Goal: Transaction & Acquisition: Purchase product/service

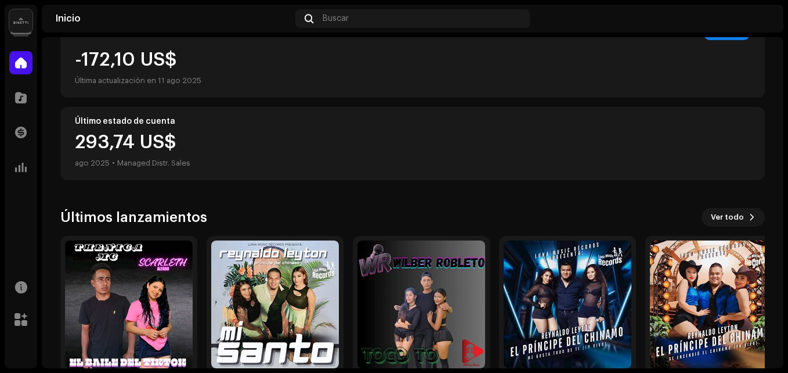
scroll to position [288, 0]
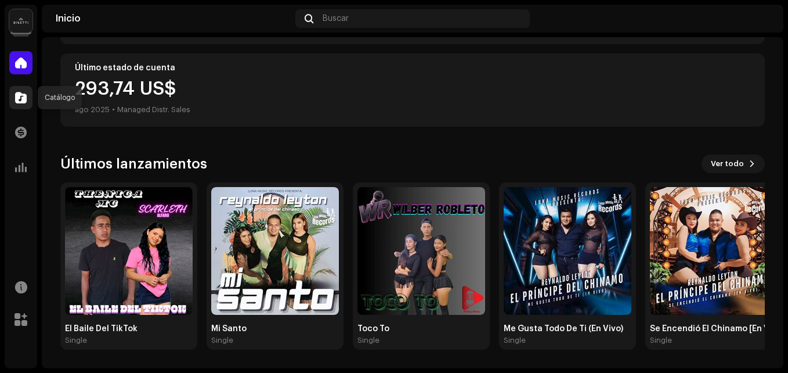
click at [19, 102] on span at bounding box center [21, 97] width 12 height 9
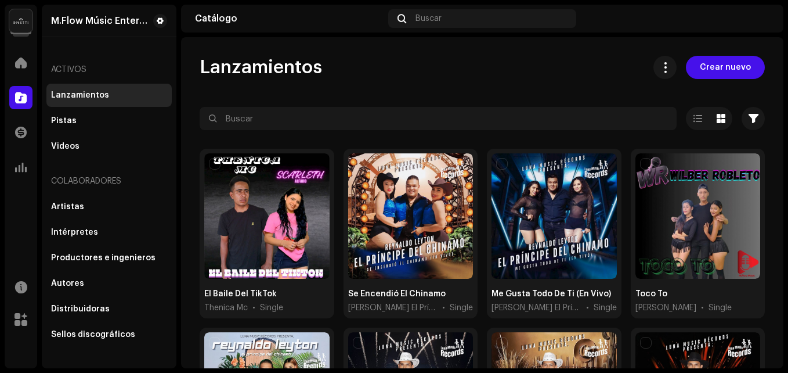
click at [717, 67] on span "Crear nuevo" at bounding box center [725, 67] width 51 height 23
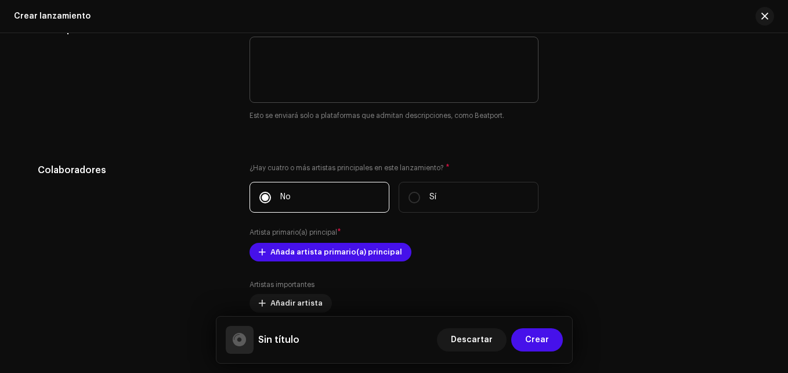
scroll to position [1161, 0]
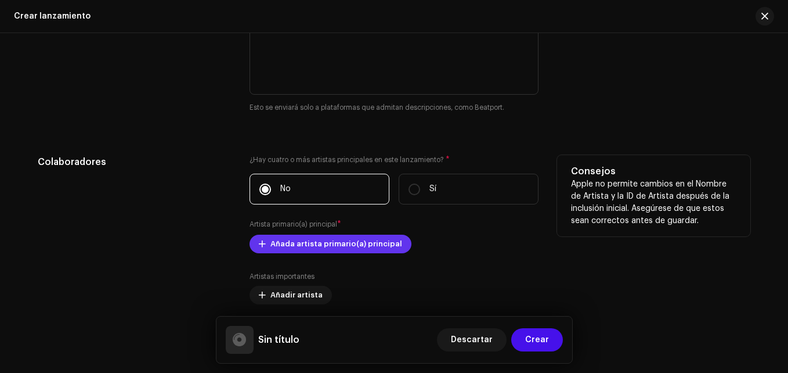
click at [289, 240] on span "Añada artista primario(a) principal" at bounding box center [336, 243] width 132 height 23
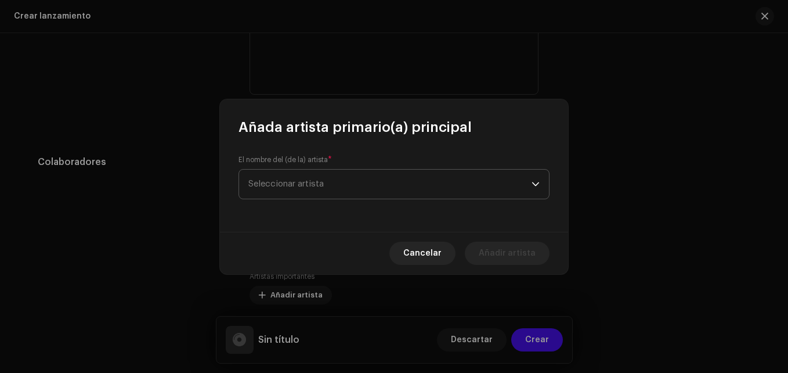
click at [310, 183] on span "Seleccionar artista" at bounding box center [285, 183] width 75 height 9
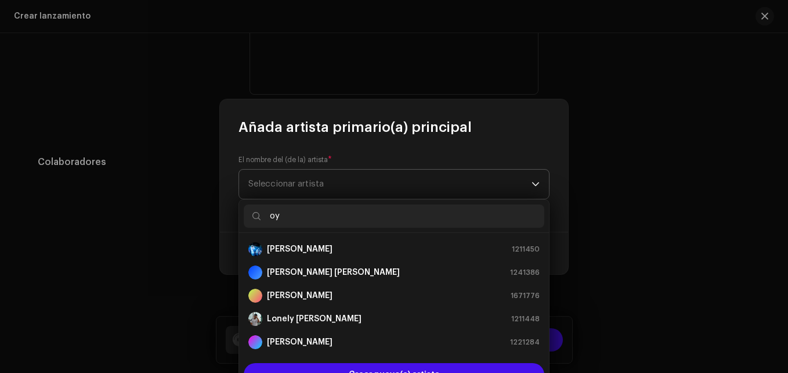
type input "o"
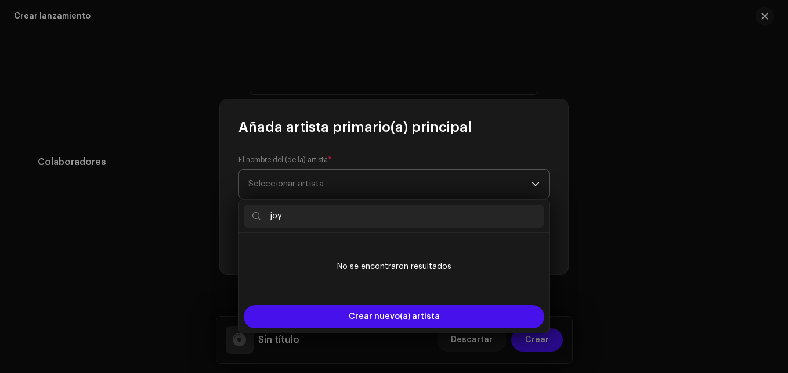
type input "joys"
click at [300, 216] on input "joys" at bounding box center [394, 215] width 301 height 23
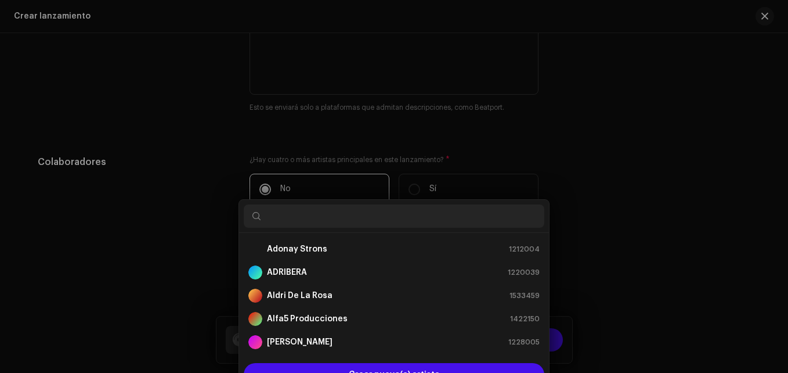
click at [217, 211] on div "Añada artista primario(a) principal El nombre del (de la) artista * Seleccionar…" at bounding box center [394, 186] width 788 height 373
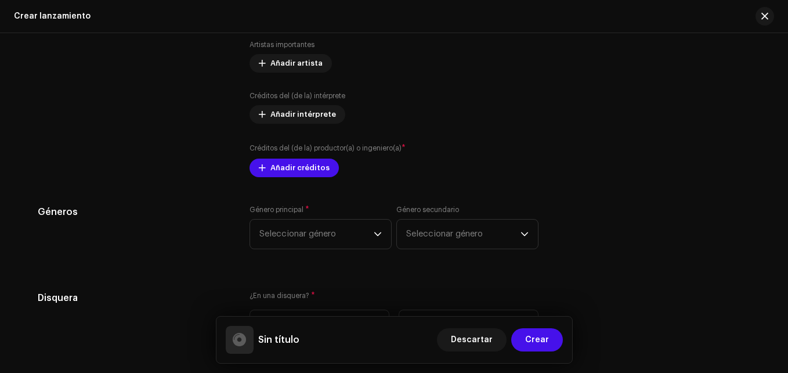
scroll to position [1567, 0]
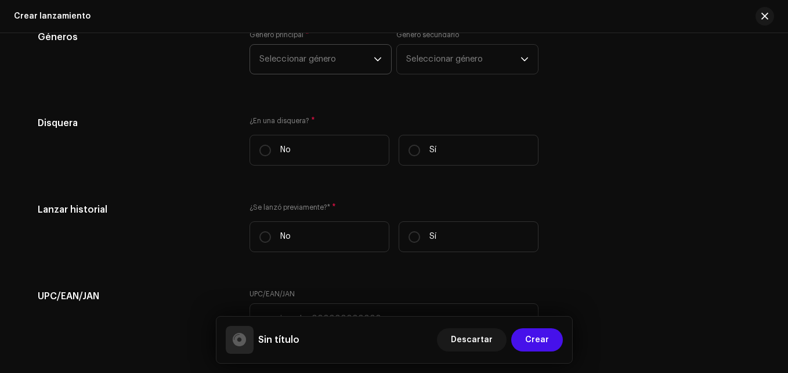
click at [297, 57] on span "Seleccionar género" at bounding box center [316, 59] width 114 height 29
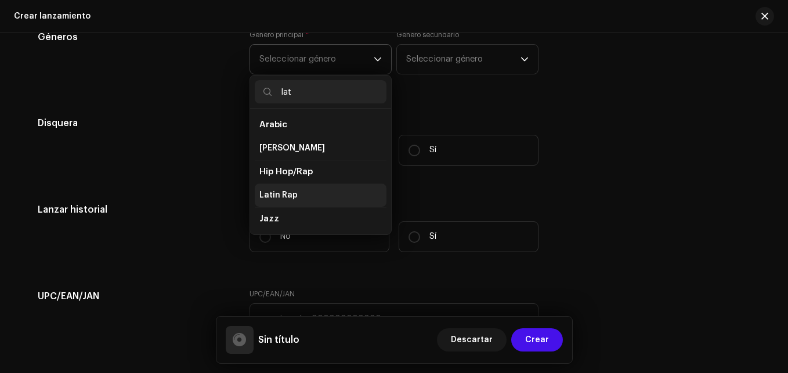
type input "lat"
click at [292, 193] on span "Latin Rap" at bounding box center [278, 195] width 38 height 12
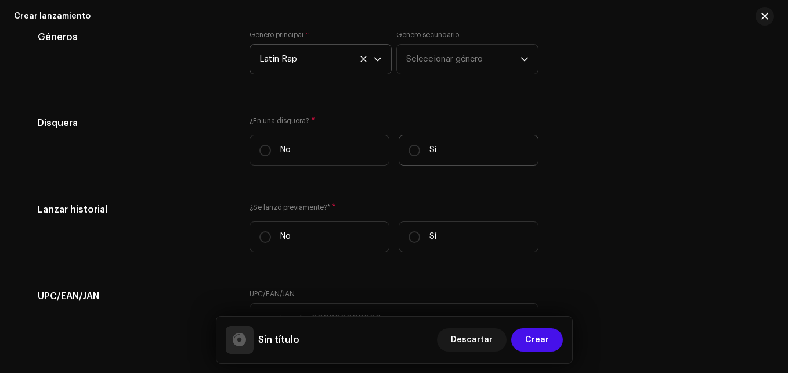
click at [445, 138] on label "Sí" at bounding box center [469, 150] width 140 height 31
click at [420, 145] on input "Sí" at bounding box center [415, 151] width 12 height 12
radio input "true"
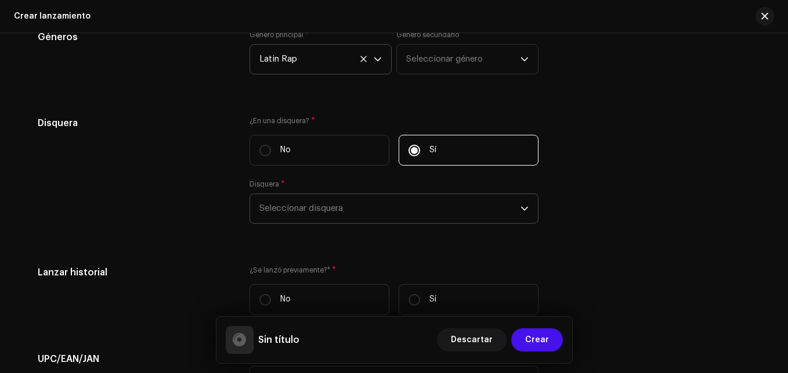
click at [363, 206] on span "Seleccionar disquera" at bounding box center [389, 208] width 261 height 29
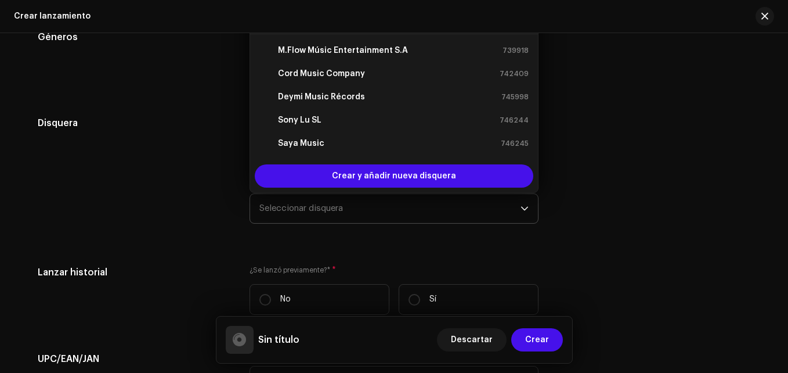
scroll to position [1551, 0]
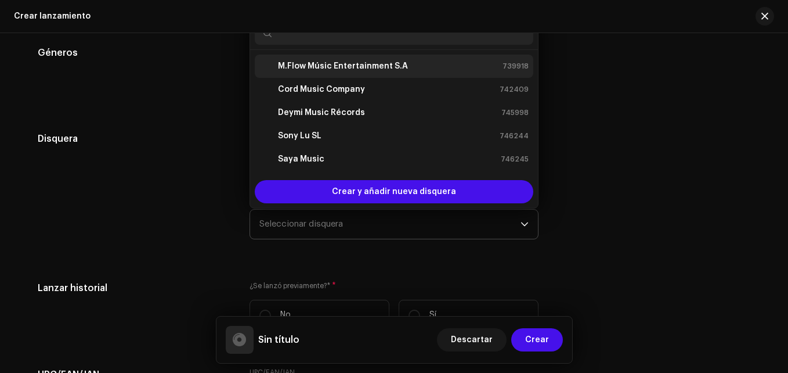
click at [308, 68] on strong "M.Flow Músic Entertainment S.A" at bounding box center [343, 66] width 130 height 12
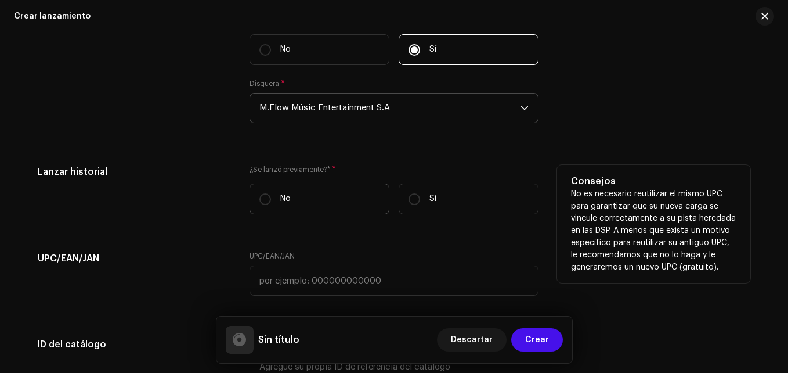
click at [303, 191] on label "No" at bounding box center [320, 198] width 140 height 31
click at [271, 193] on input "No" at bounding box center [265, 199] width 12 height 12
radio input "true"
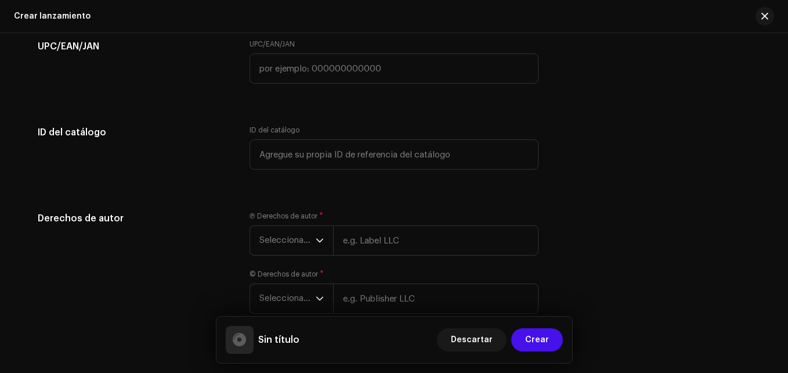
scroll to position [1900, 0]
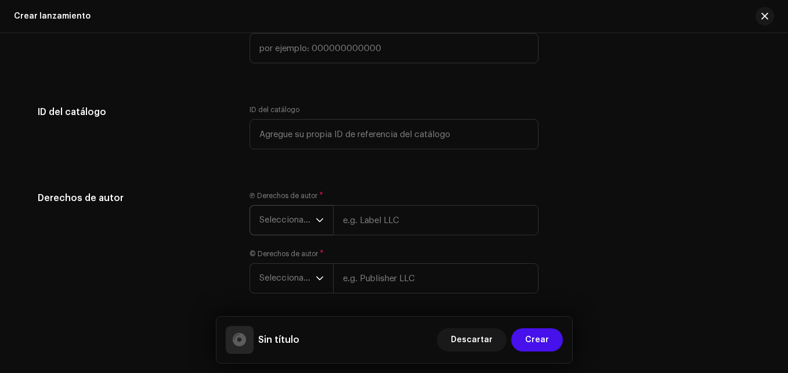
click at [295, 225] on span "Seleccionar año" at bounding box center [287, 219] width 56 height 29
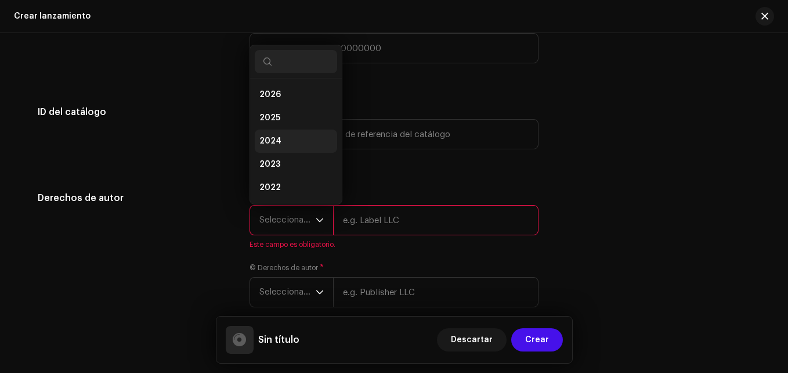
scroll to position [19, 0]
drag, startPoint x: 280, startPoint y: 125, endPoint x: 275, endPoint y: 99, distance: 26.0
click at [275, 99] on ul "2026 2025 2024 2023 2022 2021 2020 2019 2018 2017 2016 2015" at bounding box center [296, 204] width 92 height 288
click at [275, 99] on span "2025" at bounding box center [269, 99] width 21 height 12
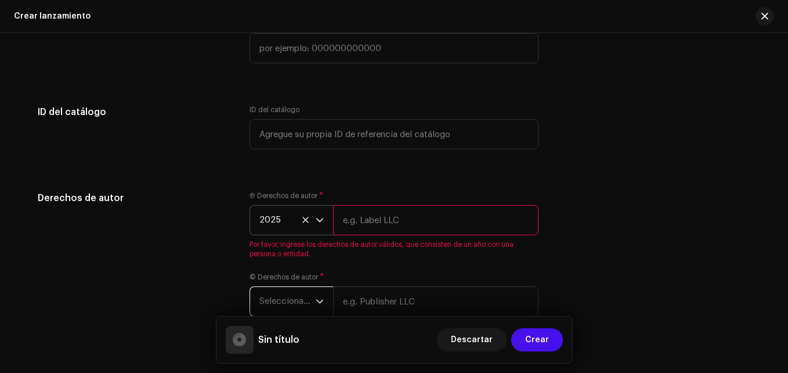
click at [288, 313] on span "Seleccionar año" at bounding box center [287, 301] width 56 height 29
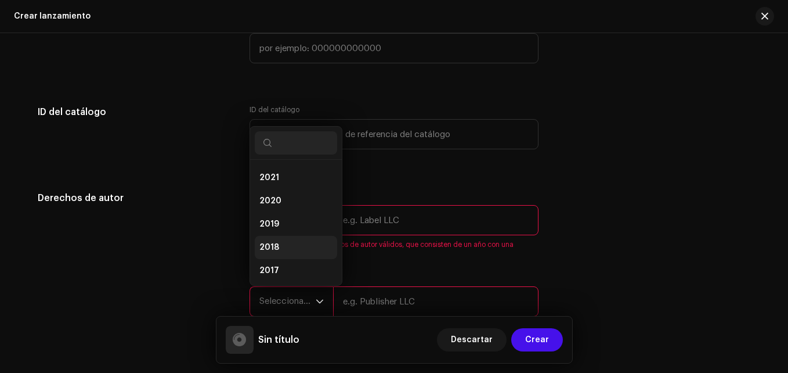
scroll to position [135, 0]
click at [293, 229] on li "2018" at bounding box center [296, 226] width 82 height 23
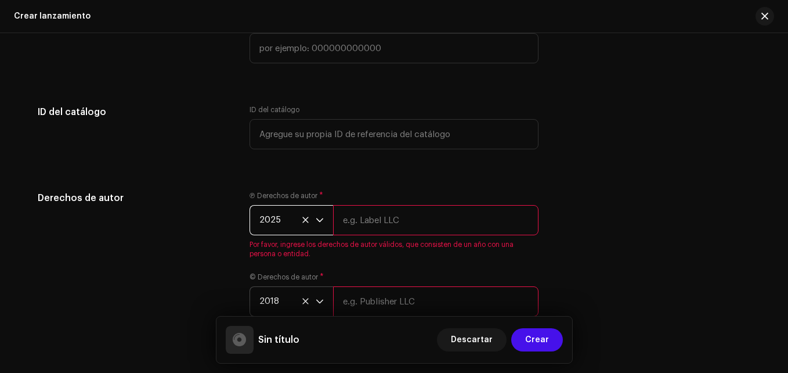
click at [272, 215] on span "2025" at bounding box center [287, 219] width 56 height 29
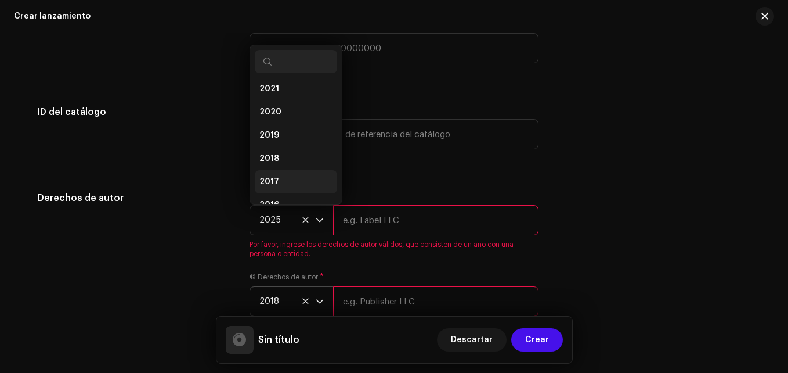
scroll to position [124, 0]
click at [279, 154] on li "2018" at bounding box center [296, 156] width 82 height 23
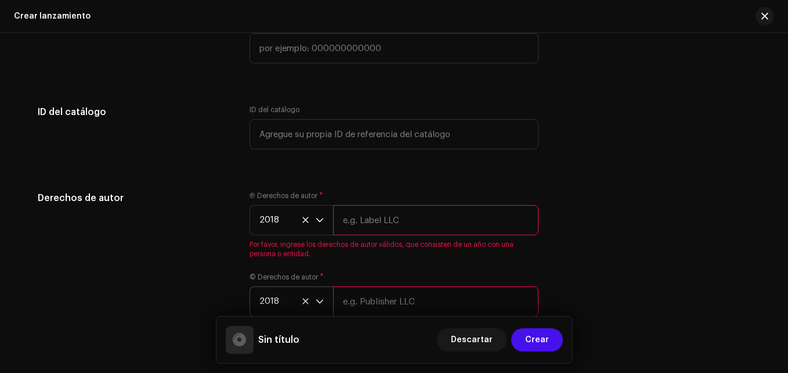
click at [371, 214] on input "text" at bounding box center [435, 220] width 205 height 30
type input "M.Flow Músic Entertainment S.A"
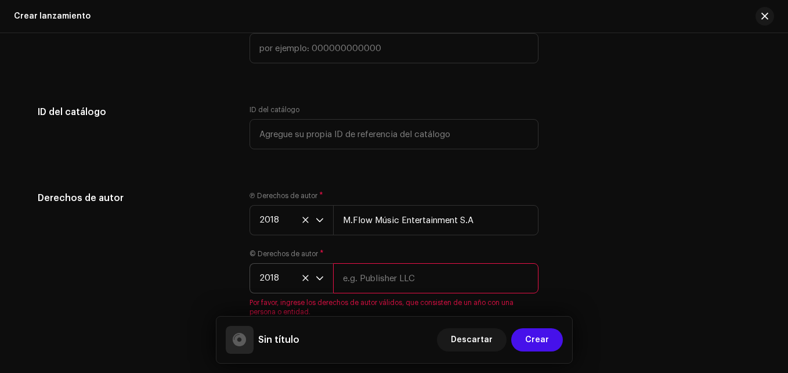
click at [363, 290] on input "text" at bounding box center [435, 278] width 205 height 30
type input "M.Flow Músic Entertainment S.A"
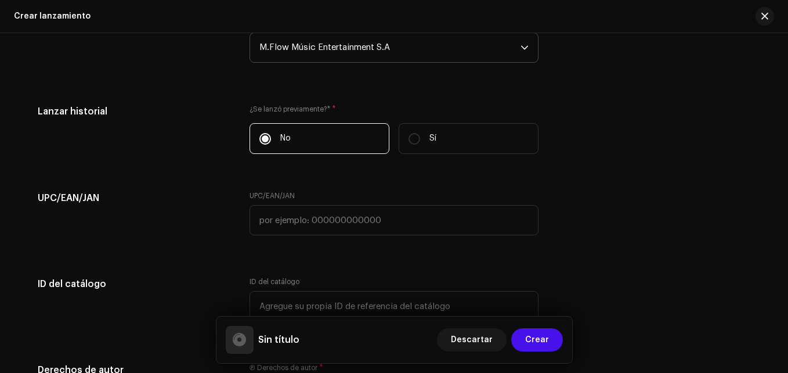
scroll to position [1740, 0]
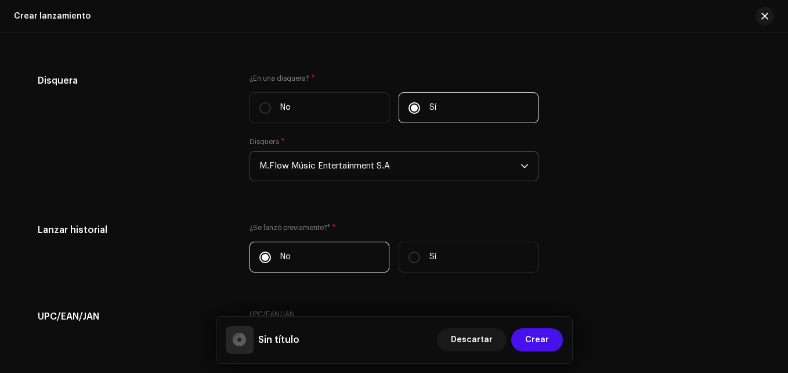
click at [363, 162] on span "M.Flow Músic Entertainment S.A" at bounding box center [389, 165] width 261 height 29
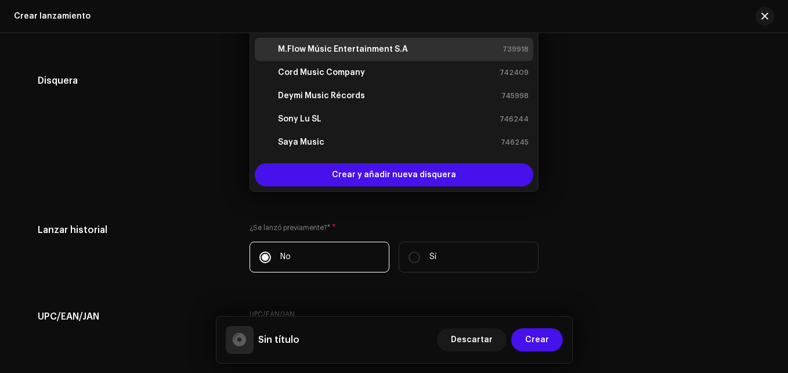
scroll to position [1607, 0]
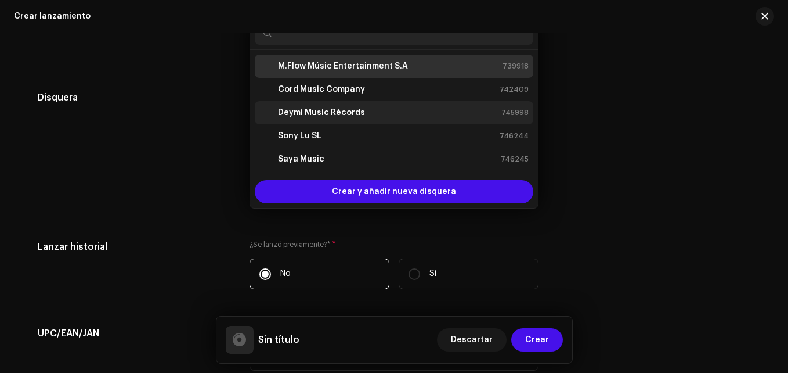
drag, startPoint x: 300, startPoint y: 90, endPoint x: 304, endPoint y: 109, distance: 19.0
click at [304, 109] on ul "M.Flow Músic Entertainment S.A 739918 Cord Music Company 742409 Deymi Music Réc…" at bounding box center [394, 229] width 288 height 358
click at [304, 109] on strong "Deymi Music Récords" at bounding box center [321, 113] width 87 height 12
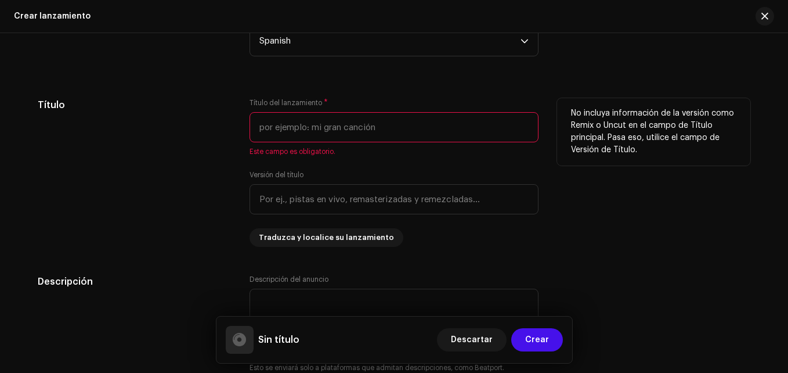
scroll to position [852, 0]
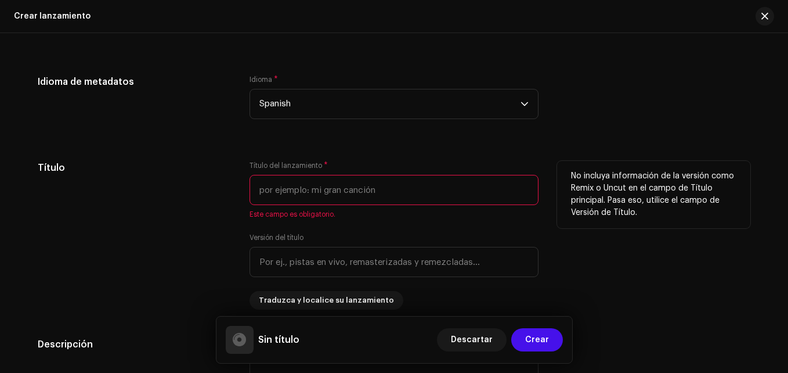
click at [290, 189] on input "text" at bounding box center [394, 190] width 289 height 30
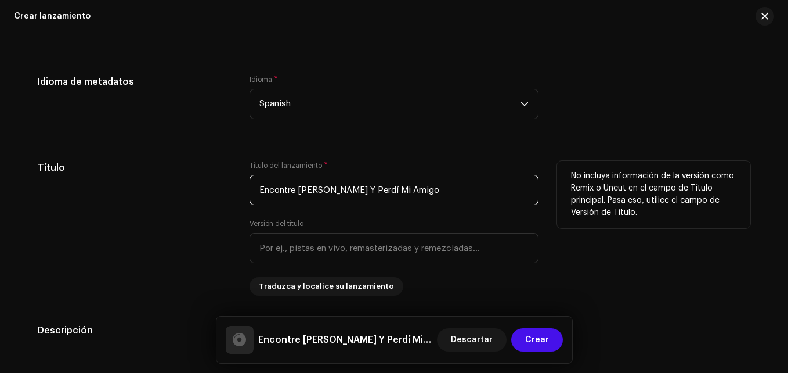
click at [329, 193] on input "Encontre [PERSON_NAME] Y Perdí Mi Amigo" at bounding box center [394, 190] width 289 height 30
drag, startPoint x: 329, startPoint y: 193, endPoint x: 296, endPoint y: 193, distance: 33.1
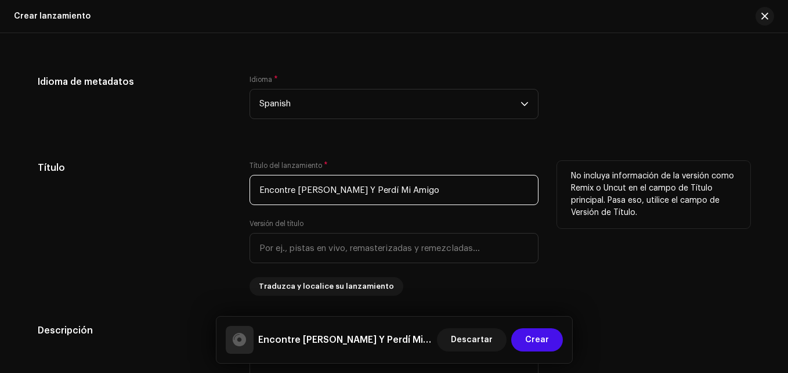
click at [298, 193] on input "Encontre [PERSON_NAME] Y Perdí Mi Amigo" at bounding box center [394, 190] width 289 height 30
click at [304, 190] on input "Encontré Felicidad Y Perdí Mi Amigo" at bounding box center [394, 190] width 289 height 30
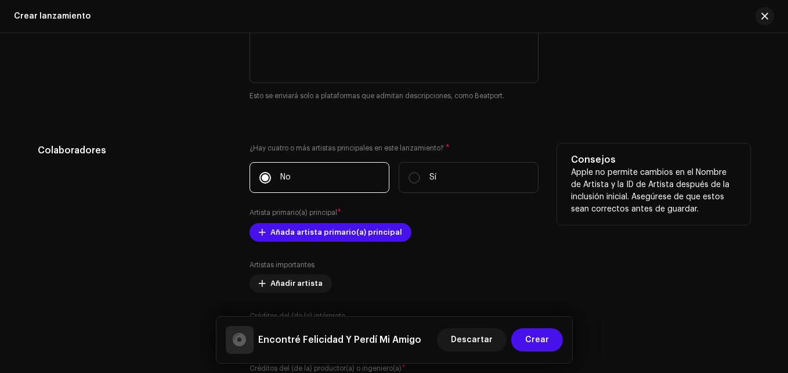
scroll to position [1200, 0]
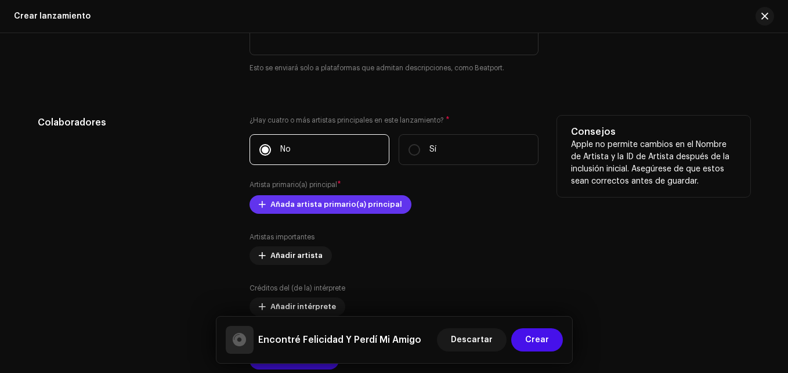
type input "Encontré Felicidad Y Perdí Mi Amigo"
click at [307, 201] on span "Añada artista primario(a) principal" at bounding box center [336, 204] width 132 height 23
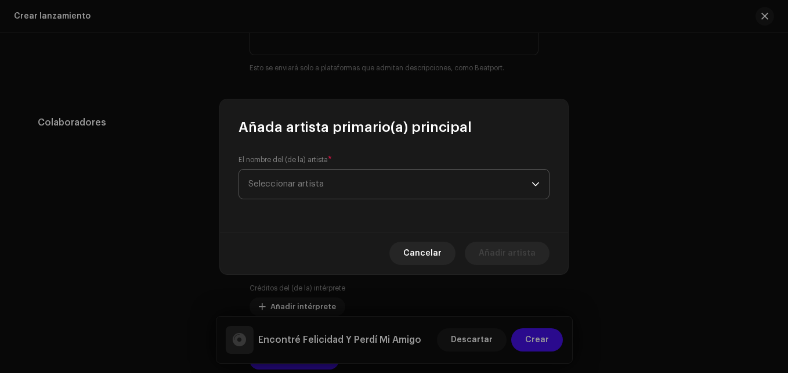
click at [366, 186] on span "Seleccionar artista" at bounding box center [389, 183] width 283 height 29
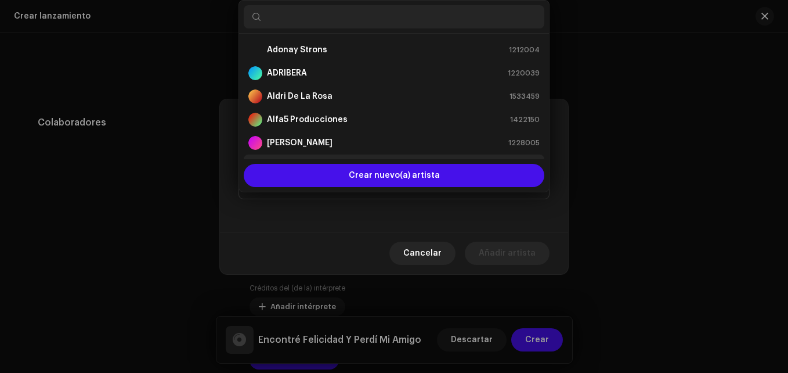
scroll to position [19, 0]
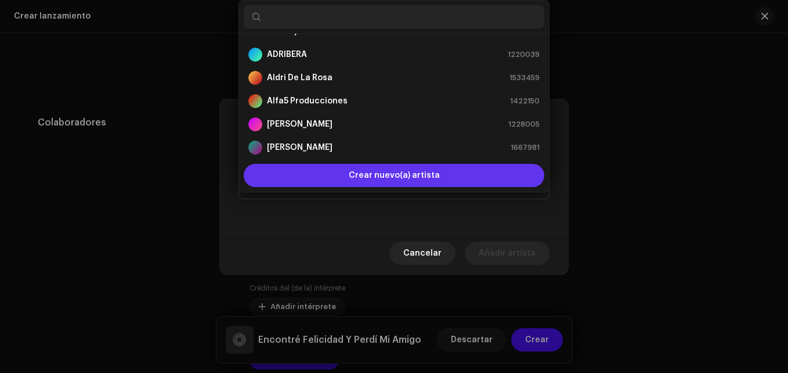
click at [336, 171] on div "Crear nuevo(a) artista" at bounding box center [394, 175] width 301 height 23
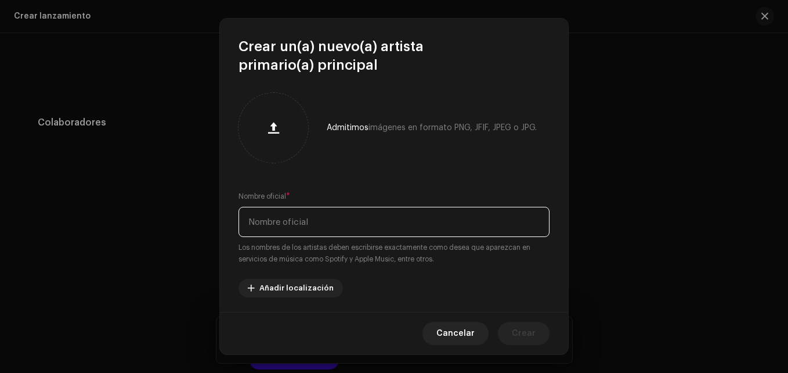
click at [292, 221] on input "text" at bounding box center [394, 222] width 311 height 30
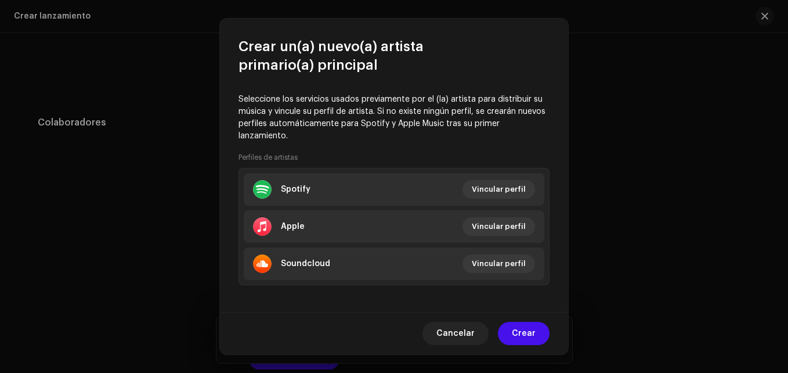
scroll to position [232, 0]
type input "[PERSON_NAME]"
click at [530, 335] on span "Crear" at bounding box center [524, 333] width 24 height 23
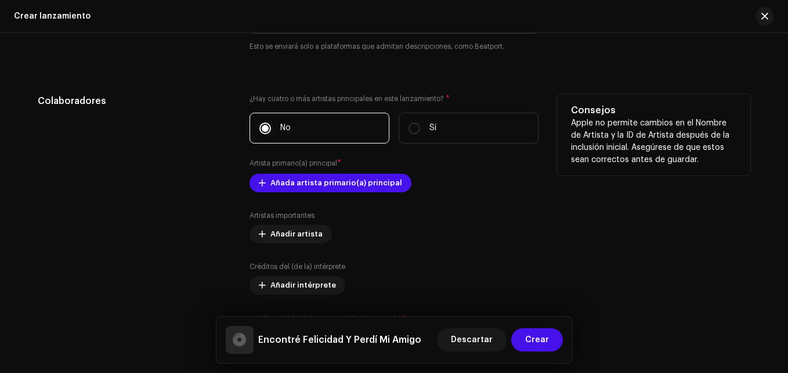
scroll to position [1258, 0]
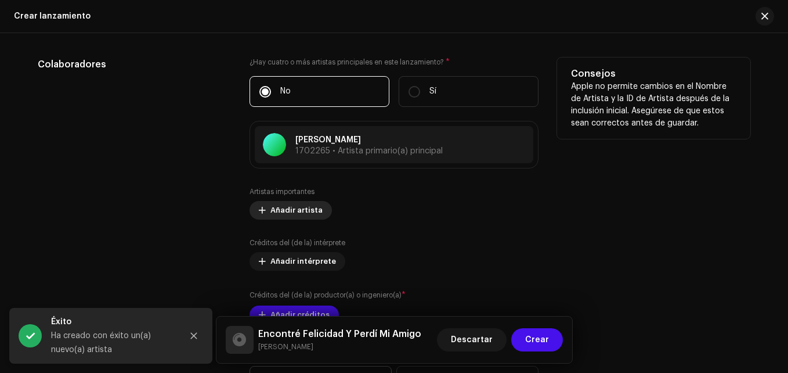
click at [303, 212] on span "Añadir artista" at bounding box center [296, 210] width 52 height 23
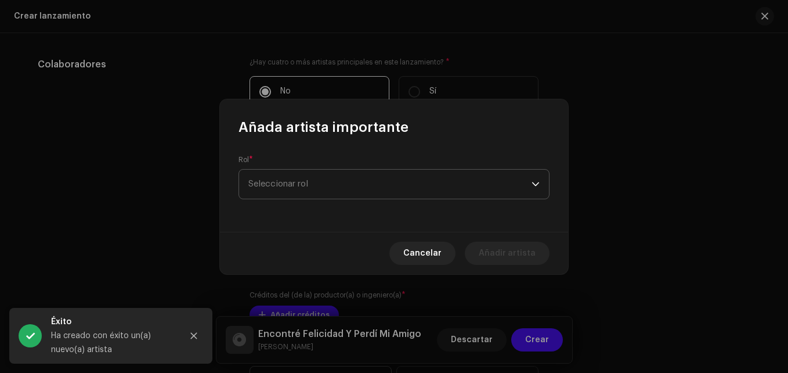
click at [330, 196] on span "Seleccionar rol" at bounding box center [389, 183] width 283 height 29
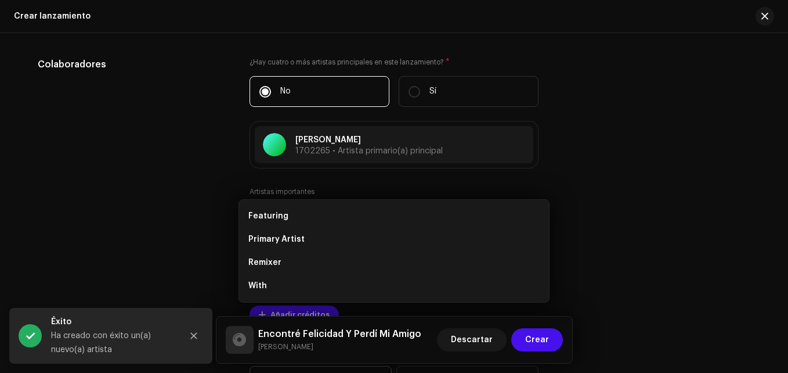
drag, startPoint x: 670, startPoint y: 168, endPoint x: 495, endPoint y: 174, distance: 175.4
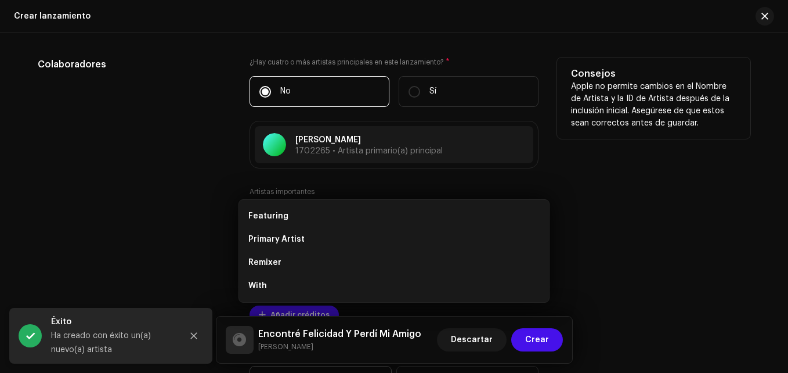
click at [669, 168] on div "Añada artista importante Rol * Seleccionar rol Cancelar Añadir artista" at bounding box center [394, 186] width 788 height 373
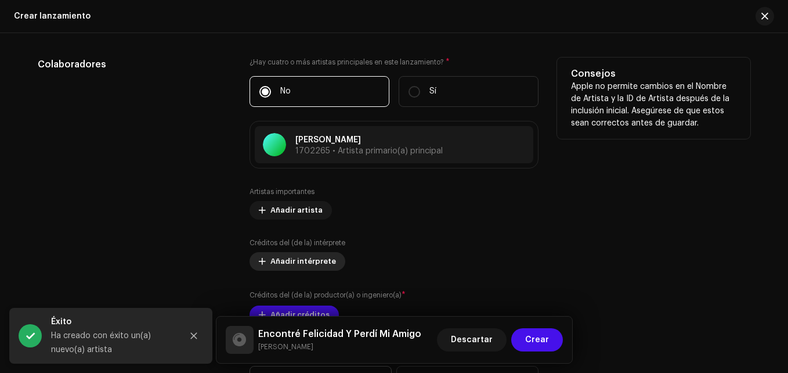
click at [328, 252] on span "Añadir intérprete" at bounding box center [303, 261] width 66 height 23
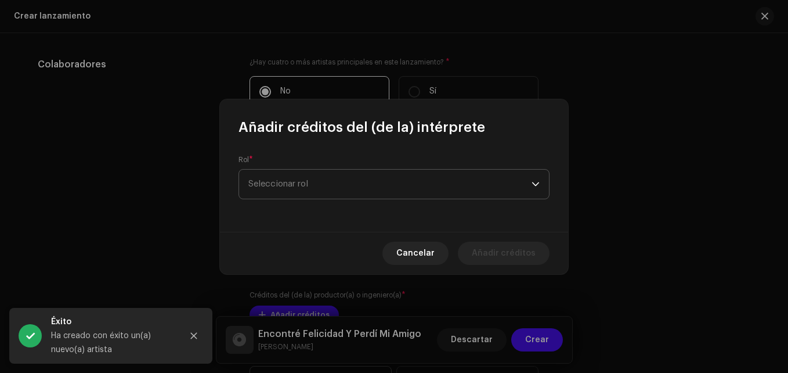
click at [301, 178] on span "Seleccionar rol" at bounding box center [389, 183] width 283 height 29
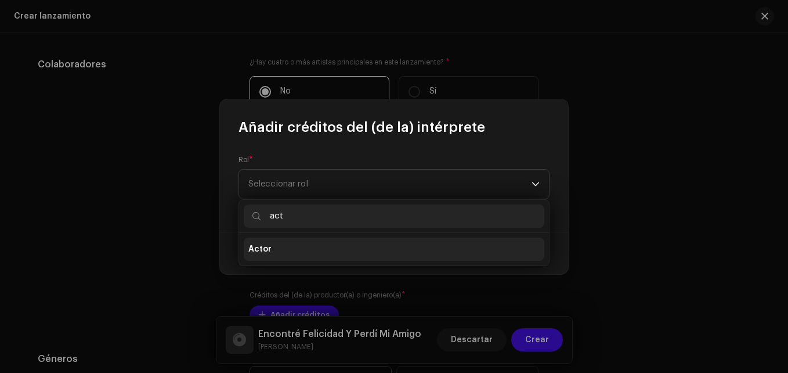
type input "act"
click at [315, 243] on li "Actor" at bounding box center [394, 248] width 301 height 23
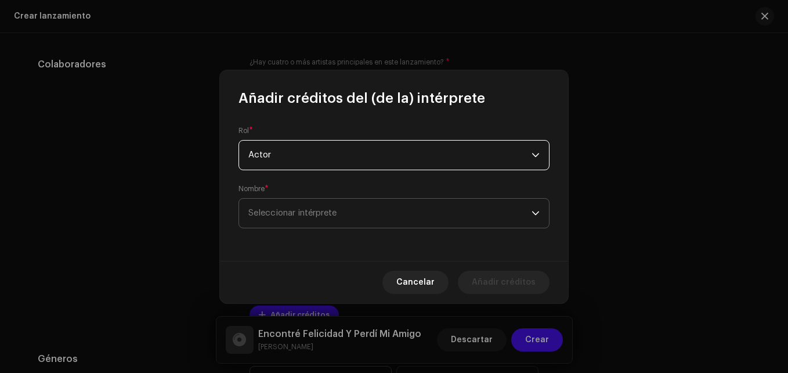
click at [262, 200] on span "Seleccionar intérprete" at bounding box center [389, 213] width 283 height 29
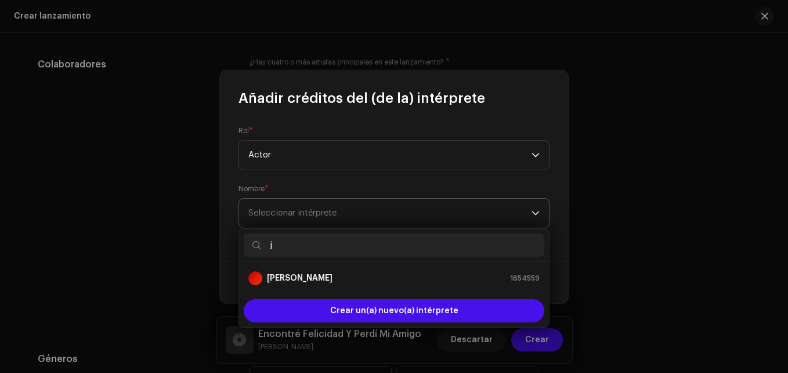
scroll to position [0, 0]
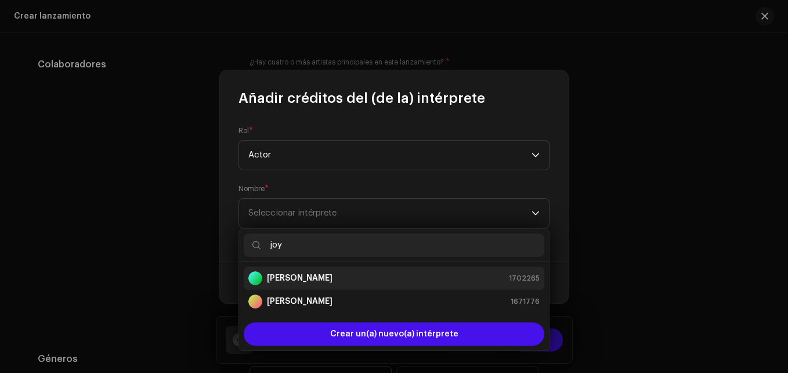
type input "joy"
click at [313, 279] on div "[PERSON_NAME] 1702265" at bounding box center [393, 278] width 291 height 14
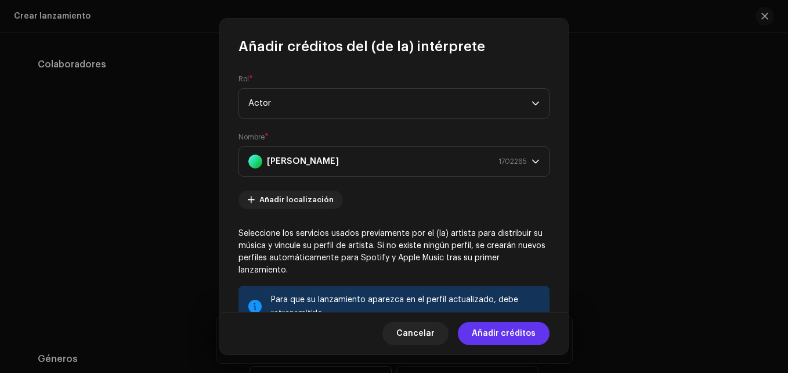
click at [501, 336] on span "Añadir créditos" at bounding box center [504, 333] width 64 height 23
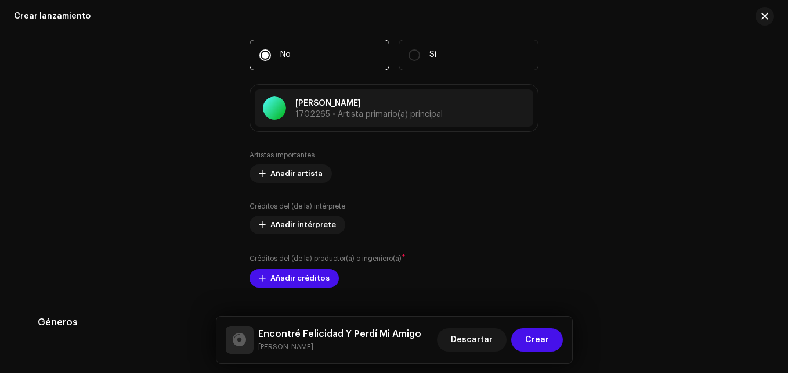
scroll to position [1374, 0]
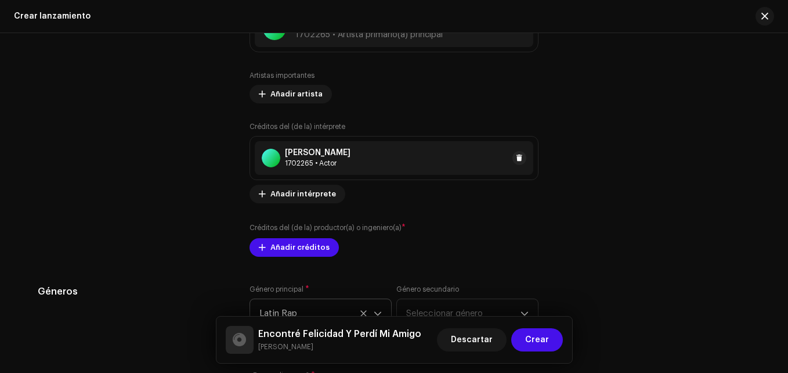
click at [291, 145] on div "[PERSON_NAME] 1702265 • Actor" at bounding box center [394, 158] width 279 height 34
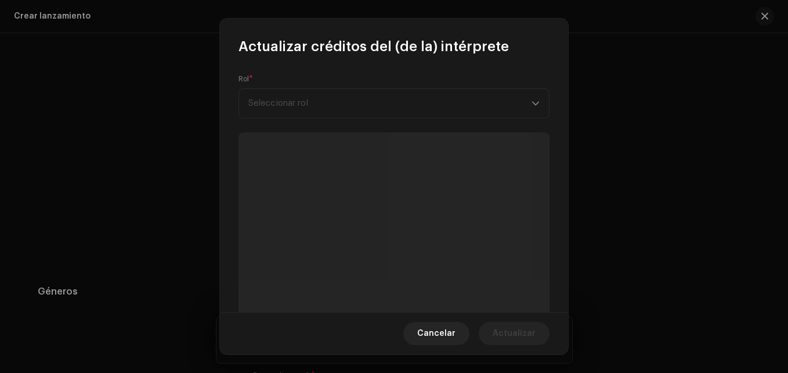
click at [290, 145] on form "Rol * Seleccionar rol" at bounding box center [394, 262] width 311 height 376
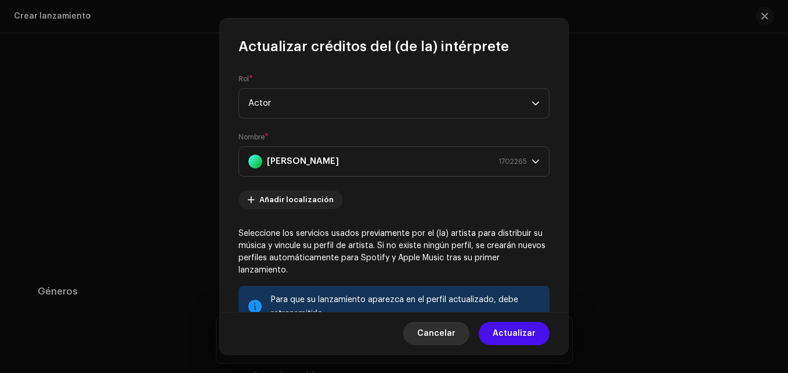
click at [450, 334] on span "Cancelar" at bounding box center [436, 333] width 38 height 23
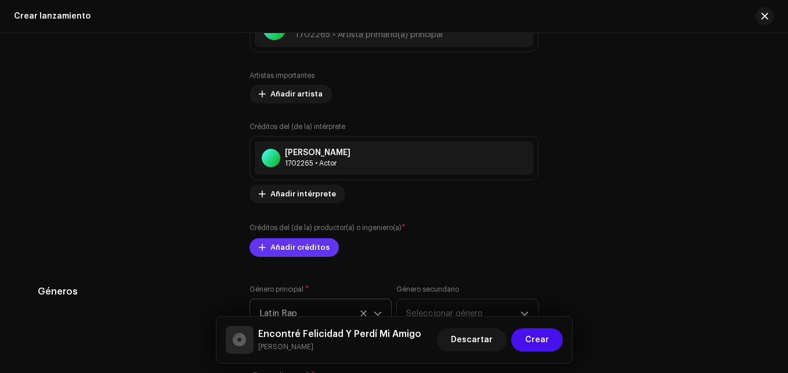
click at [298, 255] on span "Añadir créditos" at bounding box center [299, 247] width 59 height 23
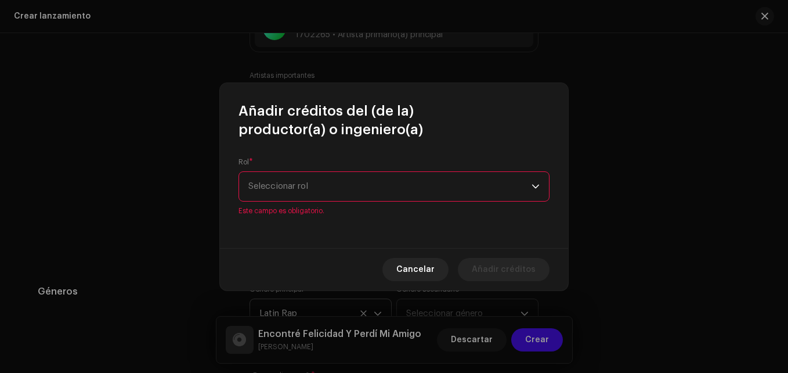
click at [330, 175] on div "Rol * Seleccionar rol Este campo es obligatorio." at bounding box center [394, 186] width 311 height 58
click at [325, 194] on span "Seleccionar rol" at bounding box center [389, 186] width 283 height 29
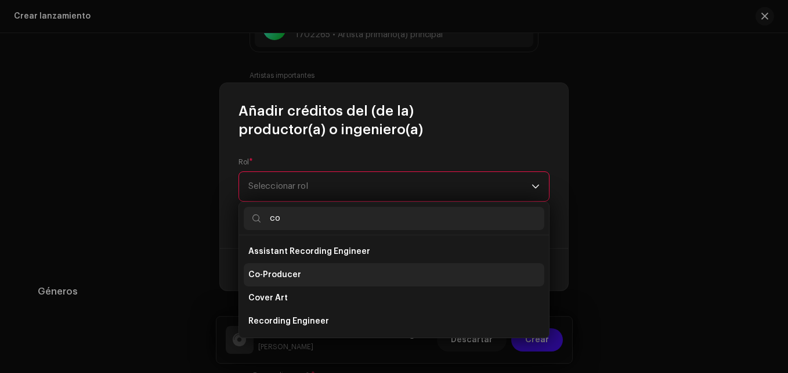
type input "co"
click at [315, 276] on li "Co-Producer" at bounding box center [394, 274] width 301 height 23
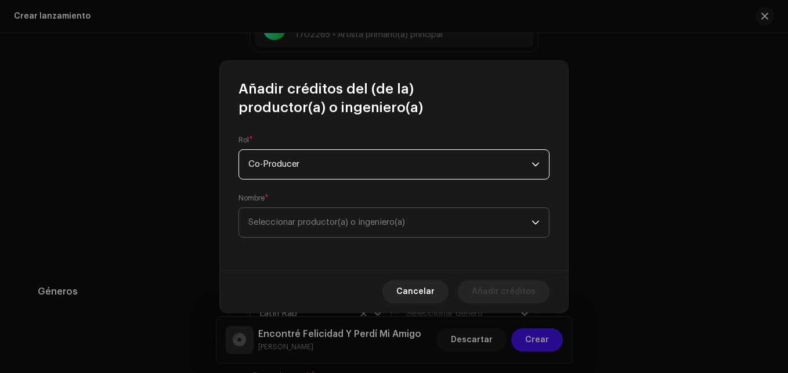
click at [303, 225] on span "Seleccionar productor(a) o ingeniero(a)" at bounding box center [326, 222] width 157 height 9
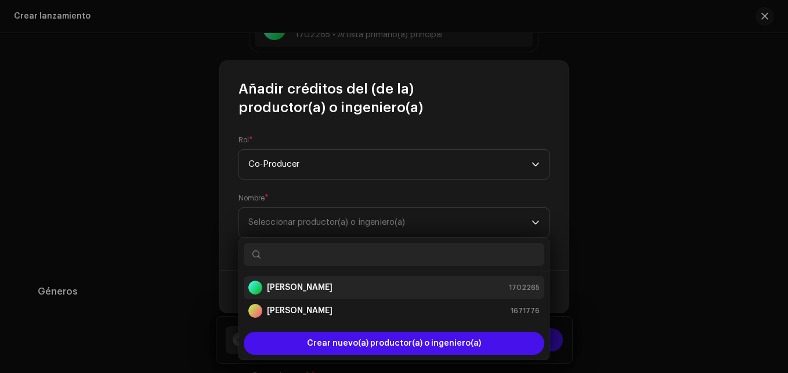
click at [320, 284] on div "[PERSON_NAME] 1702265" at bounding box center [393, 287] width 291 height 14
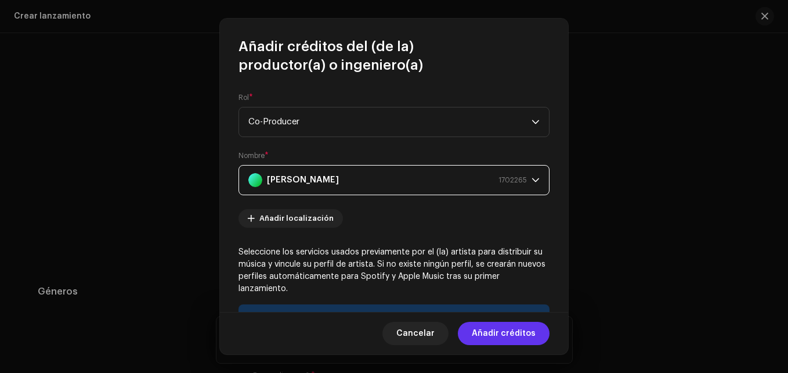
click at [504, 337] on span "Añadir créditos" at bounding box center [504, 333] width 64 height 23
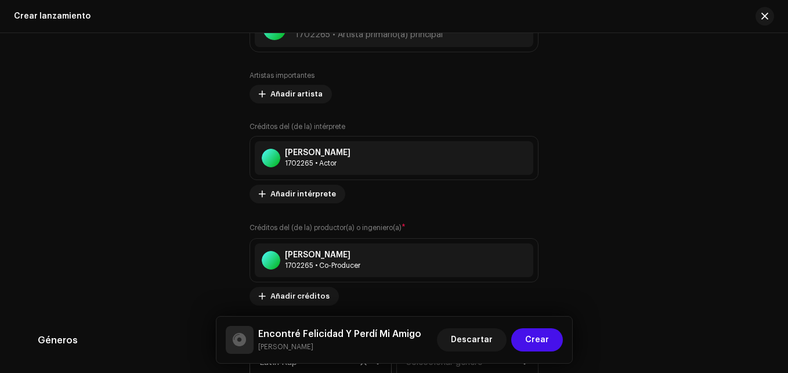
drag, startPoint x: 296, startPoint y: 197, endPoint x: 361, endPoint y: 232, distance: 73.7
click at [381, 210] on div "Artistas importantes Añadir artista Créditos del (de la) intérprete [PERSON_NAM…" at bounding box center [394, 188] width 289 height 234
click at [295, 293] on span "Añadir créditos" at bounding box center [299, 295] width 59 height 23
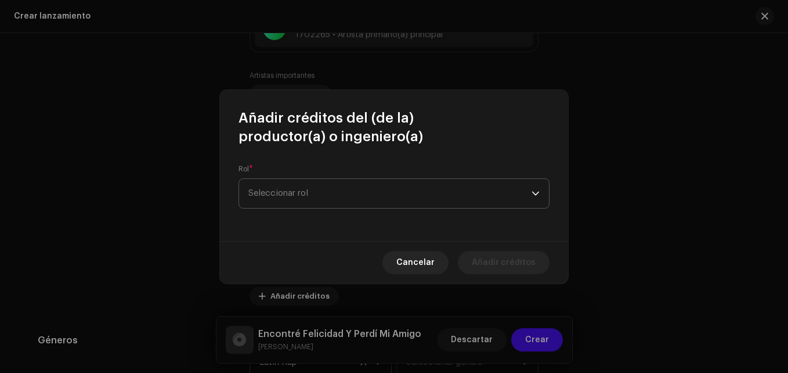
click at [331, 190] on span "Seleccionar rol" at bounding box center [389, 193] width 283 height 29
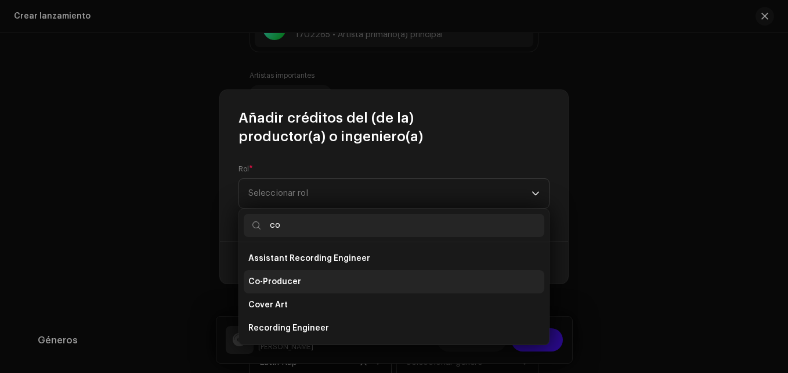
type input "co"
click at [290, 284] on span "Co-Producer" at bounding box center [274, 282] width 53 height 12
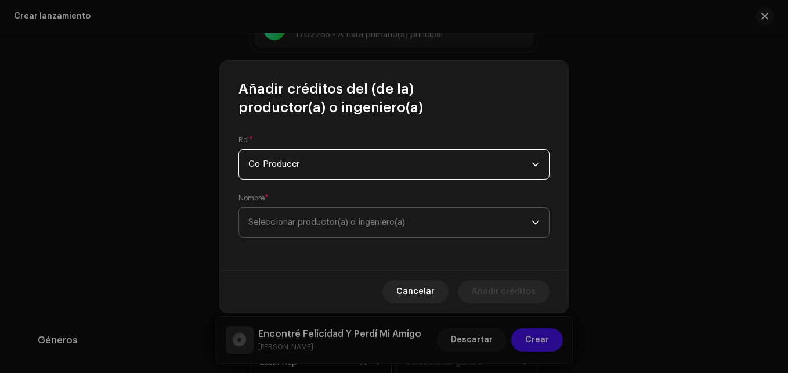
click at [302, 226] on span "Seleccionar productor(a) o ingeniero(a)" at bounding box center [326, 222] width 157 height 9
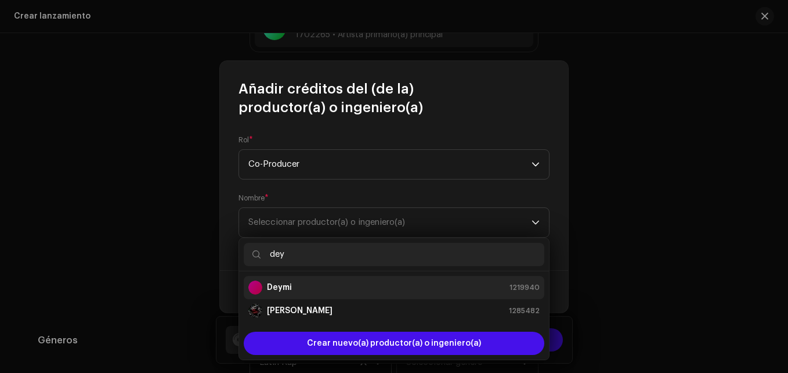
type input "dey"
click at [302, 296] on li "Deymi 1219940" at bounding box center [394, 287] width 301 height 23
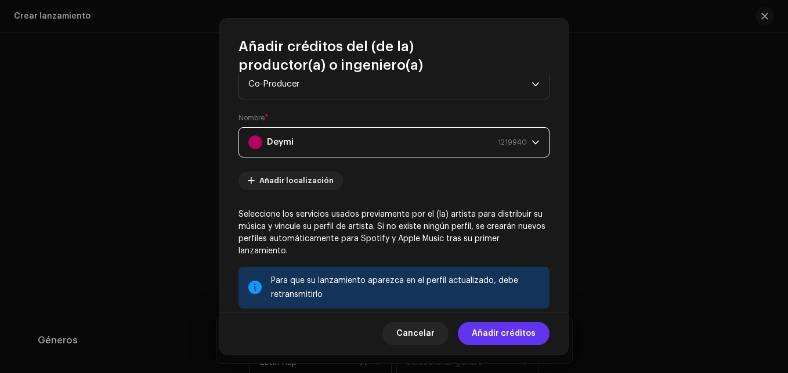
scroll to position [58, 0]
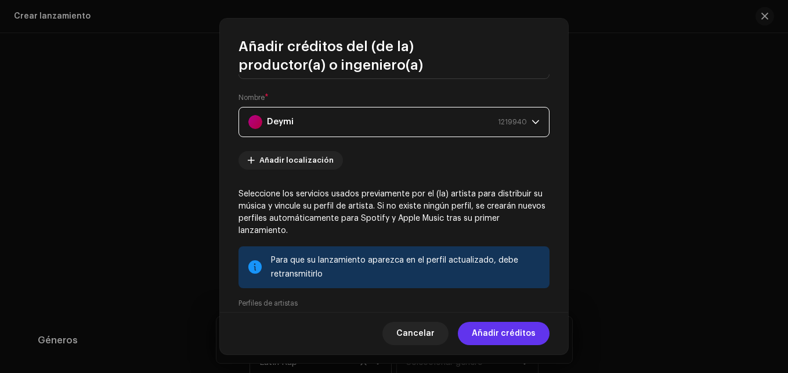
click at [484, 334] on span "Añadir créditos" at bounding box center [504, 333] width 64 height 23
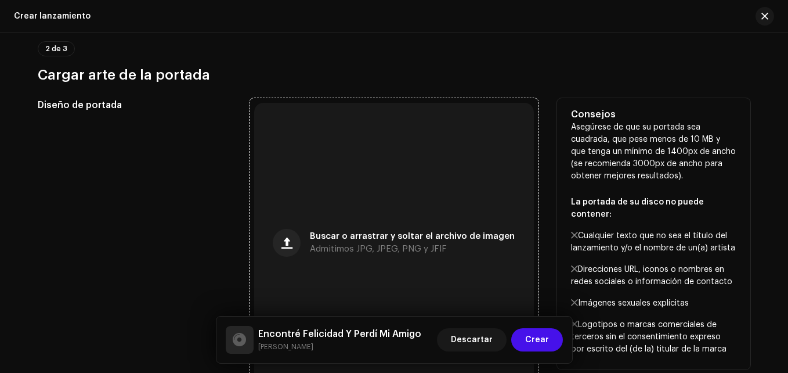
scroll to position [272, 0]
click at [312, 208] on div "Buscar o arrastrar y soltar el archivo de imagen Admitimos JPG, JPEG, PNG y JFIF" at bounding box center [394, 242] width 280 height 280
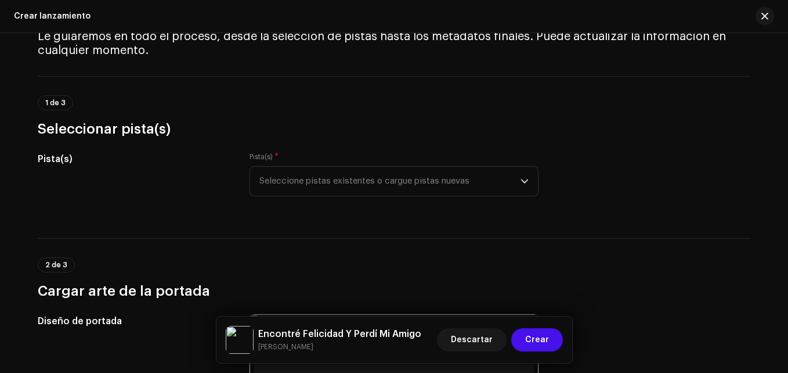
scroll to position [39, 0]
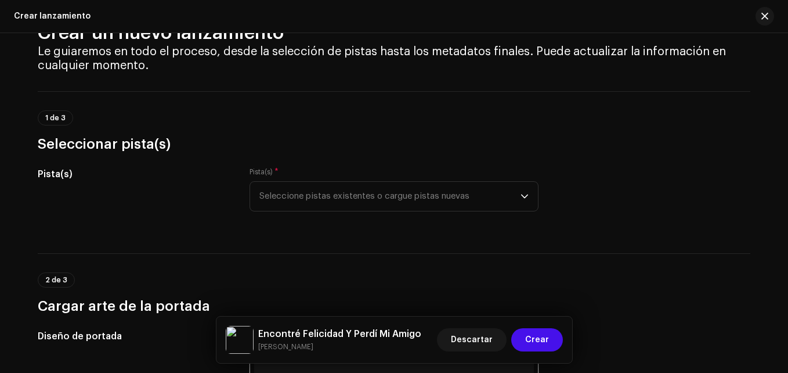
click at [287, 180] on div "Pista(s) * Seleccione pistas existentes o cargue pistas nuevas" at bounding box center [394, 189] width 289 height 44
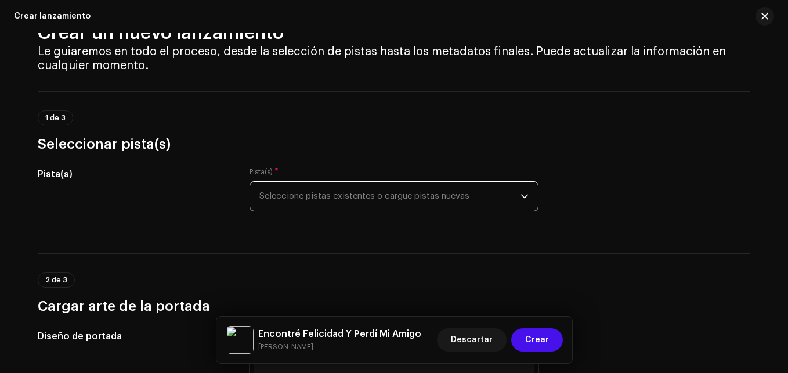
click at [290, 207] on span "Seleccione pistas existentes o cargue pistas nuevas" at bounding box center [389, 196] width 261 height 29
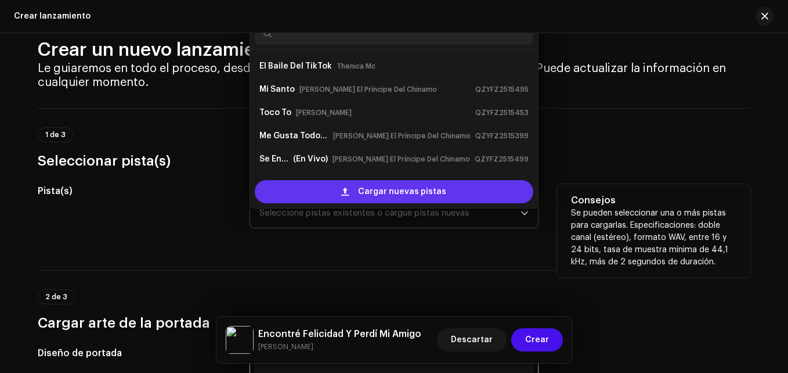
click at [339, 187] on div "Cargar nuevas pistas" at bounding box center [394, 191] width 279 height 23
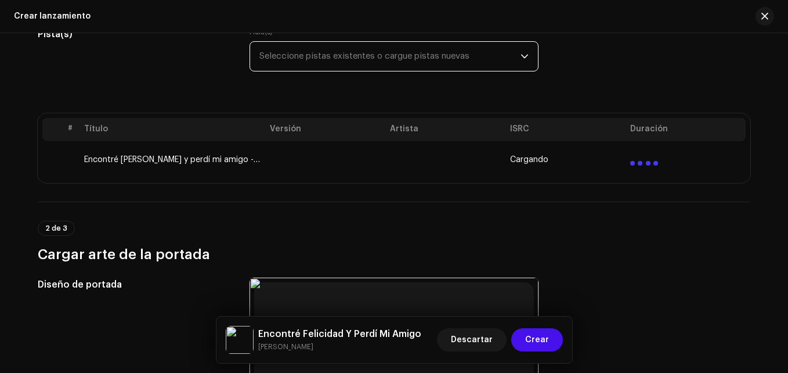
scroll to position [197, 0]
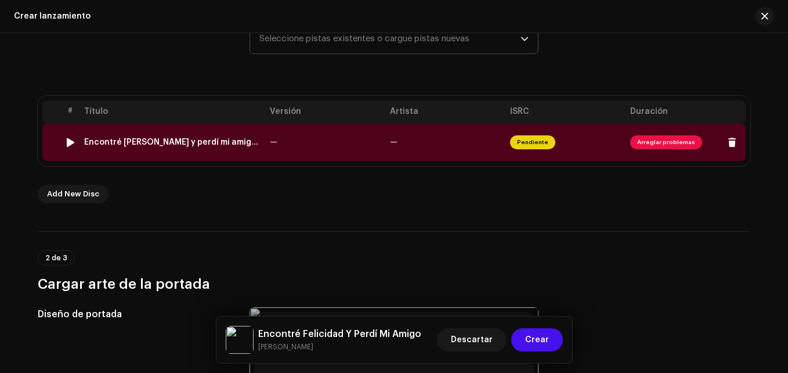
click at [262, 146] on td "Encontré [PERSON_NAME] y perdí mi amigo - [PERSON_NAME] ([DOMAIN_NAME]).wav" at bounding box center [173, 142] width 186 height 37
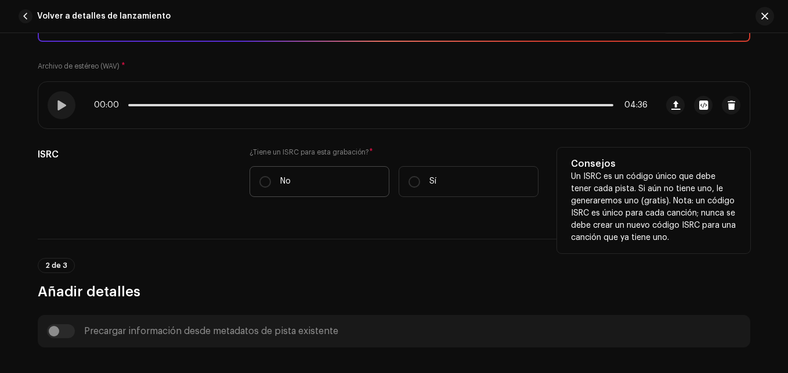
click at [329, 175] on label "No" at bounding box center [320, 181] width 140 height 31
click at [271, 176] on input "No" at bounding box center [265, 182] width 12 height 12
radio input "true"
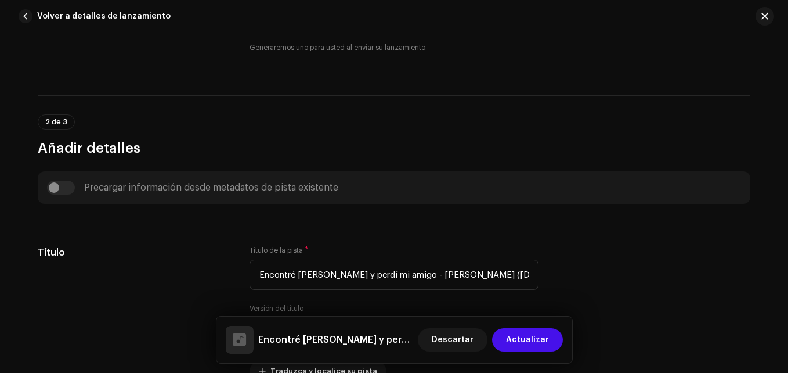
scroll to position [406, 0]
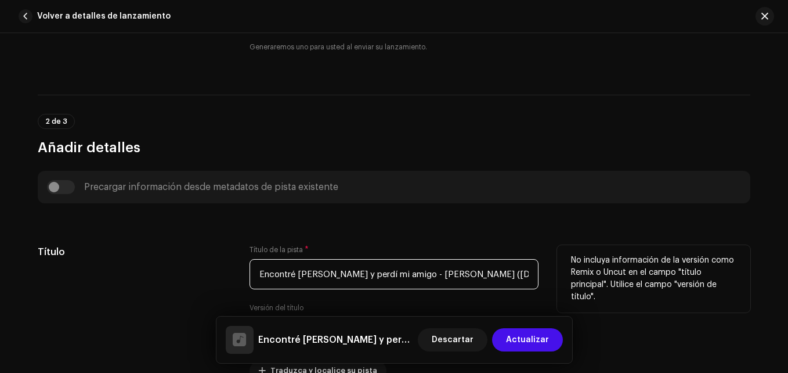
click at [320, 276] on input "Encontré [PERSON_NAME] y perdí mi amigo - [PERSON_NAME] ([DOMAIN_NAME]).wav" at bounding box center [394, 274] width 289 height 30
click at [319, 276] on input "Encontré [PERSON_NAME] y perdí mi amigo - [PERSON_NAME] ([DOMAIN_NAME]).wav" at bounding box center [394, 274] width 289 height 30
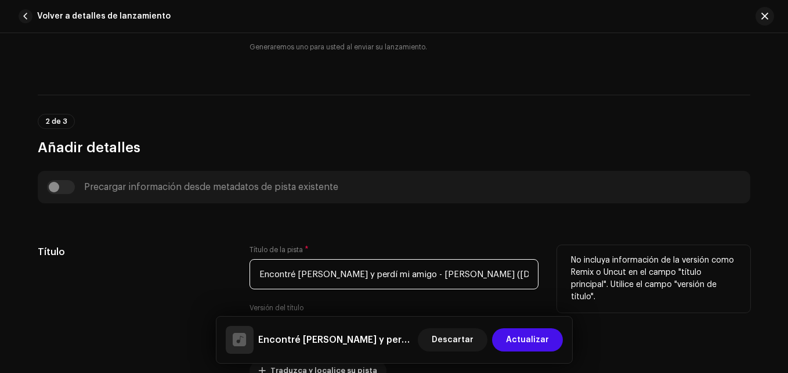
paste input "é [PERSON_NAME] Y Perdí Mi Amigo"
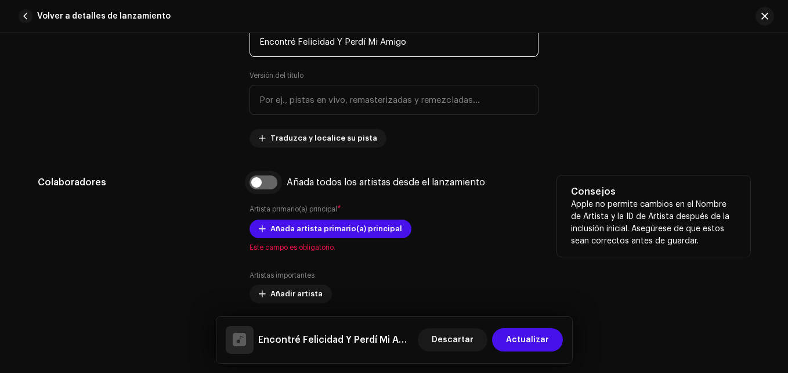
type input "Encontré Felicidad Y Perdí Mi Amigo"
click at [268, 179] on input "checkbox" at bounding box center [264, 182] width 28 height 14
checkbox input "true"
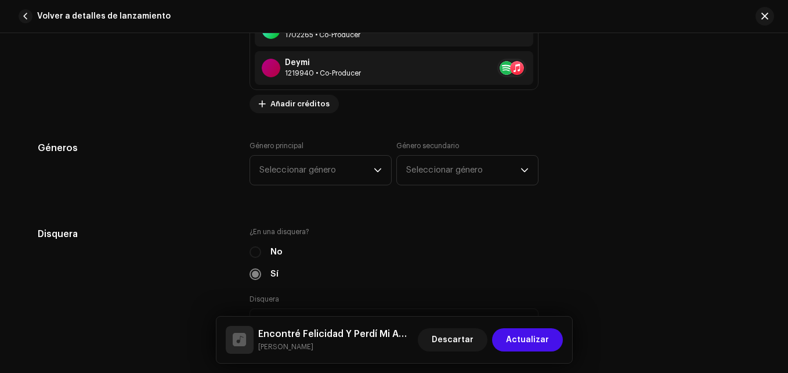
scroll to position [1161, 0]
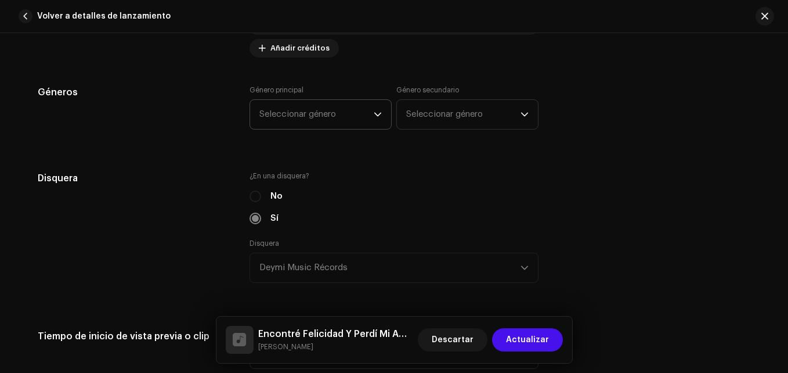
click at [304, 106] on span "Seleccionar género" at bounding box center [316, 114] width 114 height 29
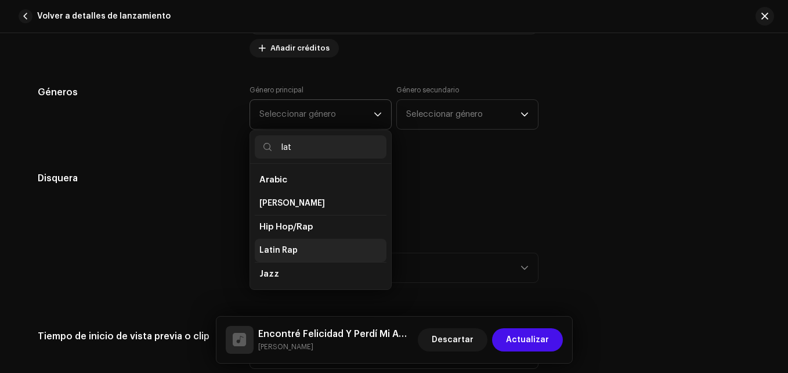
type input "lat"
click at [282, 255] on span "Latin Rap" at bounding box center [278, 250] width 38 height 12
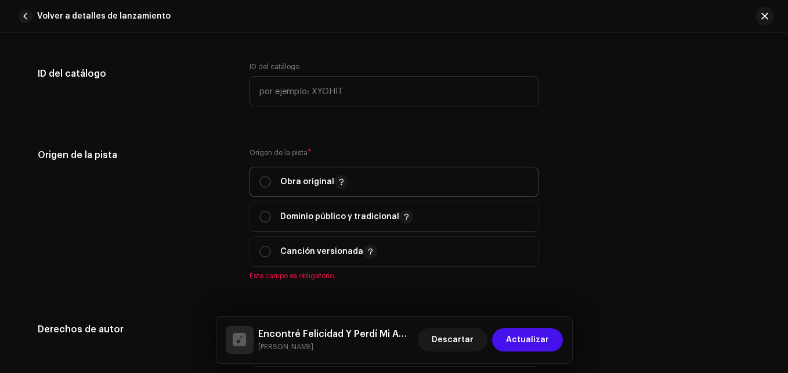
click at [295, 175] on p "Obra original" at bounding box center [314, 182] width 68 height 14
radio input "true"
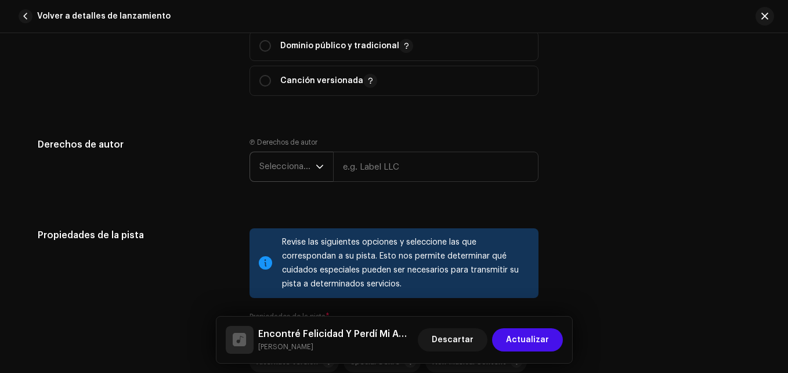
scroll to position [1683, 0]
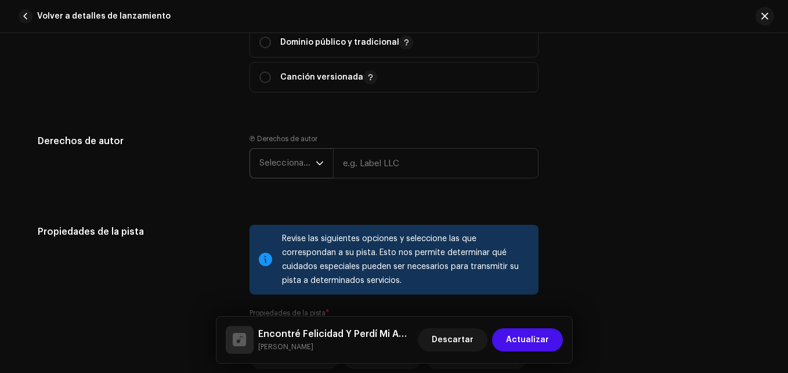
click at [301, 175] on span "Seleccionar año" at bounding box center [287, 163] width 56 height 29
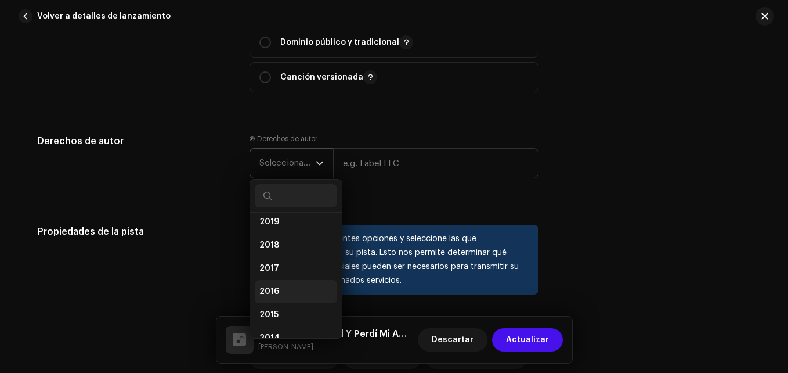
scroll to position [174, 0]
click at [277, 240] on li "2018" at bounding box center [296, 240] width 82 height 23
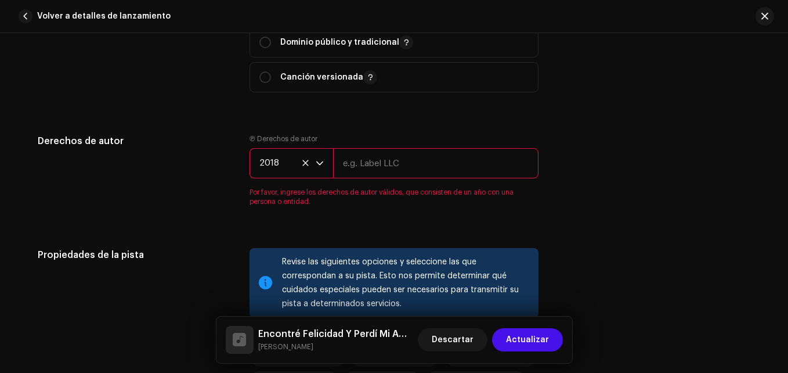
click at [377, 173] on input "text" at bounding box center [435, 163] width 205 height 30
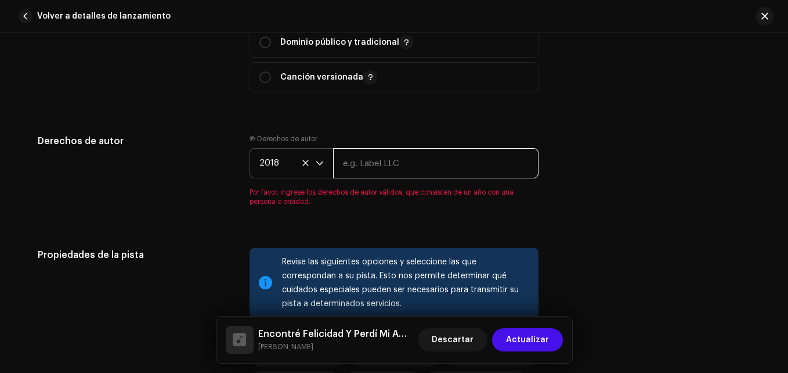
type input "M.Flow Músic Entertainment S.A"
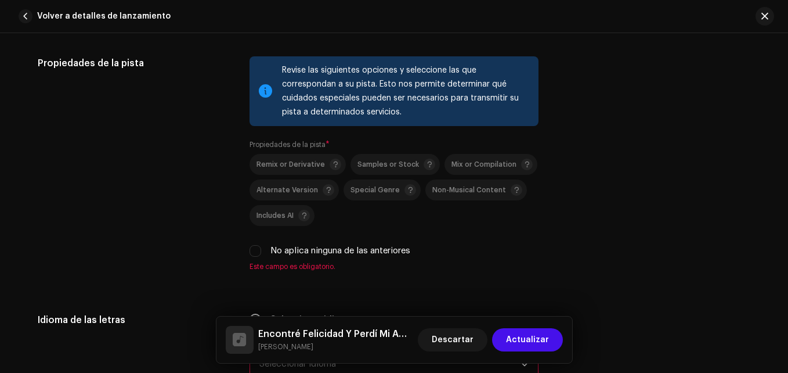
scroll to position [1857, 0]
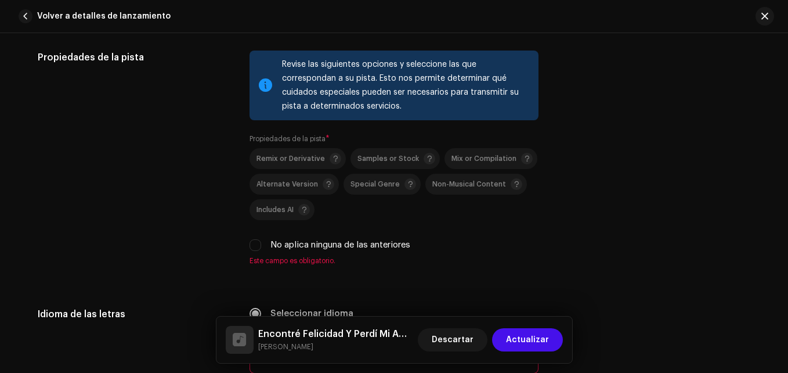
click at [252, 252] on div "Revise las siguientes opciones y seleccione las que correspondan a su pista. Es…" at bounding box center [394, 157] width 289 height 215
click at [252, 246] on input "No aplica ninguna de las anteriores" at bounding box center [256, 245] width 12 height 12
checkbox input "true"
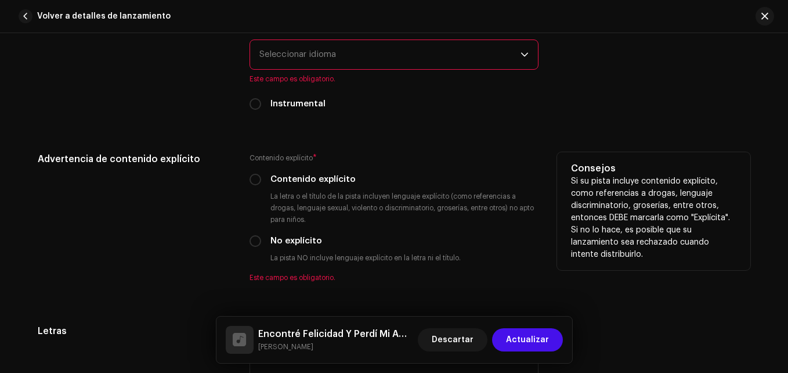
scroll to position [2148, 0]
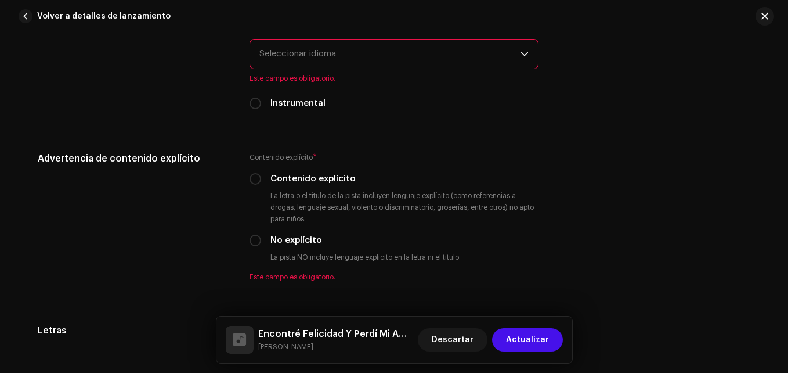
click at [280, 59] on span "Seleccionar idioma" at bounding box center [389, 53] width 261 height 29
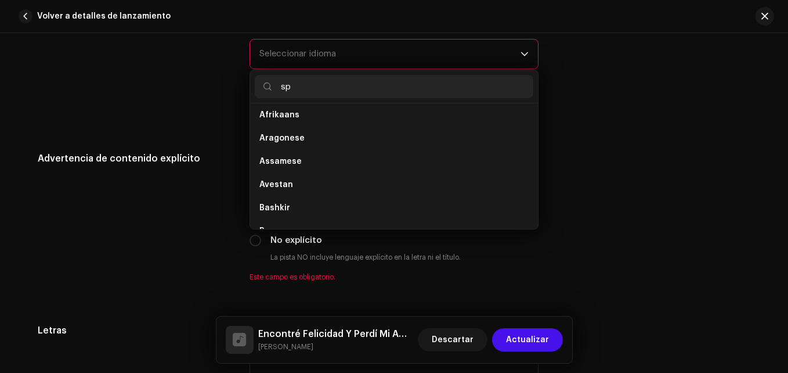
scroll to position [0, 0]
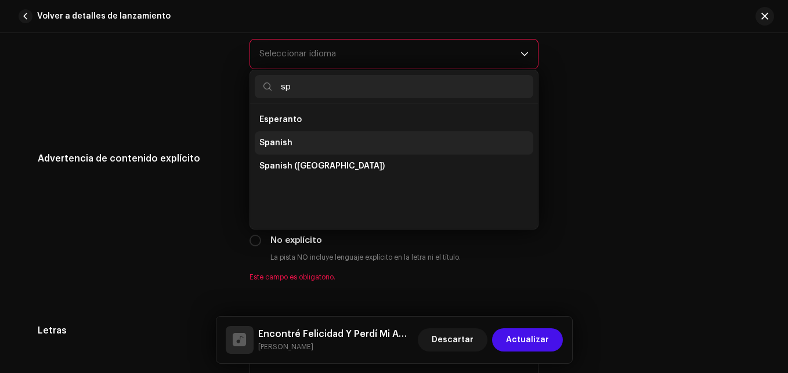
type input "sp"
click at [293, 140] on li "Spanish" at bounding box center [394, 142] width 279 height 23
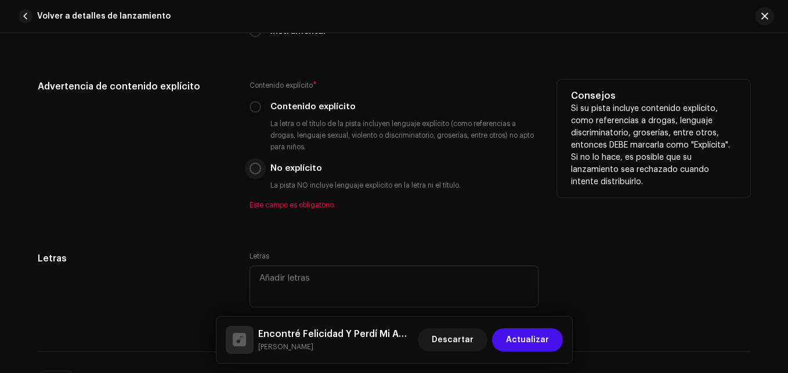
click at [250, 173] on input "No explícito" at bounding box center [256, 169] width 12 height 12
radio input "true"
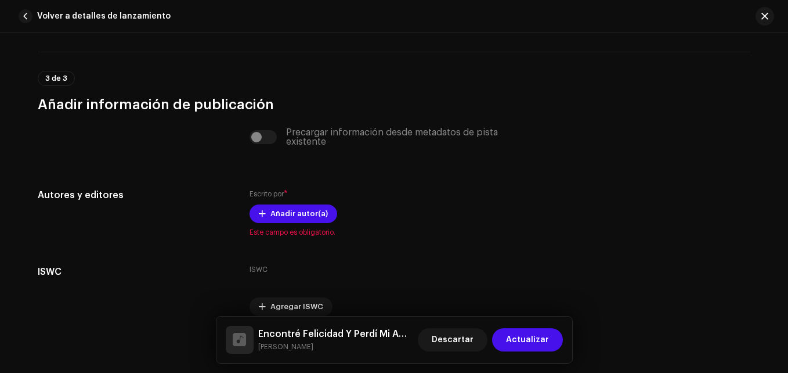
scroll to position [2496, 0]
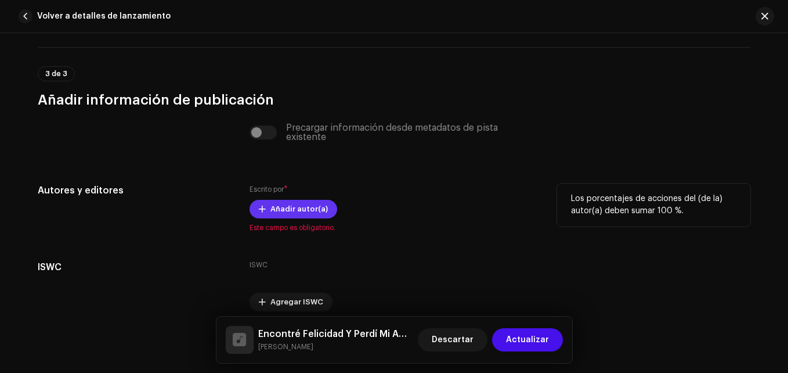
click at [280, 215] on span "Añadir autor(a)" at bounding box center [298, 208] width 57 height 23
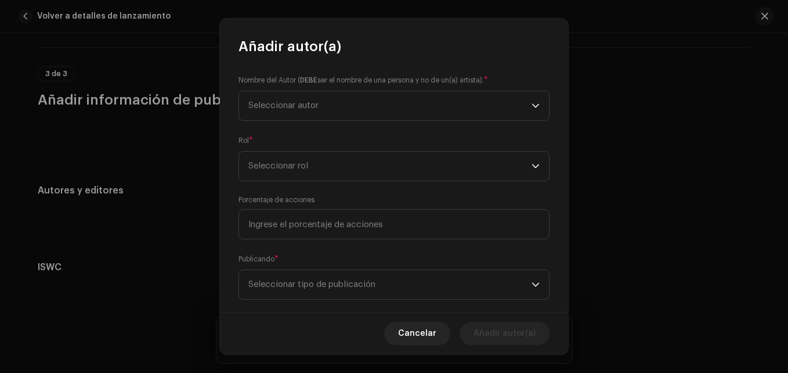
click at [302, 138] on div "Rol * Seleccionar rol" at bounding box center [394, 158] width 311 height 46
click at [311, 118] on span "Seleccionar autor" at bounding box center [389, 105] width 283 height 29
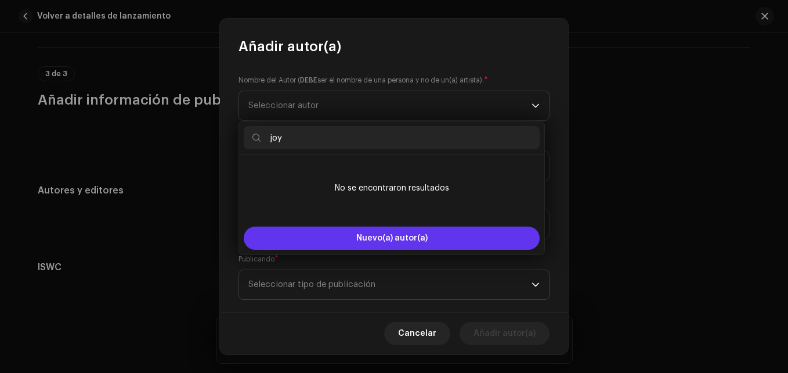
type input "joy"
click at [423, 247] on button "Nuevo(a) autor(a)" at bounding box center [392, 237] width 296 height 23
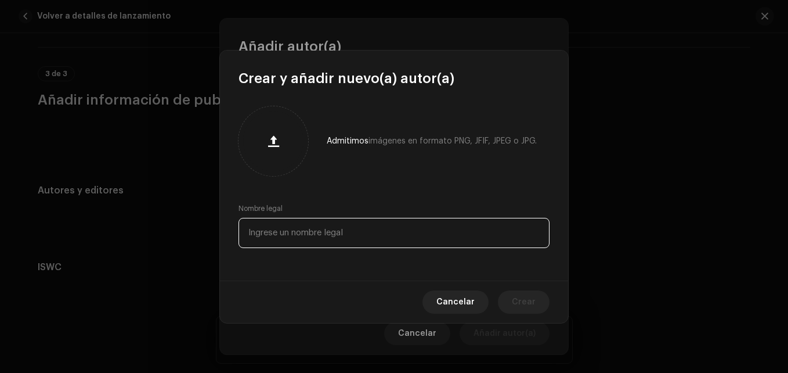
click at [312, 228] on input "text" at bounding box center [394, 233] width 311 height 30
type input "[PERSON_NAME]"
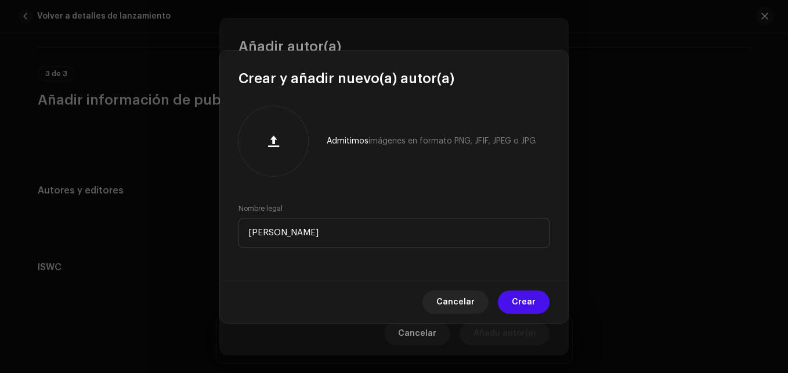
click at [526, 305] on span "Crear" at bounding box center [524, 301] width 24 height 23
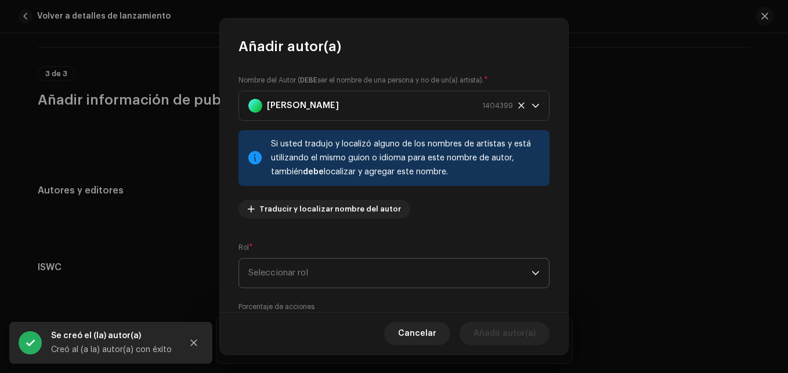
click at [306, 268] on span "Seleccionar rol" at bounding box center [389, 272] width 283 height 29
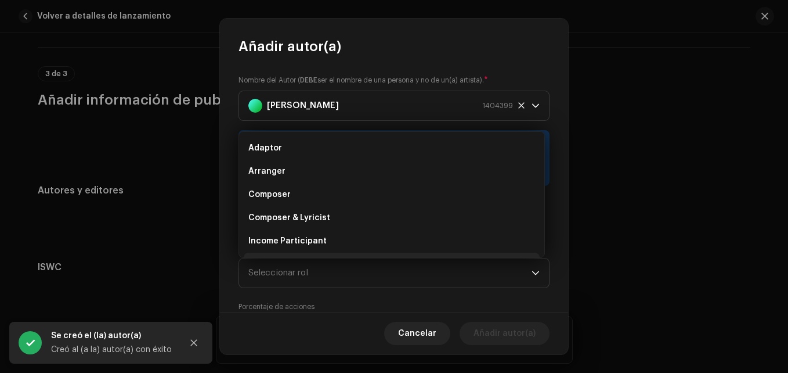
scroll to position [19, 0]
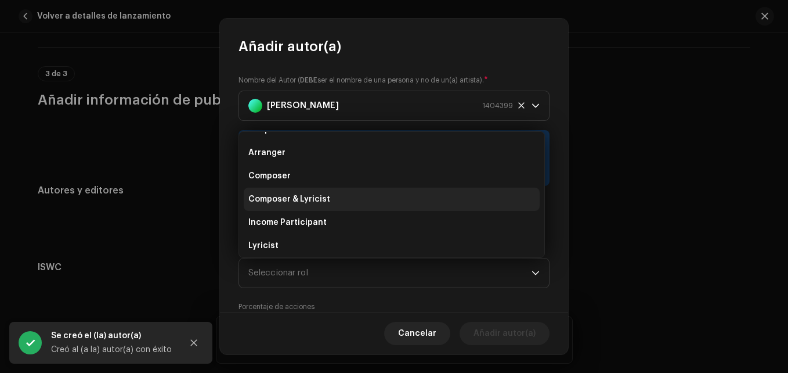
click at [301, 202] on span "Composer & Lyricist" at bounding box center [289, 199] width 82 height 12
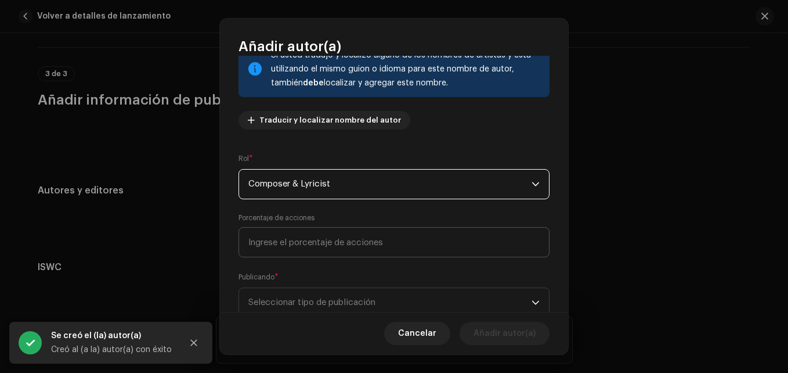
scroll to position [116, 0]
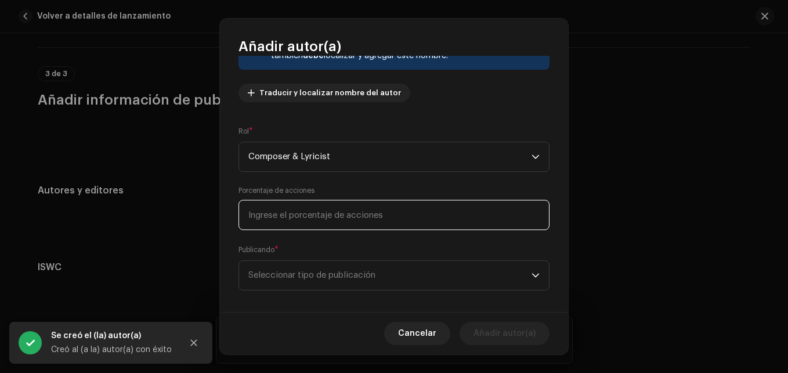
click at [297, 217] on input at bounding box center [394, 215] width 311 height 30
type input "100,00"
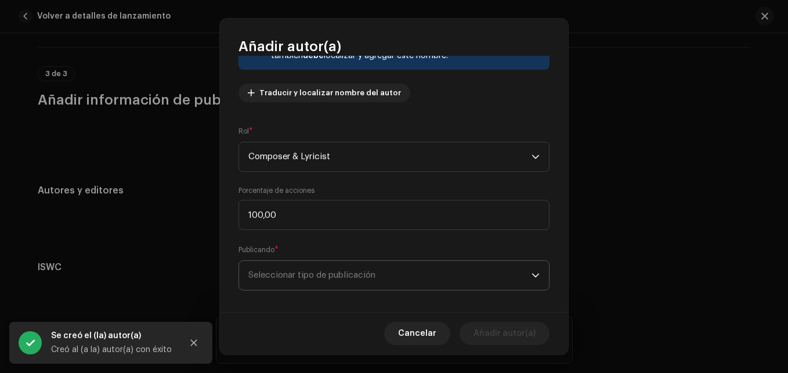
click at [341, 281] on span "Seleccionar tipo de publicación" at bounding box center [389, 275] width 283 height 29
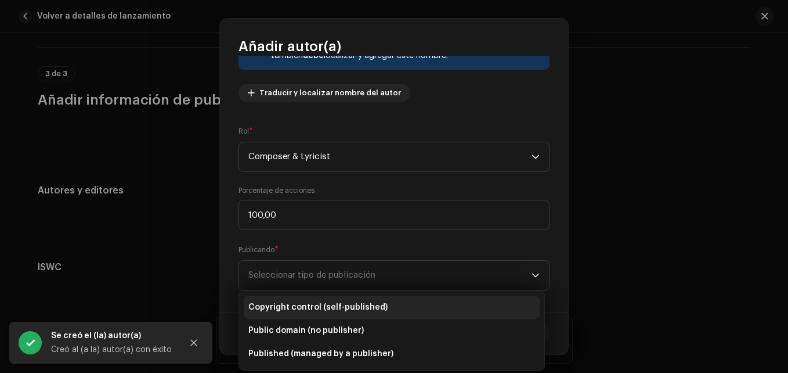
click at [333, 311] on span "Copyright control (self-published)" at bounding box center [317, 307] width 139 height 12
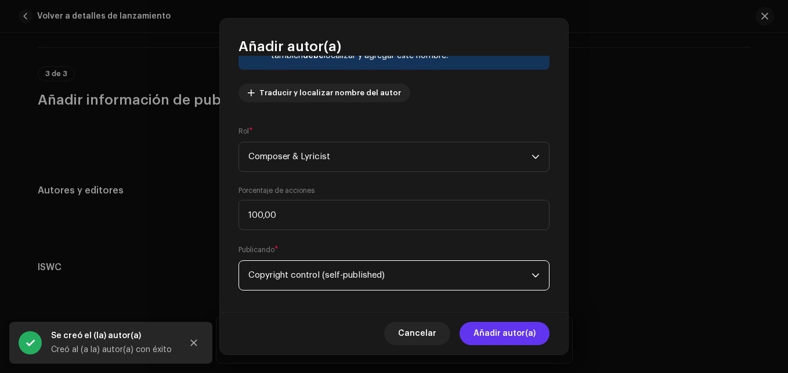
click at [511, 326] on span "Añadir autor(a)" at bounding box center [505, 333] width 62 height 23
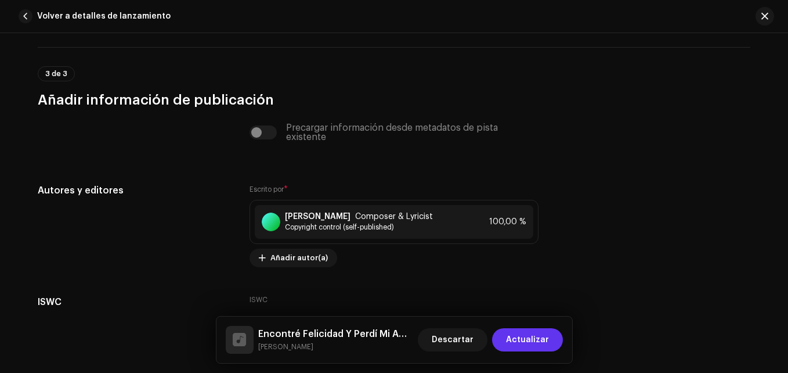
click at [513, 329] on span "Actualizar" at bounding box center [527, 339] width 43 height 23
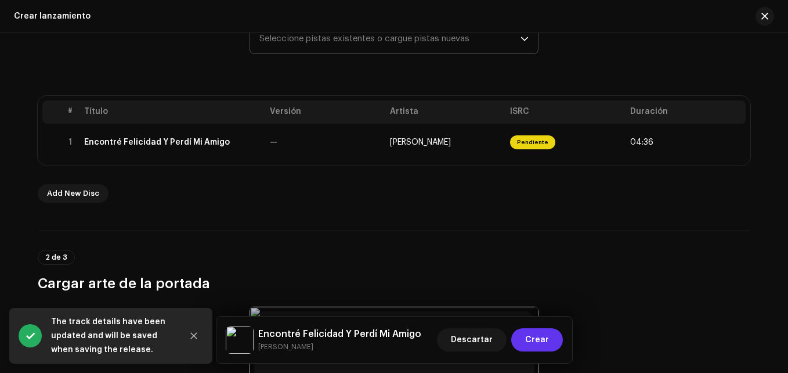
click at [532, 340] on span "Crear" at bounding box center [537, 339] width 24 height 23
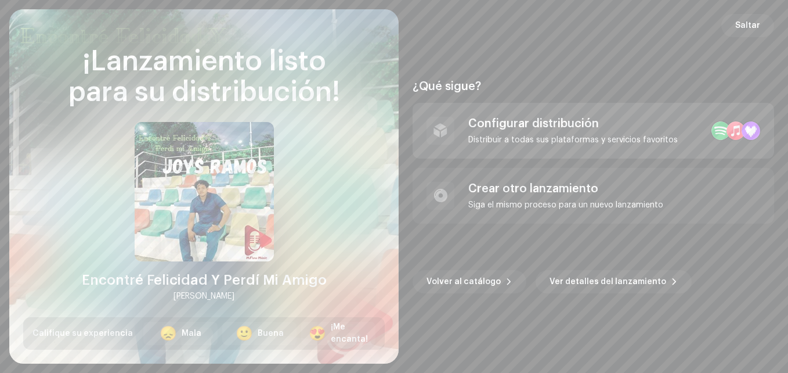
click at [551, 127] on div "Configurar distribución" at bounding box center [573, 124] width 210 height 14
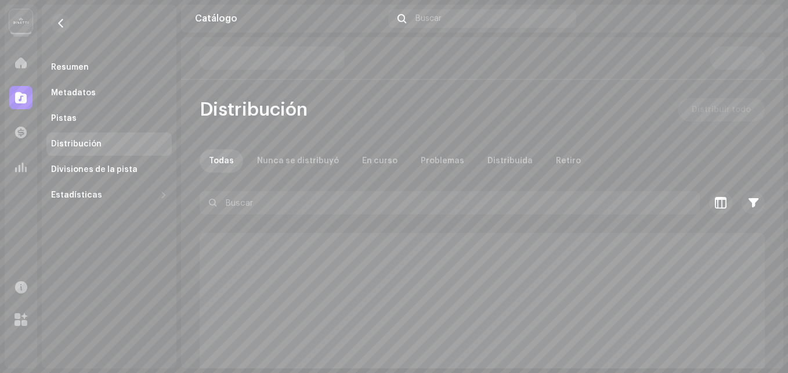
click at [715, 97] on div "Distribución Distribuir todo Todas Nunca se distribuyó En curso Problemas Distr…" at bounding box center [482, 202] width 602 height 331
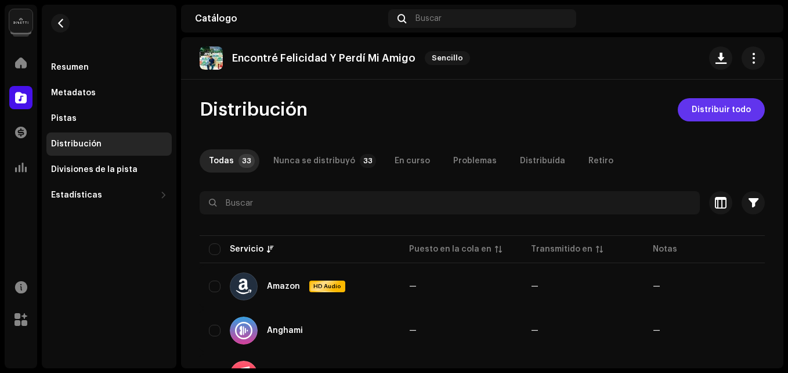
click at [734, 99] on span "Distribuir todo" at bounding box center [721, 109] width 59 height 23
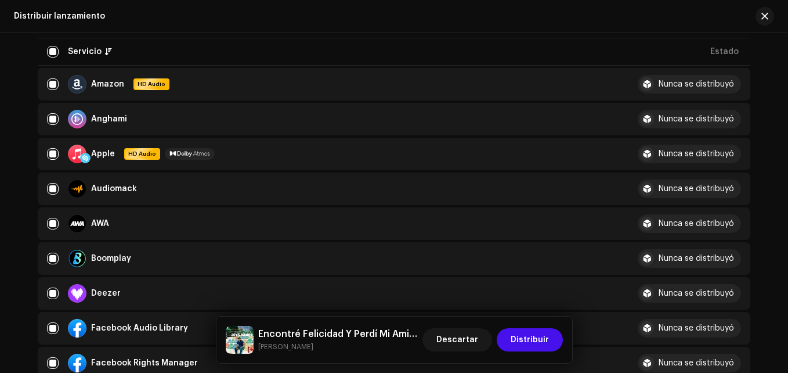
scroll to position [174, 0]
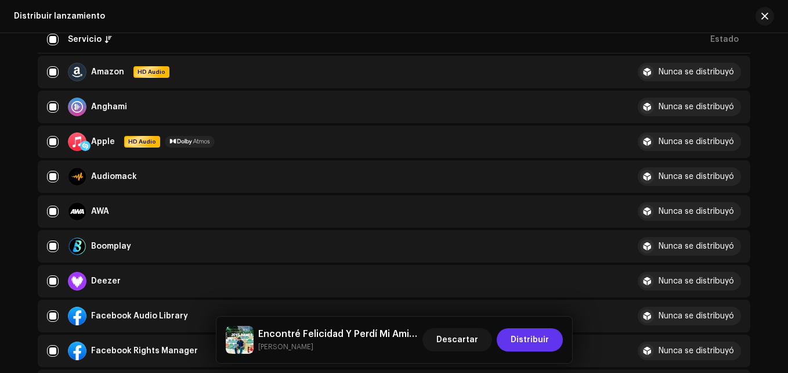
click at [532, 350] on span "Distribuir" at bounding box center [530, 339] width 38 height 23
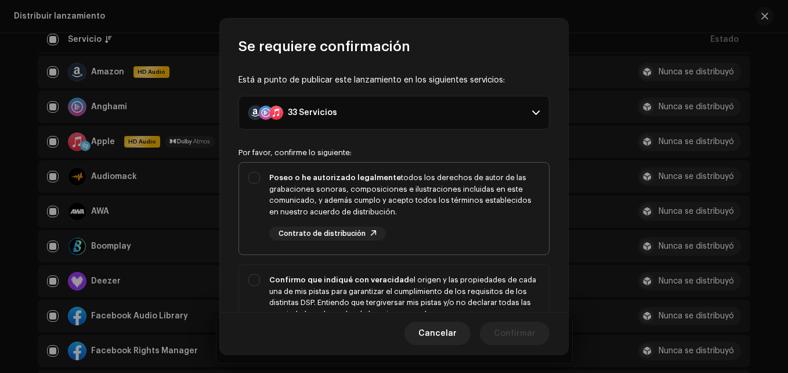
click at [345, 191] on div "Poseo o he autorizado legalmente todos los derechos de autor de las grabaciones…" at bounding box center [404, 194] width 270 height 45
checkbox input "true"
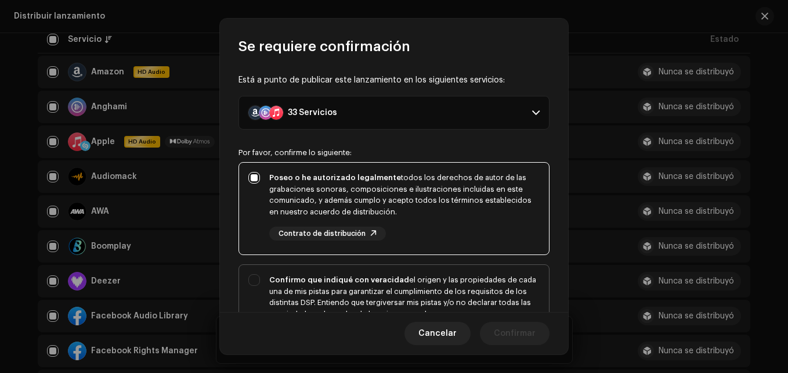
click at [471, 288] on div "Confirmo que indiqué con veracidad el origen y las propiedades de cada una de m…" at bounding box center [404, 302] width 270 height 57
checkbox input "true"
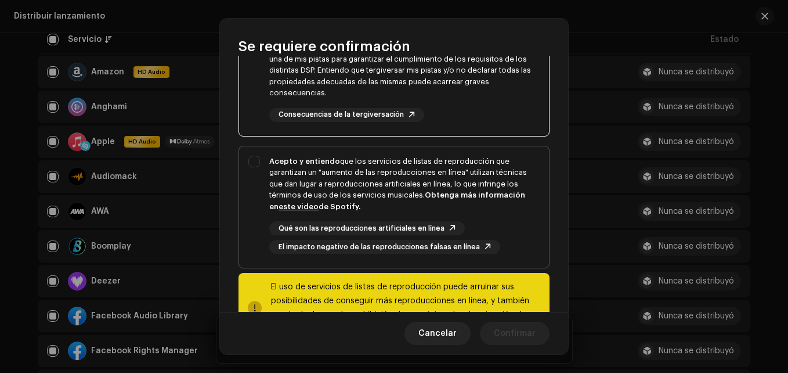
click at [483, 240] on div "El impacto negativo de las reproducciones falsas en línea" at bounding box center [384, 247] width 231 height 14
click at [427, 200] on div "Acepto y entiendo que los servicios de listas de reproducción que garantizan un…" at bounding box center [404, 184] width 270 height 57
checkbox input "true"
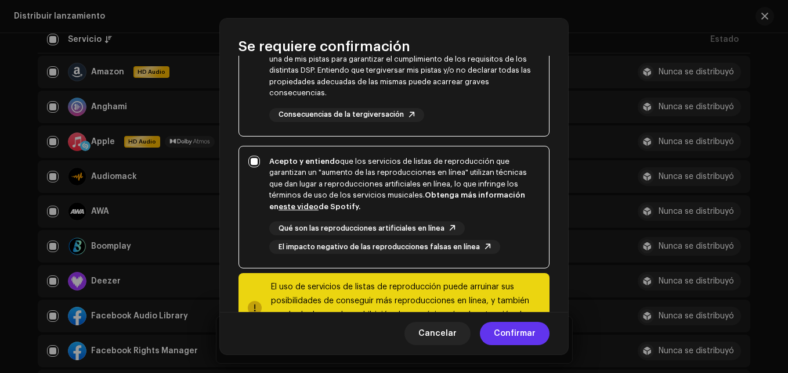
click at [514, 332] on span "Confirmar" at bounding box center [515, 333] width 42 height 23
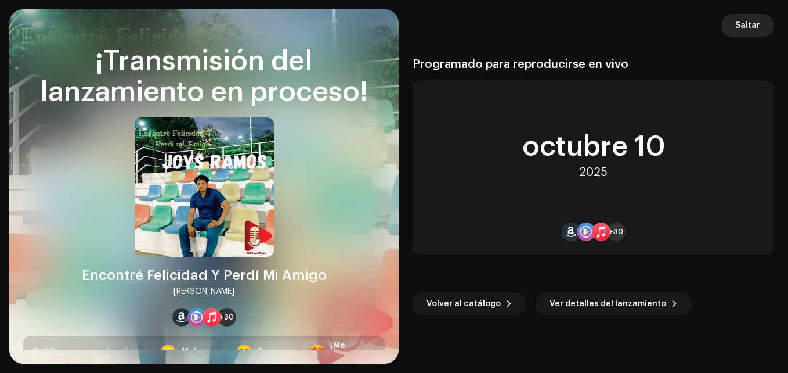
click at [741, 24] on span "Saltar" at bounding box center [747, 25] width 25 height 23
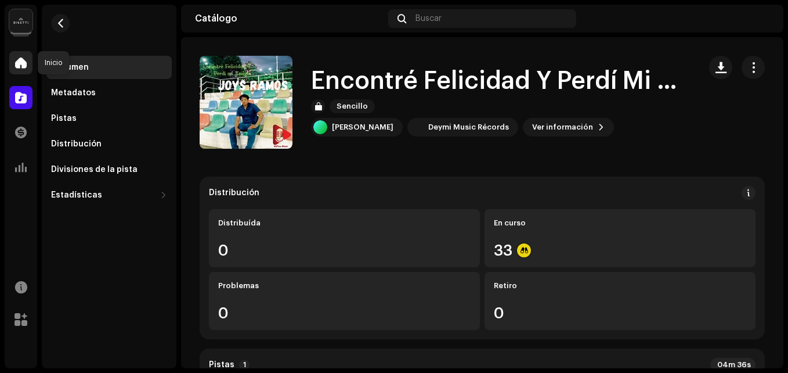
click at [23, 66] on span at bounding box center [21, 62] width 12 height 9
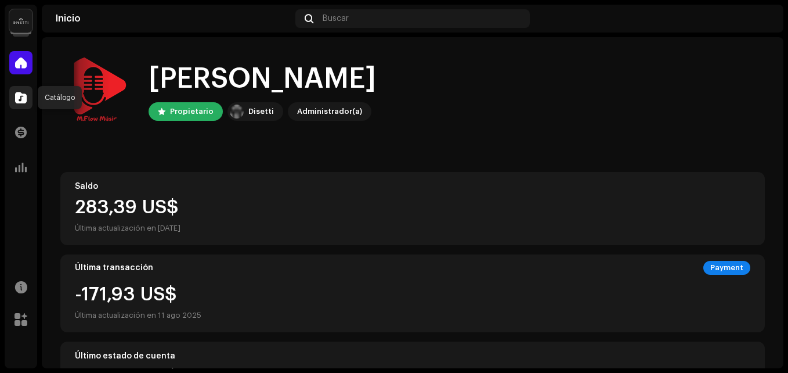
click at [31, 100] on div at bounding box center [20, 97] width 23 height 23
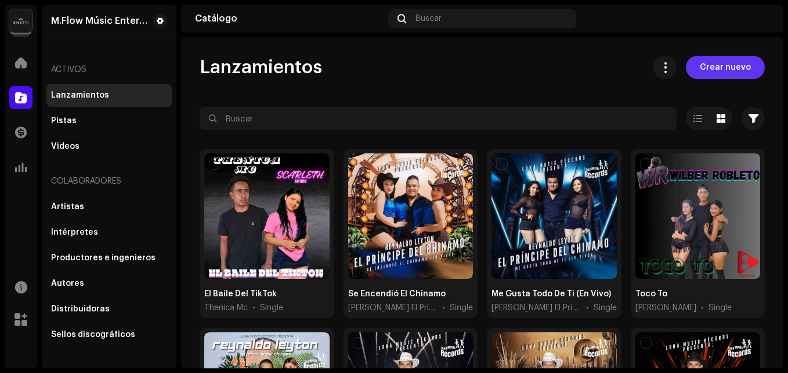
click at [750, 69] on button "Crear nuevo" at bounding box center [725, 67] width 79 height 23
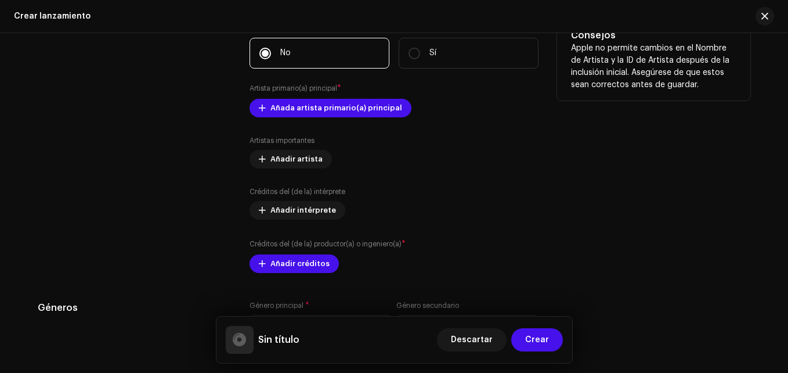
scroll to position [1277, 0]
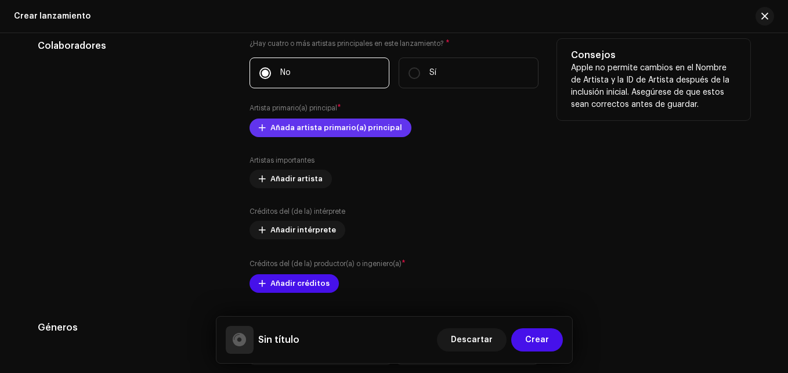
click at [304, 125] on span "Añada artista primario(a) principal" at bounding box center [336, 127] width 132 height 23
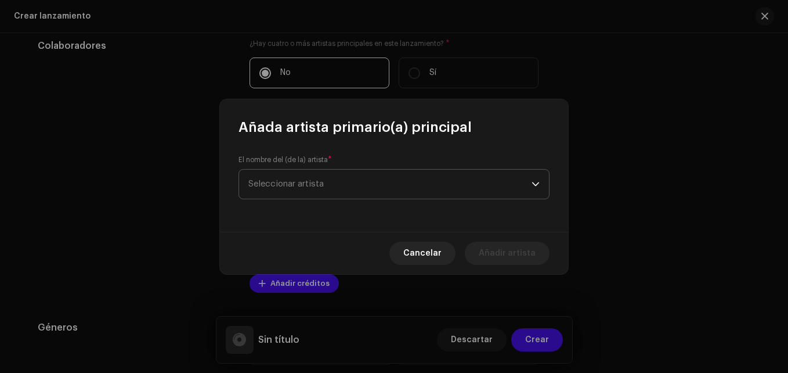
click at [324, 176] on span "Seleccionar artista" at bounding box center [389, 183] width 283 height 29
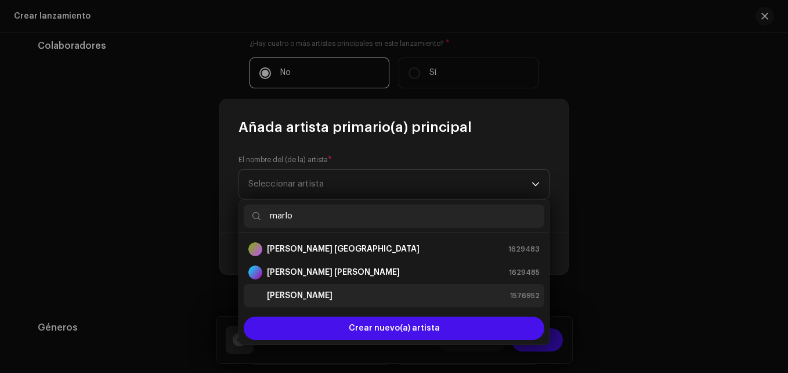
type input "marlo"
click at [309, 293] on strong "[PERSON_NAME]" at bounding box center [300, 296] width 66 height 12
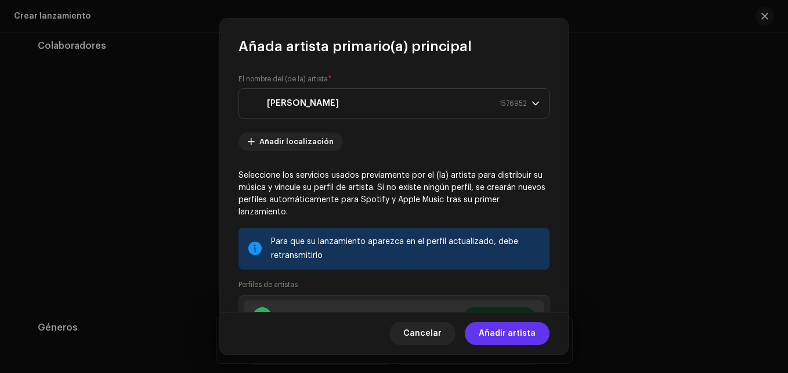
click at [510, 335] on span "Añadir artista" at bounding box center [507, 333] width 57 height 23
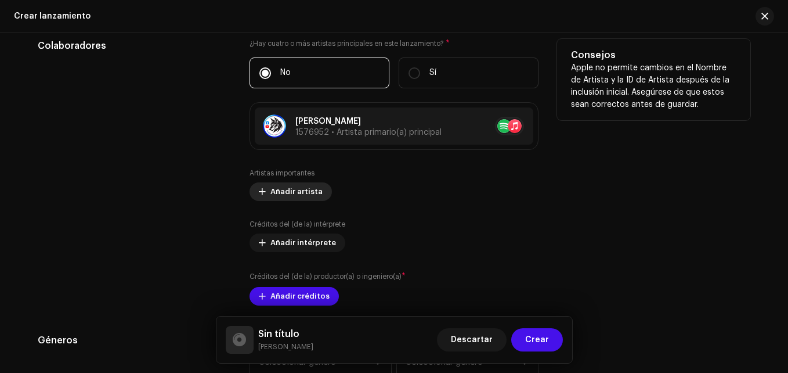
click at [294, 193] on span "Añadir artista" at bounding box center [296, 191] width 52 height 23
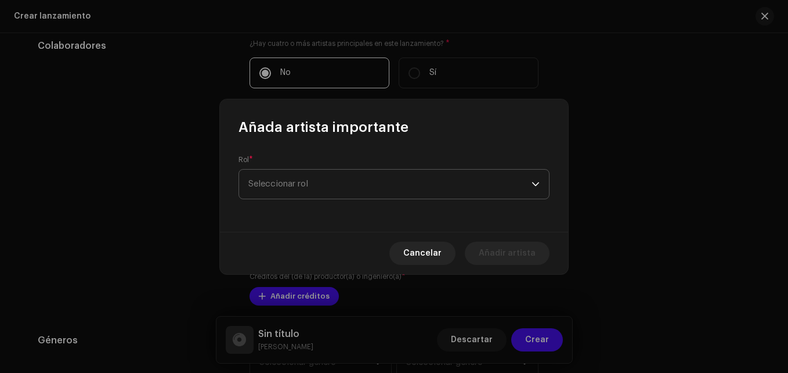
click at [338, 187] on span "Seleccionar rol" at bounding box center [389, 183] width 283 height 29
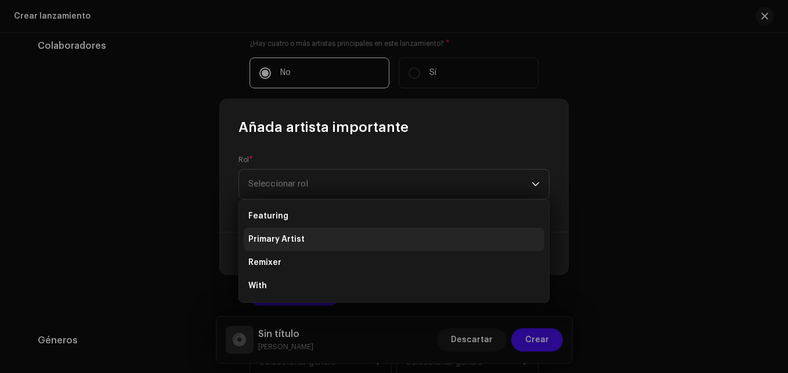
click at [291, 240] on span "Primary Artist" at bounding box center [276, 239] width 56 height 12
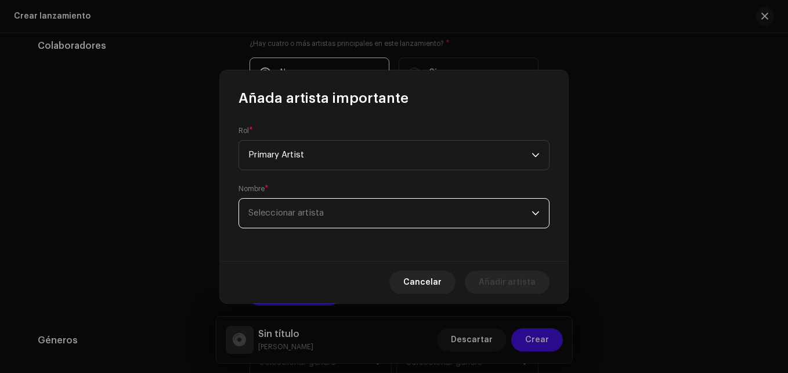
click at [311, 201] on span "Seleccionar artista" at bounding box center [389, 213] width 283 height 29
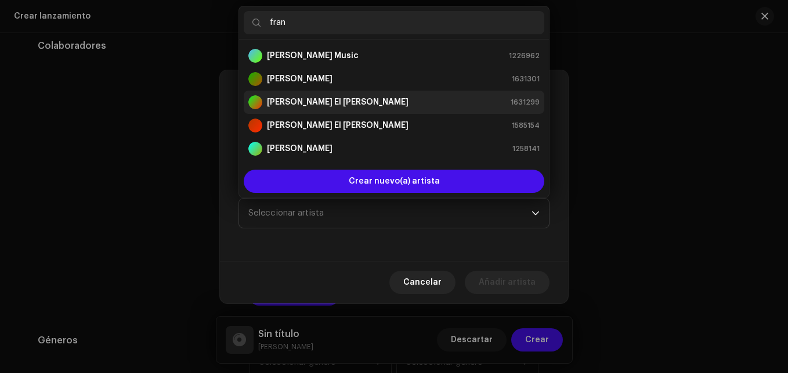
type input "fran"
click at [398, 110] on li "[PERSON_NAME] El Chico Del Chinamo 1631299" at bounding box center [394, 102] width 301 height 23
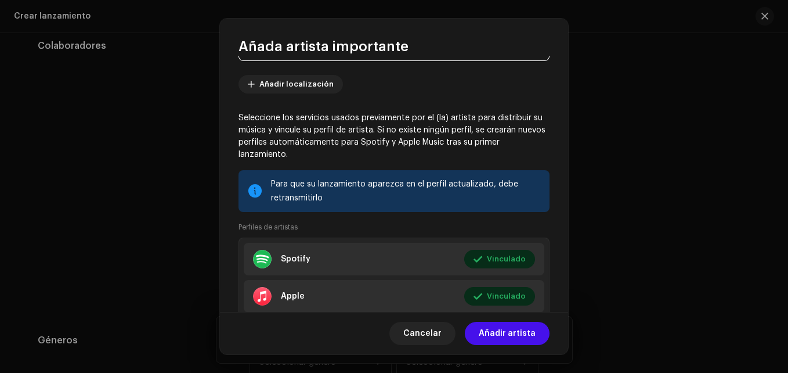
scroll to position [116, 0]
click at [513, 334] on span "Añadir artista" at bounding box center [507, 333] width 57 height 23
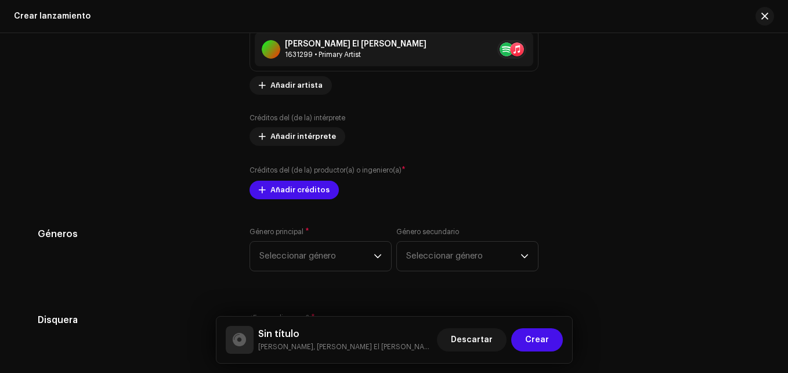
scroll to position [1451, 0]
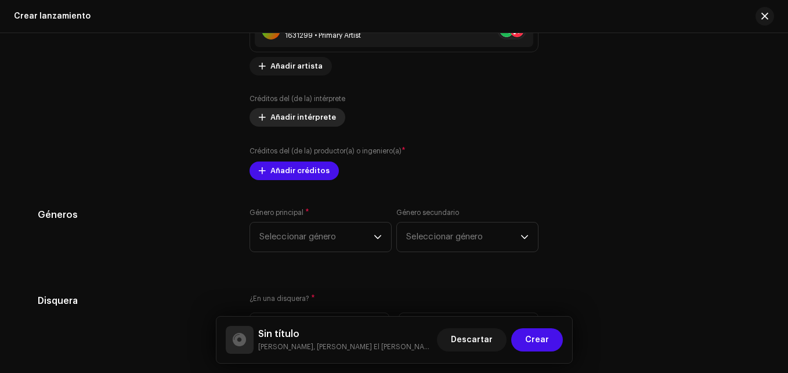
click at [296, 113] on span "Añadir intérprete" at bounding box center [303, 117] width 66 height 23
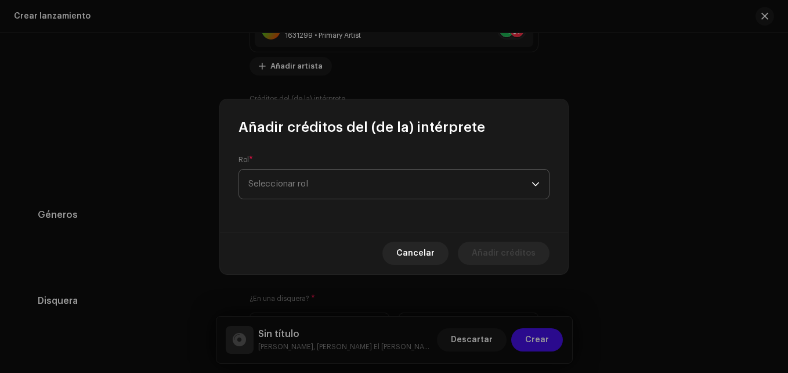
click at [309, 175] on span "Seleccionar rol" at bounding box center [389, 183] width 283 height 29
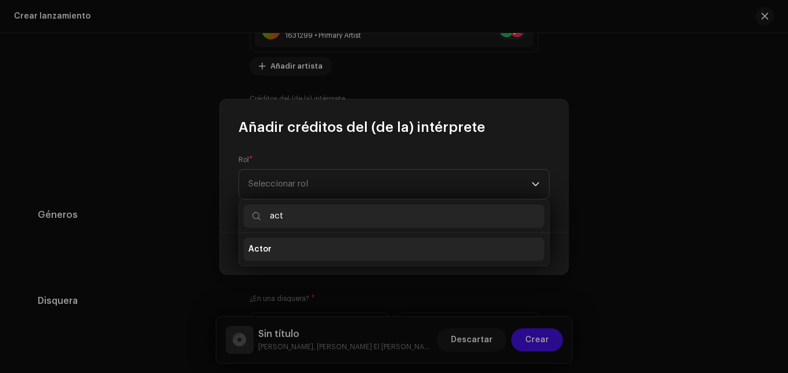
type input "act"
click at [288, 258] on li "Actor" at bounding box center [394, 248] width 301 height 23
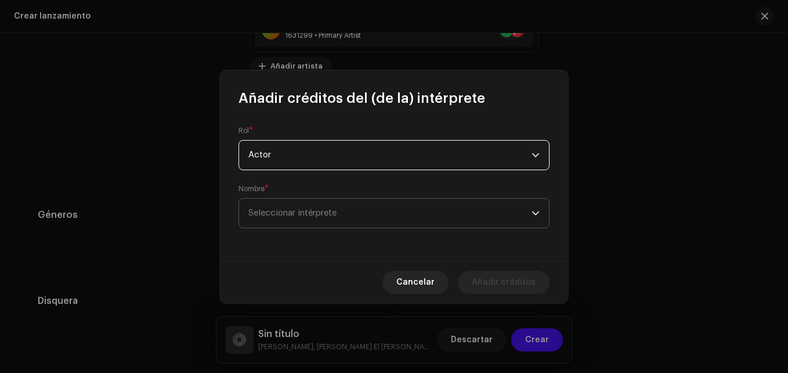
click at [308, 215] on span "Seleccionar intérprete" at bounding box center [292, 212] width 88 height 9
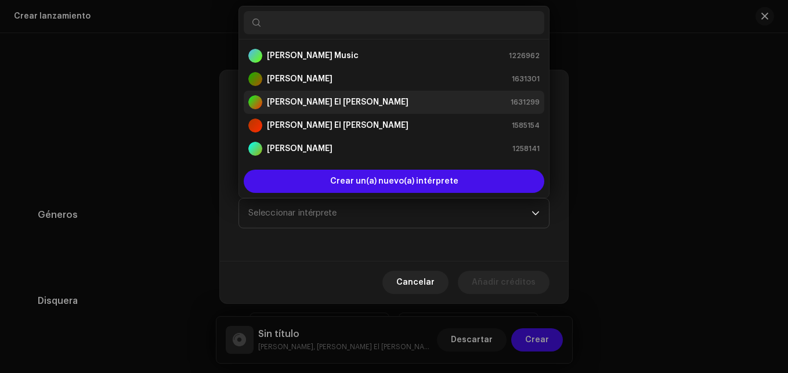
click at [355, 103] on strong "[PERSON_NAME] El [PERSON_NAME]" at bounding box center [338, 102] width 142 height 12
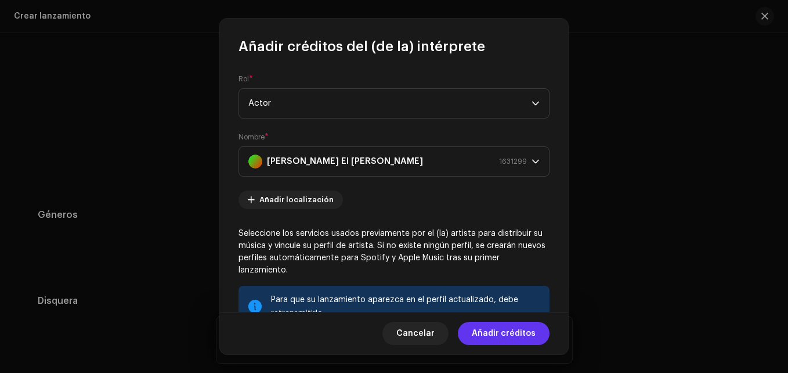
click at [492, 331] on span "Añadir créditos" at bounding box center [504, 333] width 64 height 23
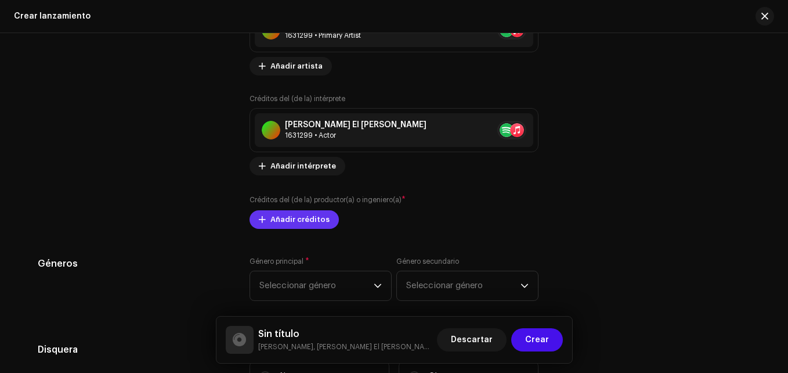
click at [295, 224] on span "Añadir créditos" at bounding box center [299, 219] width 59 height 23
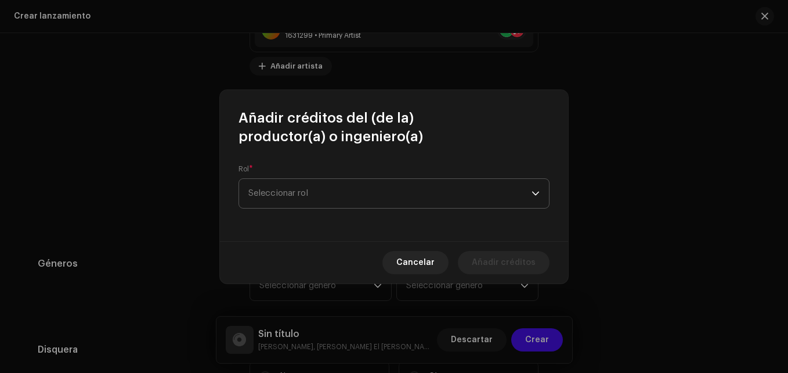
click at [315, 193] on span "Seleccionar rol" at bounding box center [389, 193] width 283 height 29
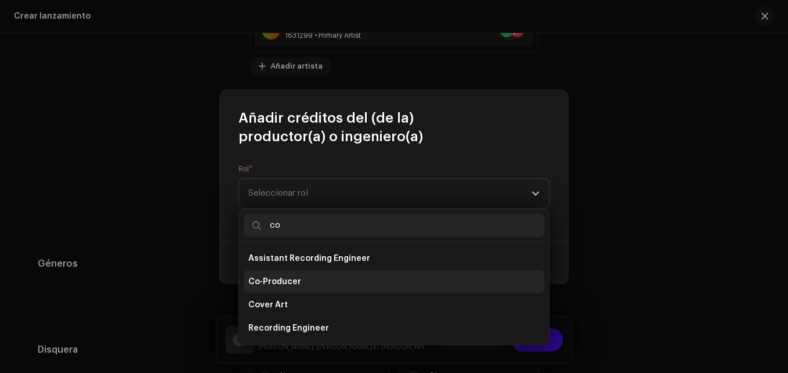
type input "co"
click at [293, 283] on span "Co-Producer" at bounding box center [274, 282] width 53 height 12
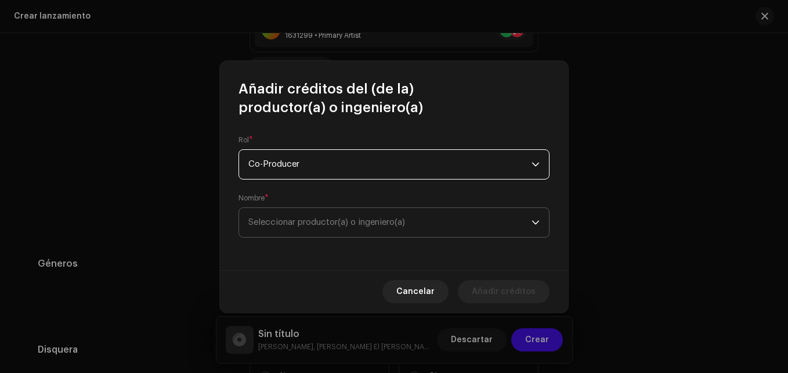
click at [287, 229] on span "Seleccionar productor(a) o ingeniero(a)" at bounding box center [389, 222] width 283 height 29
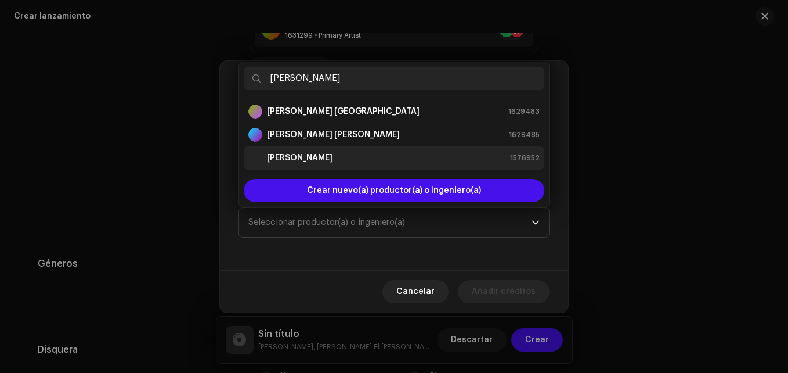
type input "[PERSON_NAME]"
click at [320, 149] on li "[PERSON_NAME] 1576952" at bounding box center [394, 157] width 301 height 23
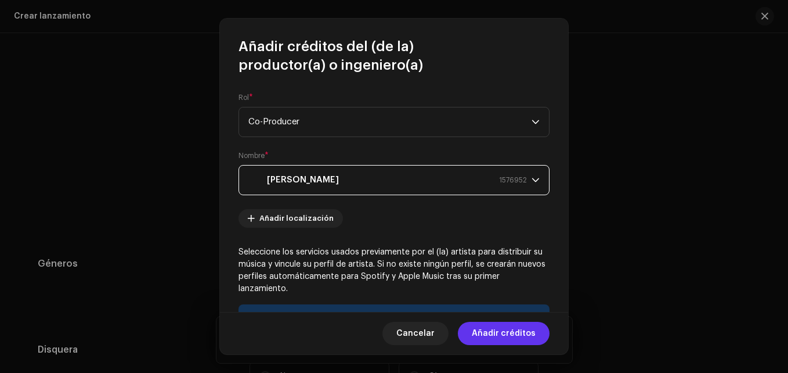
click at [501, 328] on span "Añadir créditos" at bounding box center [504, 333] width 64 height 23
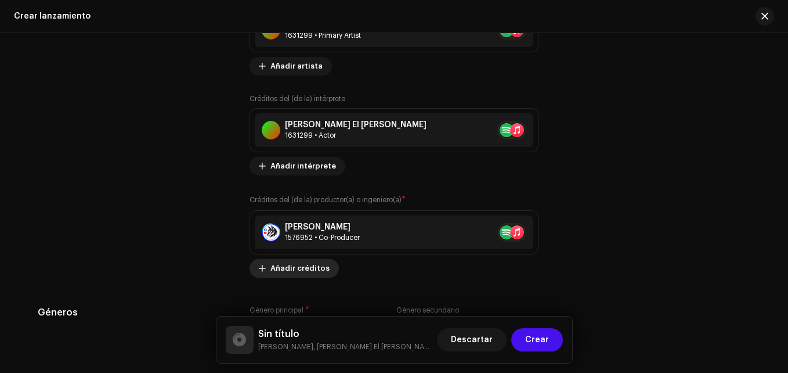
click at [296, 269] on span "Añadir créditos" at bounding box center [299, 268] width 59 height 23
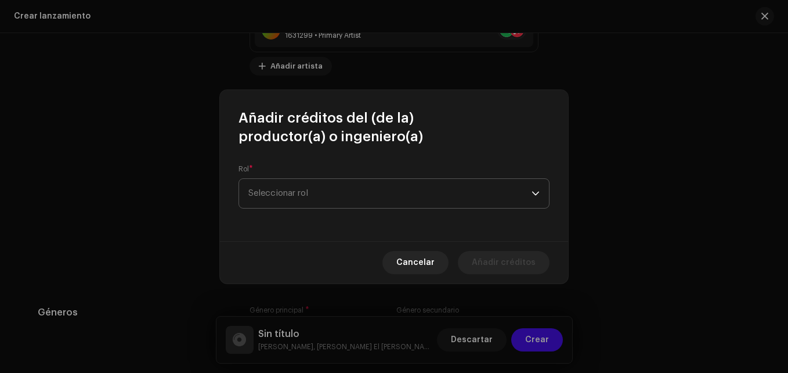
click at [305, 179] on span "Seleccionar rol" at bounding box center [389, 193] width 283 height 29
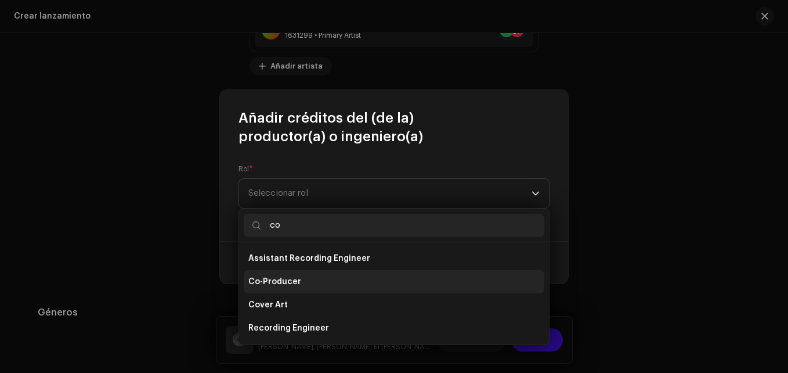
type input "co"
click at [298, 283] on li "Co-Producer" at bounding box center [394, 281] width 301 height 23
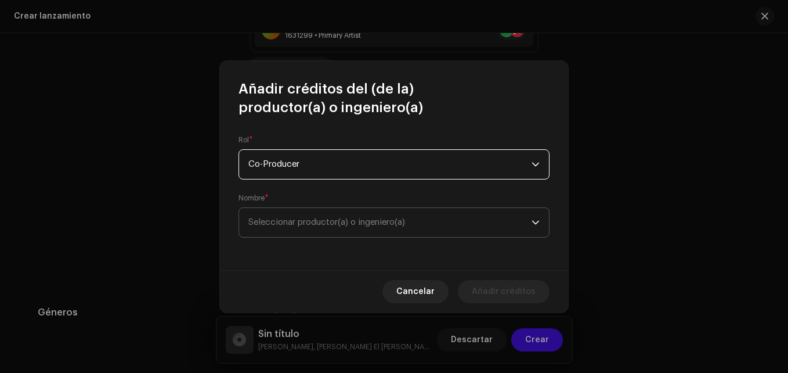
click at [287, 222] on span "Seleccionar productor(a) o ingeniero(a)" at bounding box center [326, 222] width 157 height 9
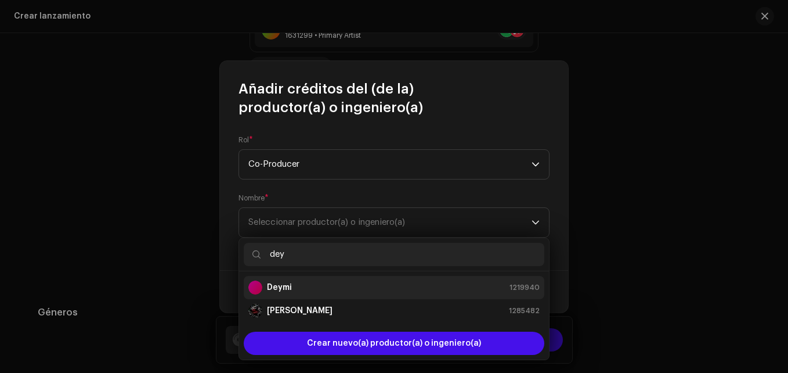
type input "dey"
click at [314, 293] on div "Deymi 1219940" at bounding box center [393, 287] width 291 height 14
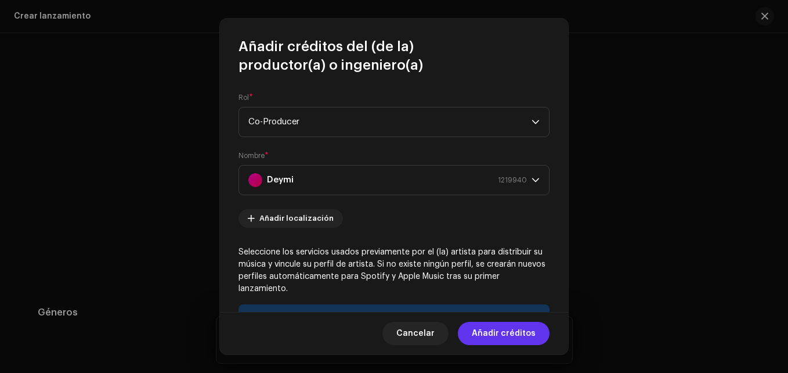
click at [504, 337] on span "Añadir créditos" at bounding box center [504, 333] width 64 height 23
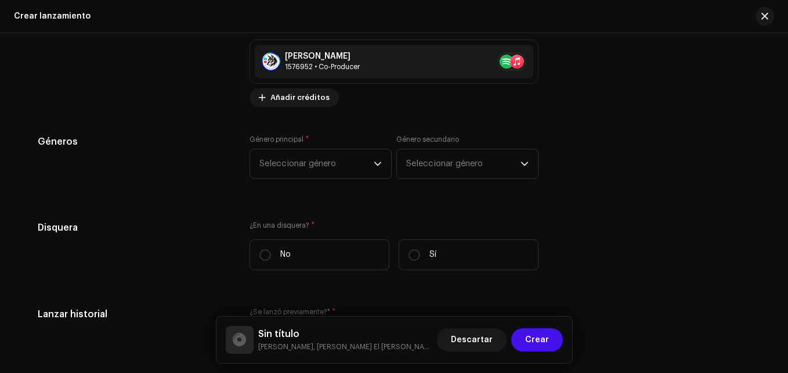
scroll to position [1625, 0]
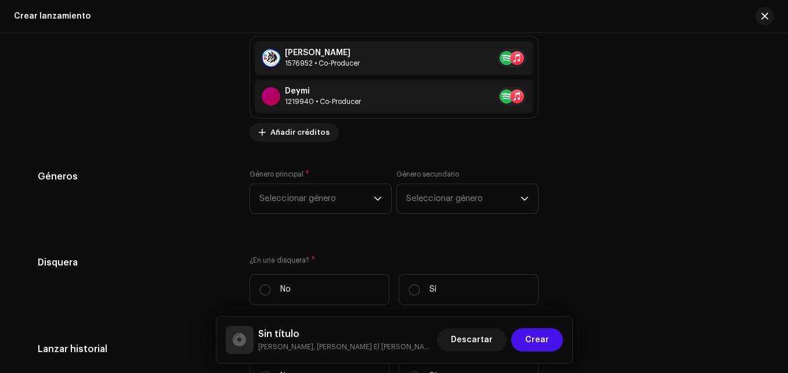
click at [310, 196] on span "Seleccionar género" at bounding box center [316, 198] width 114 height 29
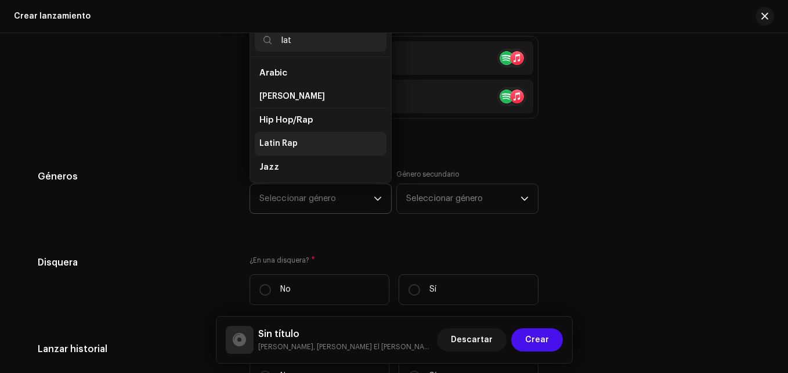
type input "lat"
click at [261, 140] on span "Latin Rap" at bounding box center [278, 144] width 38 height 12
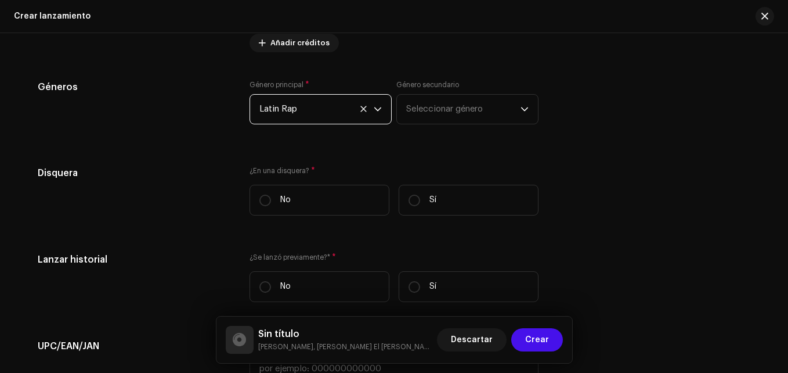
scroll to position [1741, 0]
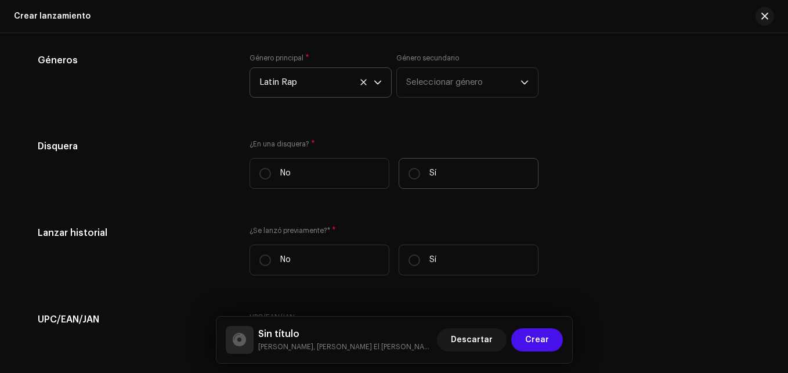
click at [453, 175] on label "Sí" at bounding box center [469, 173] width 140 height 31
click at [420, 175] on input "Sí" at bounding box center [415, 174] width 12 height 12
radio input "true"
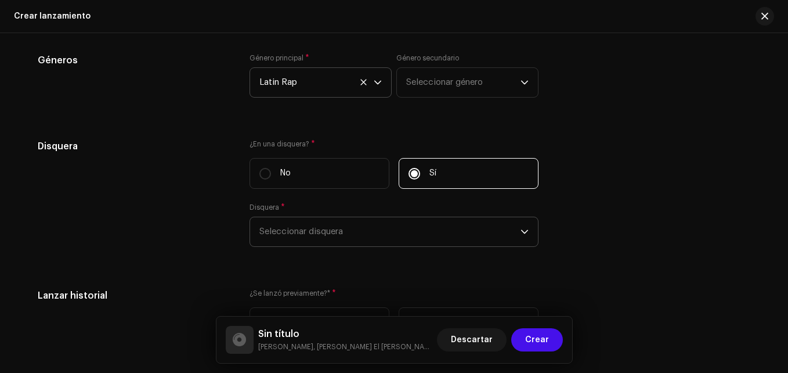
click at [375, 230] on span "Seleccionar disquera" at bounding box center [389, 231] width 261 height 29
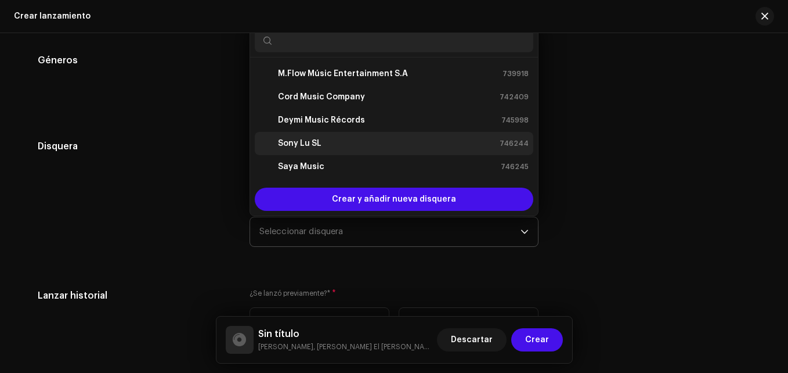
scroll to position [19, 0]
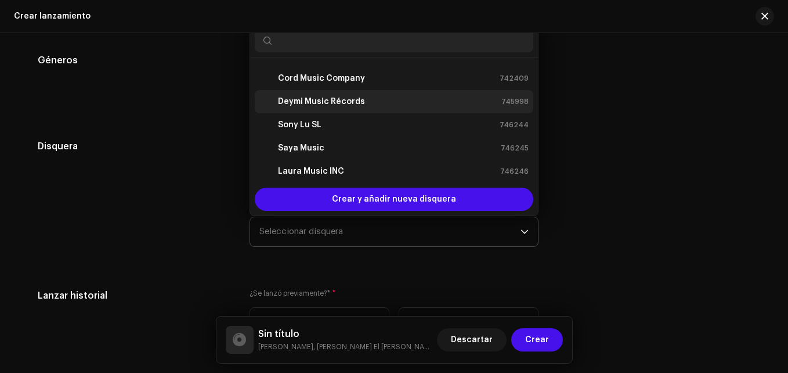
click at [306, 104] on strong "Deymi Music Récords" at bounding box center [321, 102] width 87 height 12
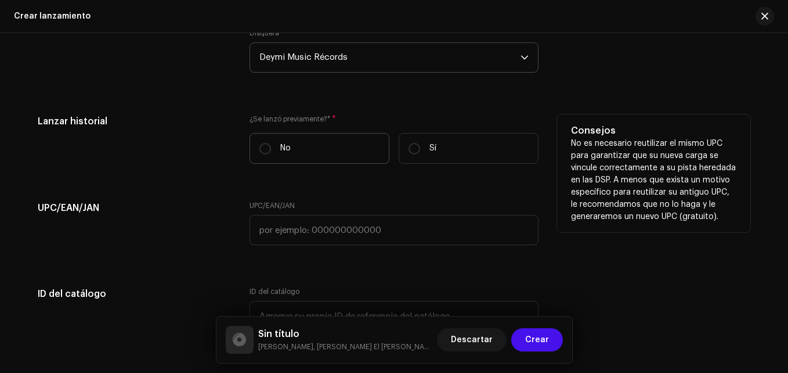
drag, startPoint x: 285, startPoint y: 150, endPoint x: 348, endPoint y: 153, distance: 62.8
click at [284, 150] on p "No" at bounding box center [285, 148] width 10 height 12
click at [271, 150] on input "No" at bounding box center [265, 149] width 12 height 12
radio input "true"
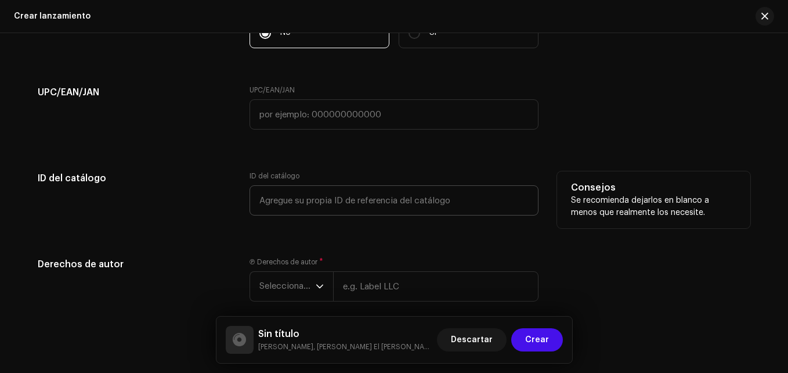
scroll to position [2031, 0]
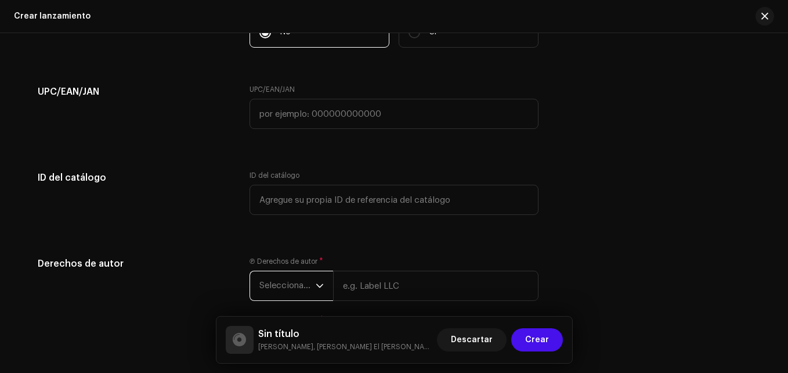
click at [289, 287] on span "Seleccionar año" at bounding box center [287, 285] width 56 height 29
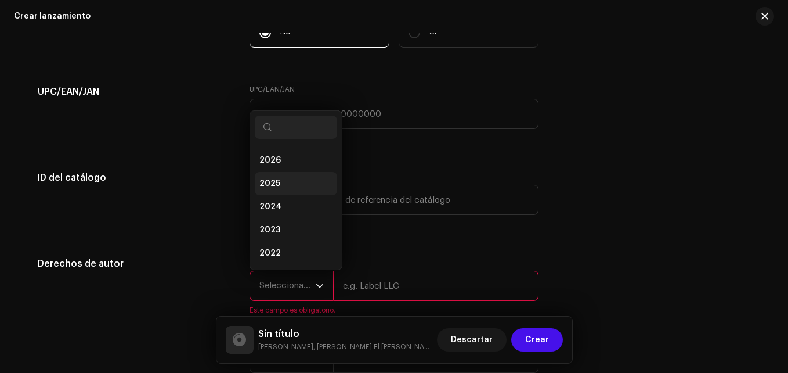
click at [275, 185] on span "2025" at bounding box center [269, 184] width 21 height 12
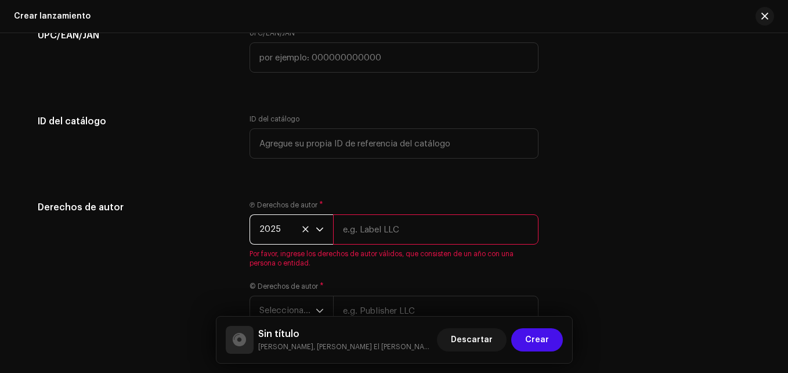
scroll to position [2166, 0]
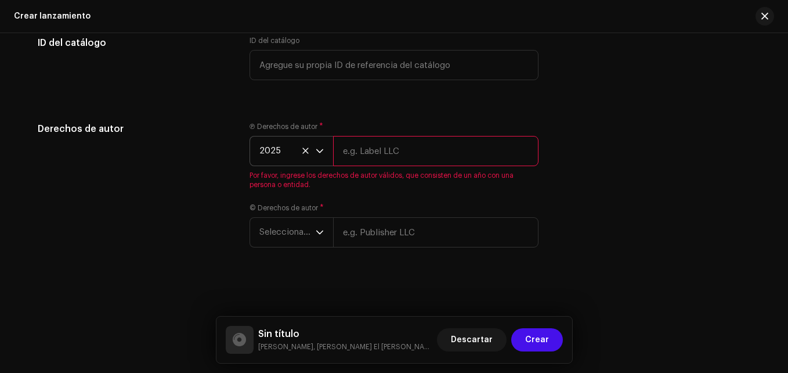
click at [270, 211] on label "© Derechos de autor *" at bounding box center [287, 207] width 74 height 9
click at [280, 227] on span "Seleccionar año" at bounding box center [287, 232] width 56 height 29
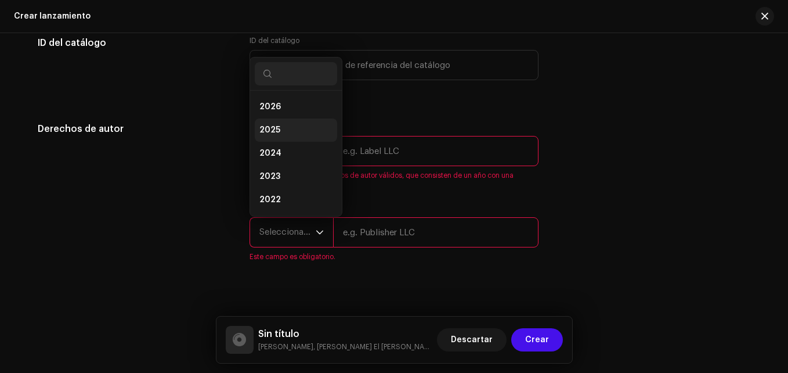
click at [286, 136] on li "2025" at bounding box center [296, 129] width 82 height 23
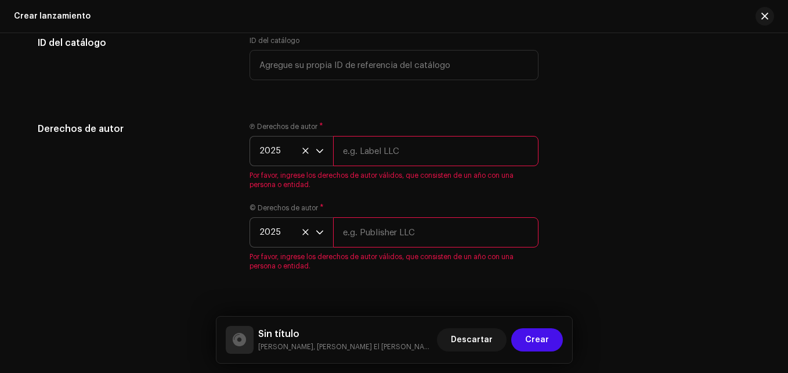
click at [395, 152] on input "text" at bounding box center [435, 151] width 205 height 30
type input "Deymi Music Récords"
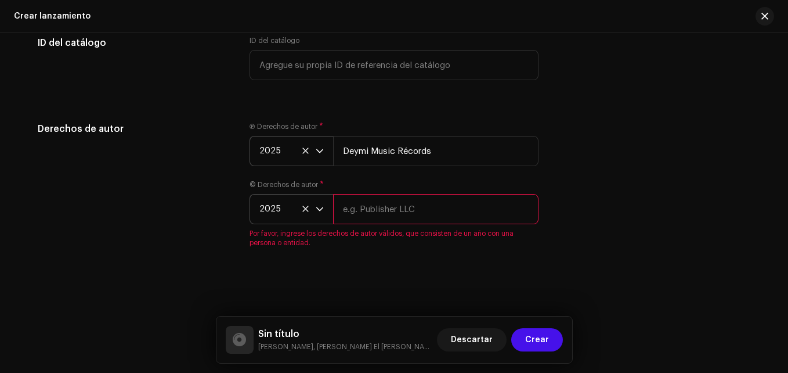
click at [363, 215] on input "text" at bounding box center [435, 209] width 205 height 30
type input "Deymi Music Récords"
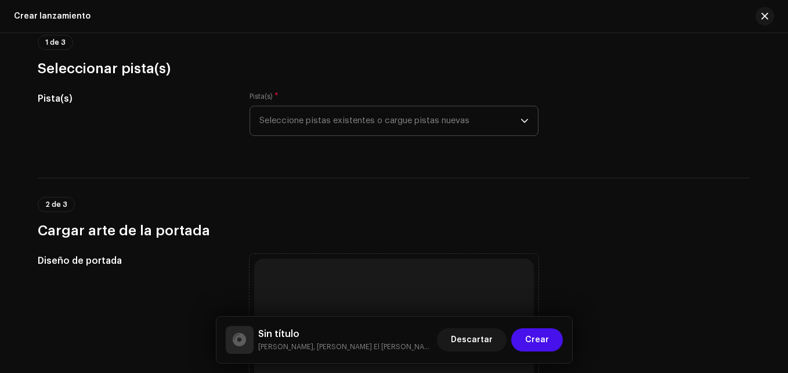
scroll to position [111, 0]
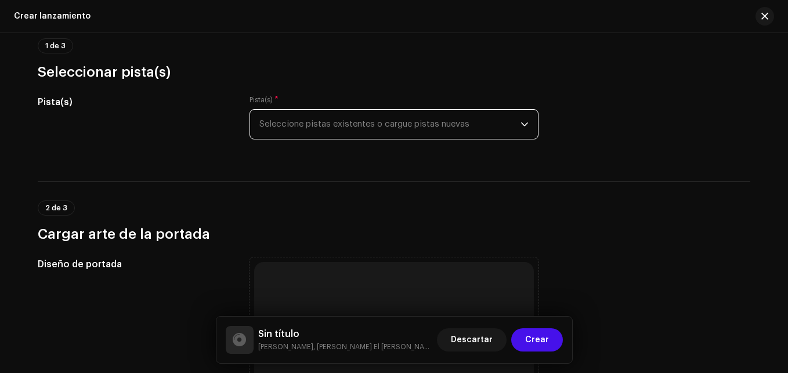
click at [340, 135] on span "Seleccione pistas existentes o cargue pistas nuevas" at bounding box center [389, 124] width 261 height 29
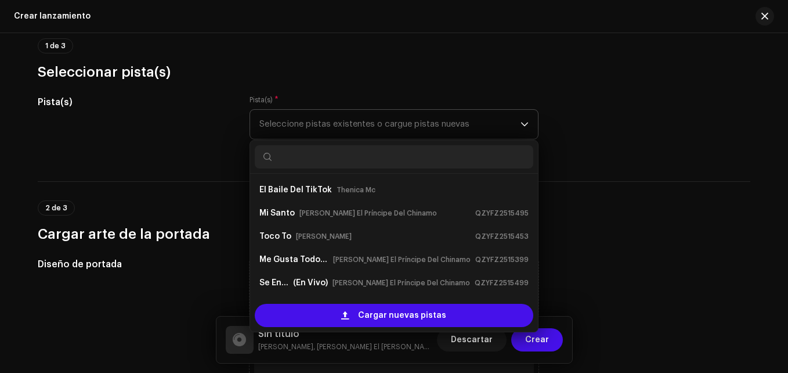
click at [380, 327] on div "Cargar nuevas pistas" at bounding box center [394, 315] width 288 height 33
click at [380, 302] on div "Cargar nuevas pistas" at bounding box center [394, 315] width 288 height 33
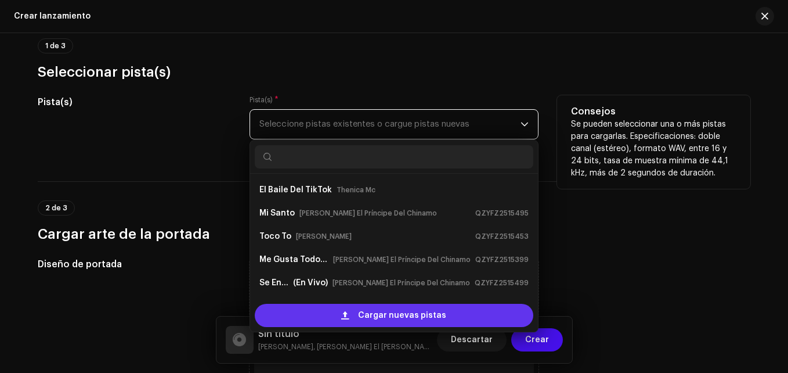
click at [374, 309] on span "Cargar nuevas pistas" at bounding box center [402, 315] width 88 height 23
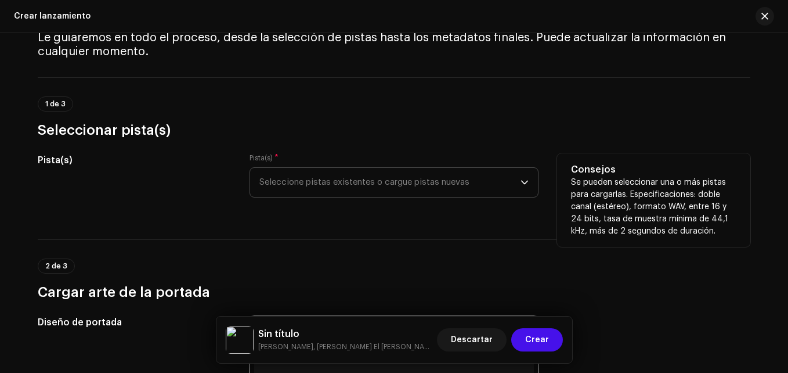
click at [308, 183] on span "Seleccione pistas existentes o cargue pistas nuevas" at bounding box center [389, 182] width 261 height 29
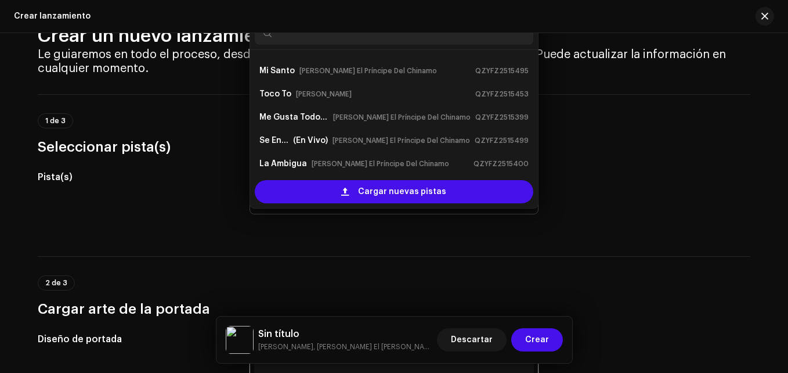
scroll to position [19, 0]
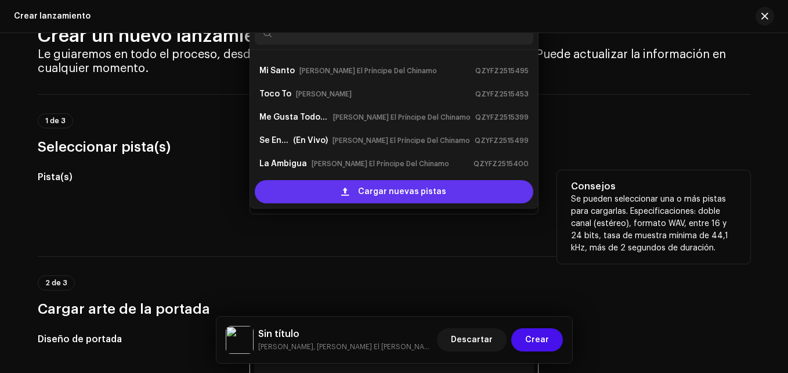
click at [380, 190] on span "Cargar nuevas pistas" at bounding box center [402, 191] width 88 height 23
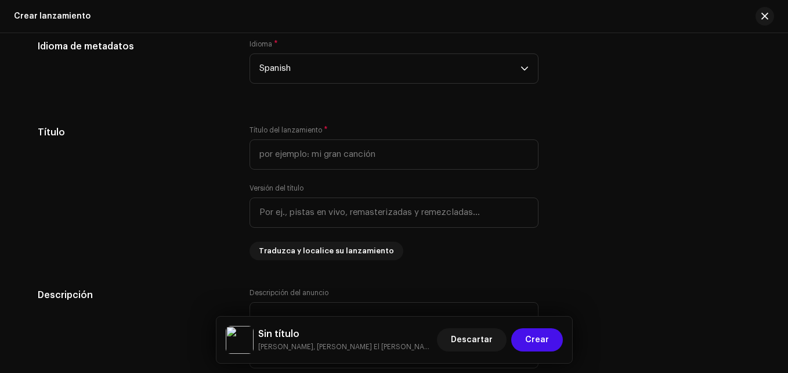
scroll to position [1081, 0]
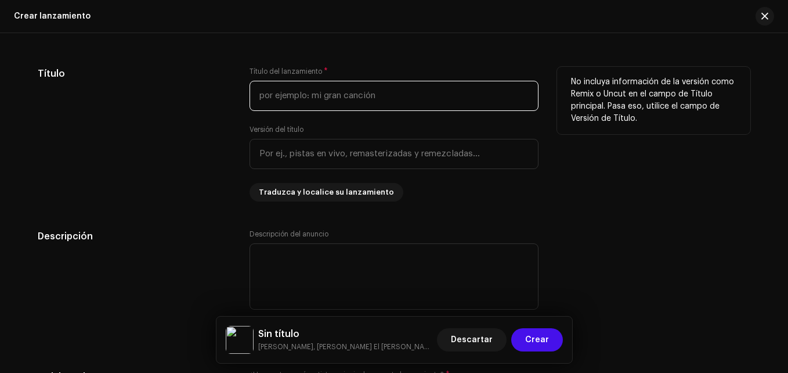
click at [304, 87] on input "text" at bounding box center [394, 96] width 289 height 30
click at [304, 87] on input "La Celosa" at bounding box center [394, 96] width 289 height 30
drag, startPoint x: 304, startPoint y: 87, endPoint x: 286, endPoint y: 93, distance: 18.5
click at [286, 93] on input "La Celosa" at bounding box center [394, 96] width 289 height 30
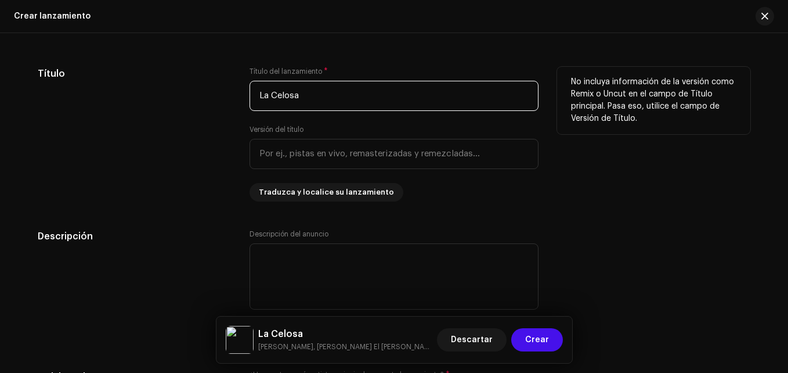
click at [286, 93] on input "La Celosa" at bounding box center [394, 96] width 289 height 30
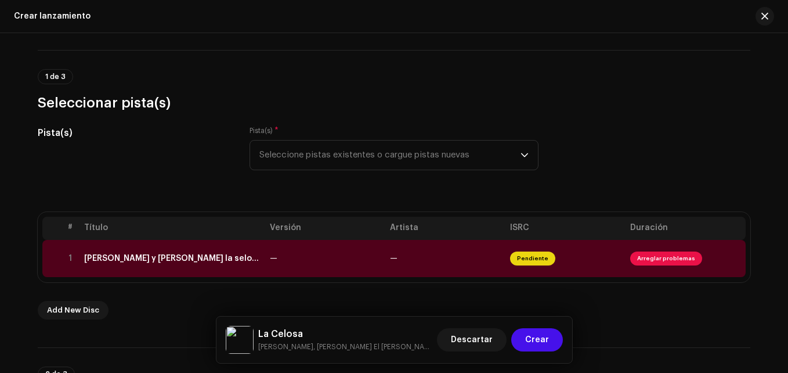
scroll to position [174, 0]
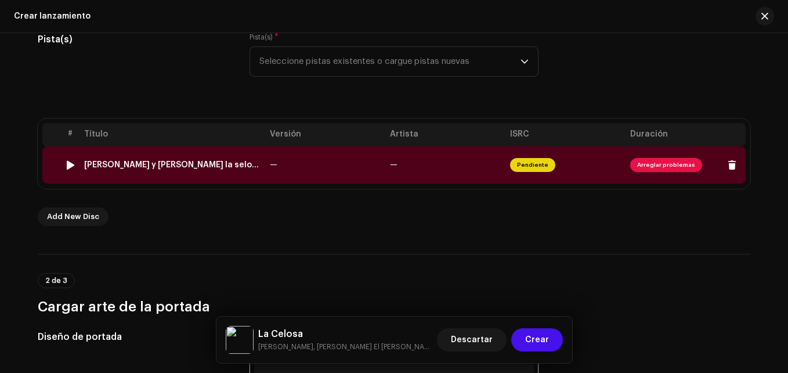
type input "La Celosa"
click at [182, 161] on (online-audio-converter "[PERSON_NAME] y [PERSON_NAME] la selosa remix [2ts4CpQRr4w] ([DOMAIN_NAME]).wav" at bounding box center [172, 164] width 176 height 9
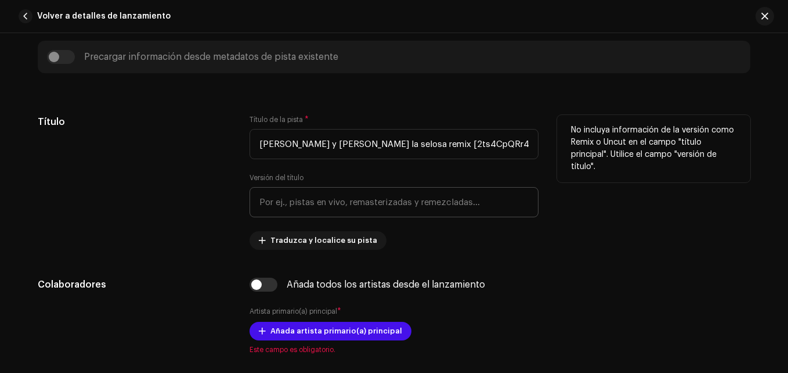
scroll to position [522, 0]
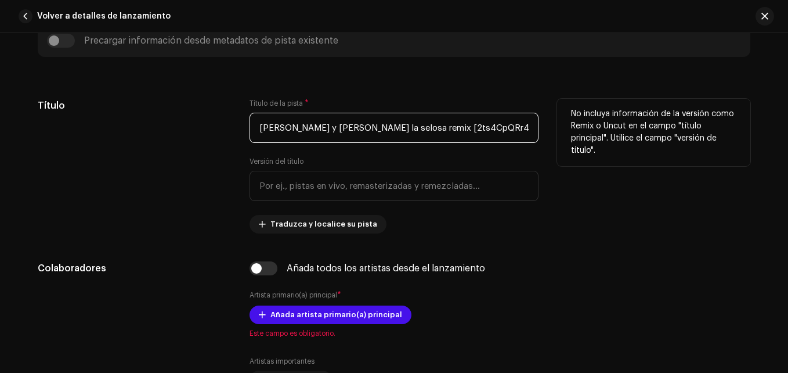
click at [283, 125] on input "[PERSON_NAME] y [PERSON_NAME] la selosa remix [2ts4CpQRr4w] ([DOMAIN_NAME]).wav" at bounding box center [394, 128] width 289 height 30
paste input "La Celosa"
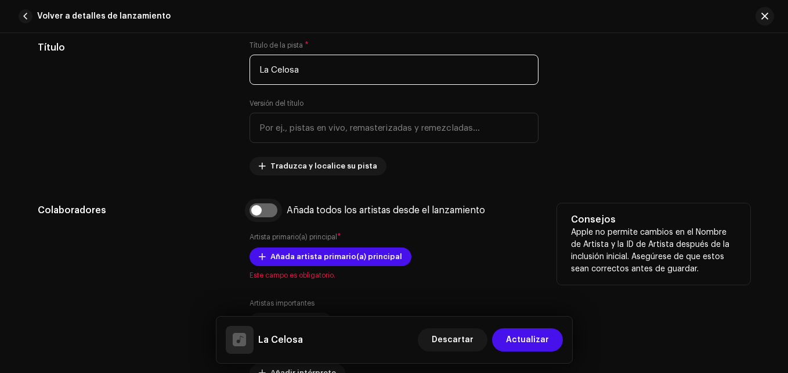
type input "La Celosa"
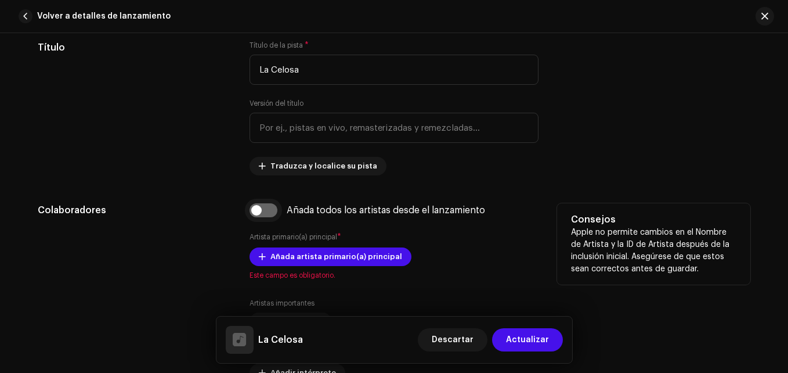
click at [265, 205] on input "checkbox" at bounding box center [264, 210] width 28 height 14
checkbox input "true"
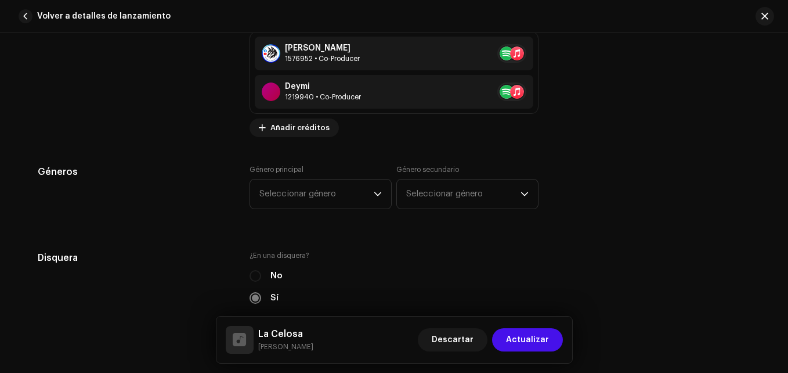
scroll to position [1103, 0]
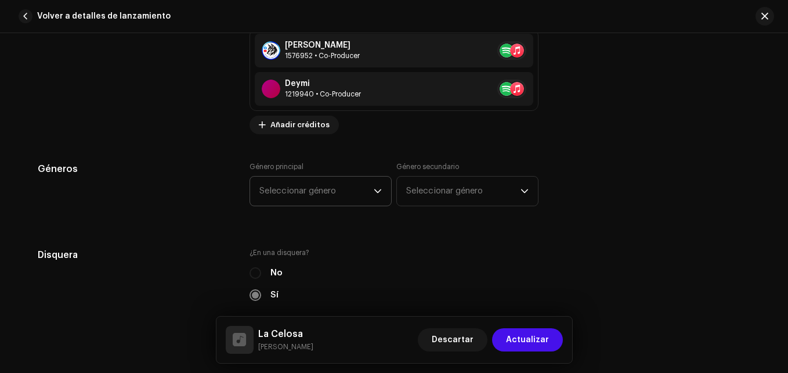
click at [323, 189] on span "Seleccionar género" at bounding box center [316, 190] width 114 height 29
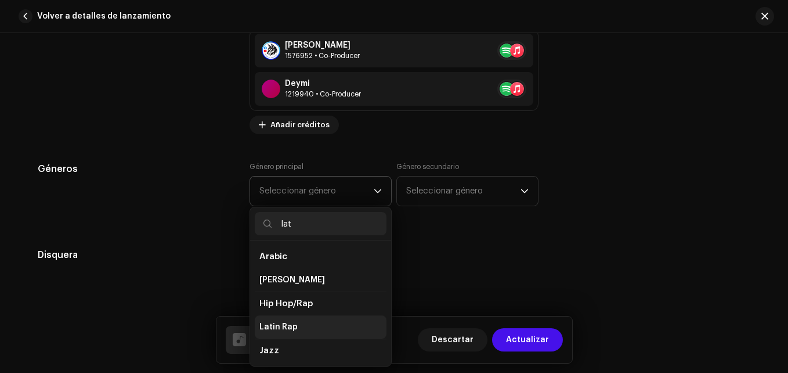
type input "lat"
click at [289, 323] on span "Latin Rap" at bounding box center [278, 327] width 38 height 12
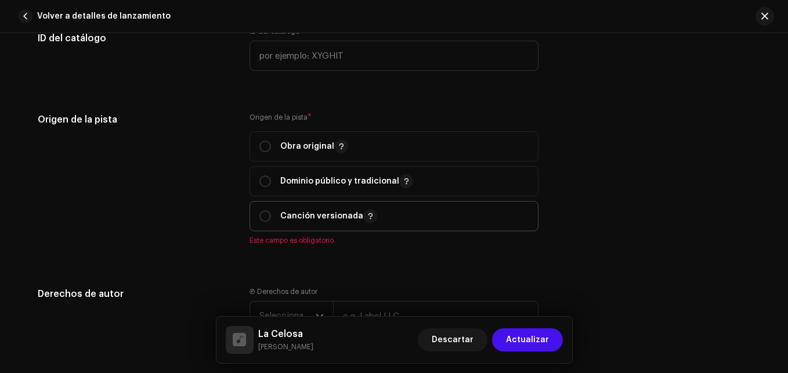
scroll to position [1567, 0]
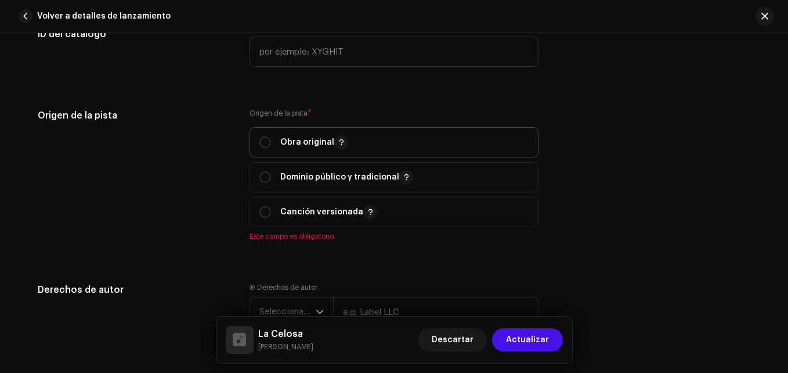
click at [289, 140] on p "Obra original" at bounding box center [314, 142] width 68 height 14
radio input "true"
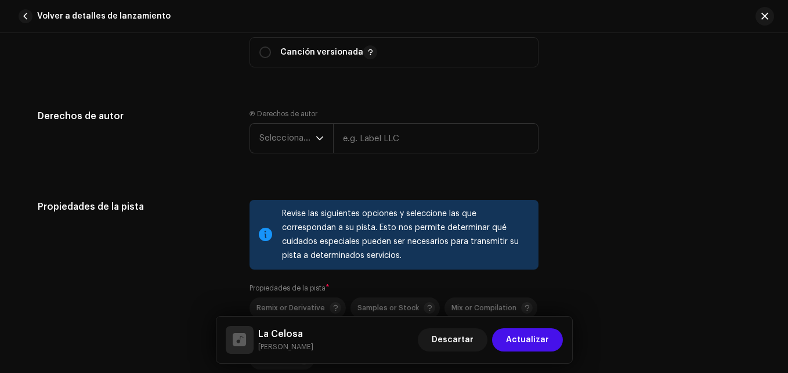
scroll to position [1741, 0]
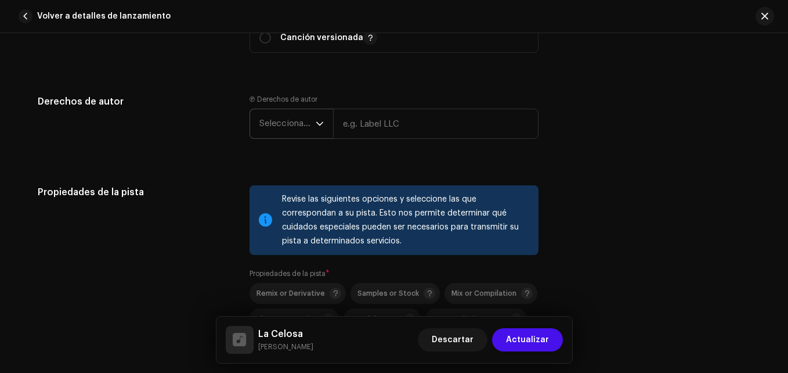
click at [288, 127] on span "Seleccionar año" at bounding box center [287, 123] width 56 height 29
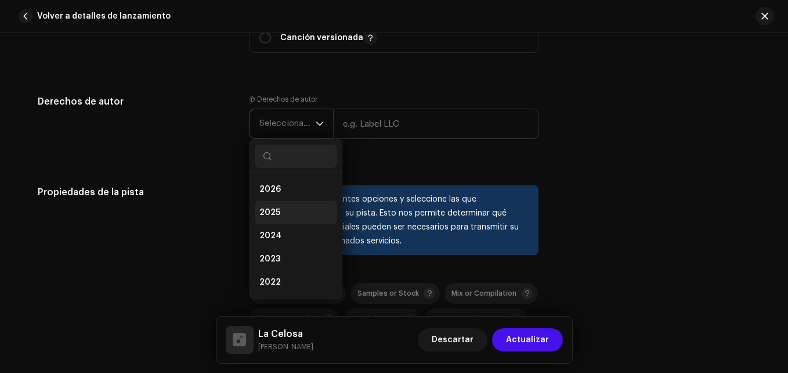
click at [283, 207] on li "2025" at bounding box center [296, 212] width 82 height 23
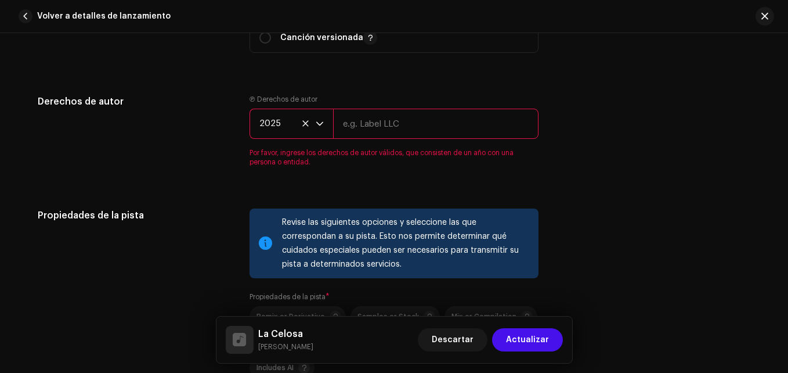
click at [396, 133] on input "text" at bounding box center [435, 124] width 205 height 30
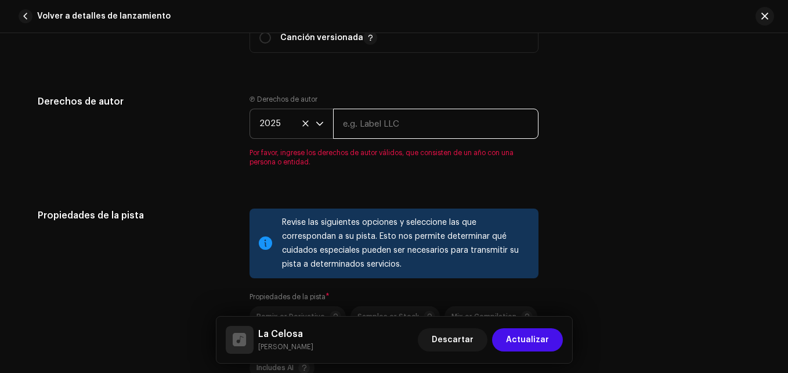
type input "Deymi Music Récords"
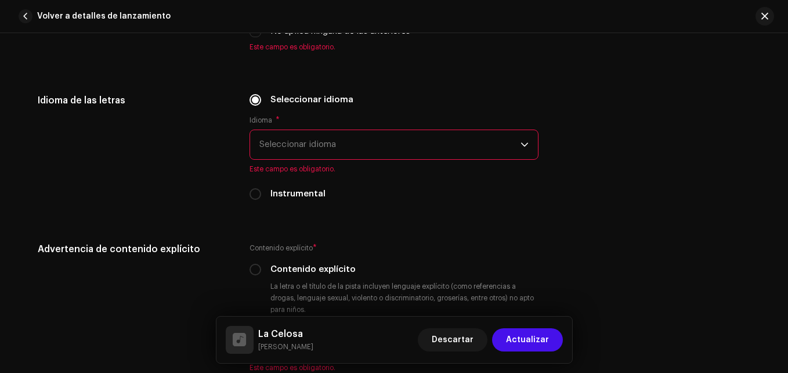
scroll to position [2031, 0]
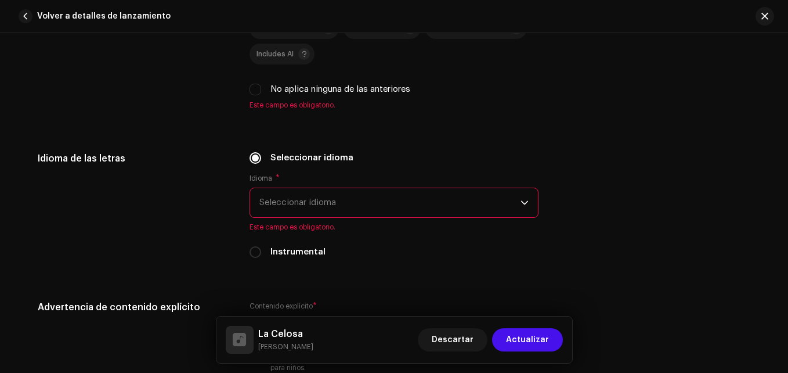
click at [261, 88] on div "No aplica ninguna de las anteriores" at bounding box center [394, 89] width 289 height 13
click at [251, 87] on input "No aplica ninguna de las anteriores" at bounding box center [256, 90] width 12 height 12
checkbox input "true"
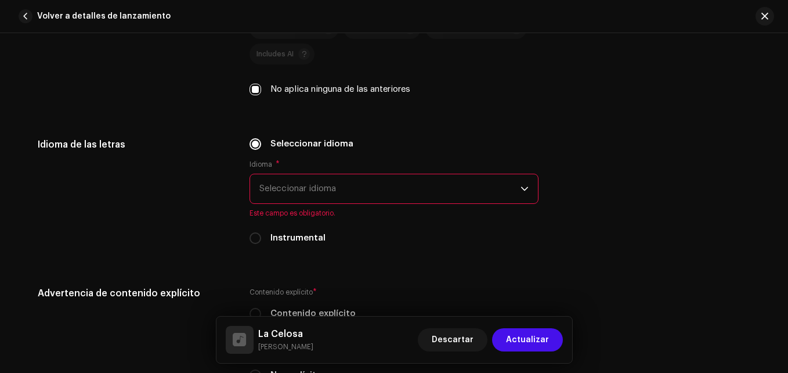
click at [311, 183] on span "Seleccionar idioma" at bounding box center [389, 188] width 261 height 29
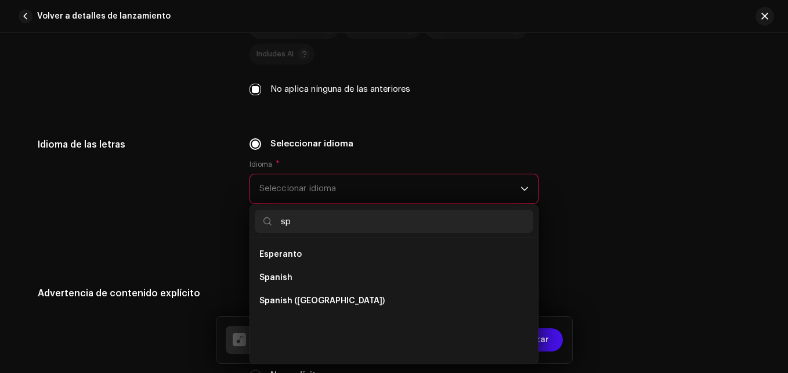
scroll to position [0, 0]
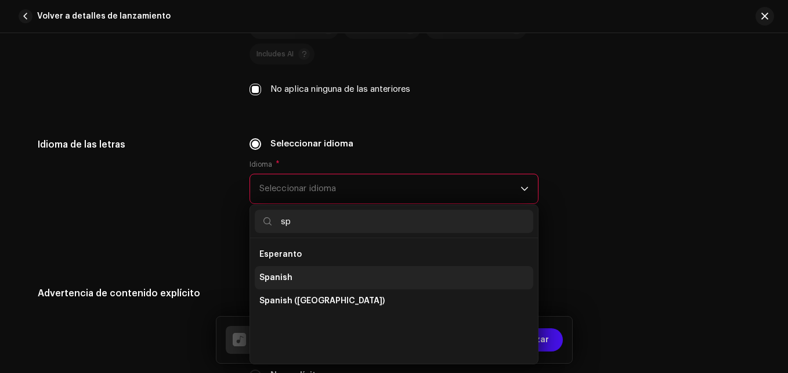
type input "sp"
click at [301, 281] on li "Spanish" at bounding box center [394, 277] width 279 height 23
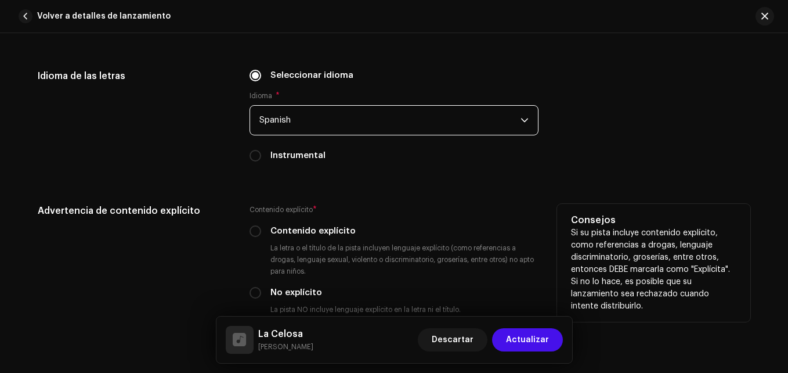
scroll to position [2264, 0]
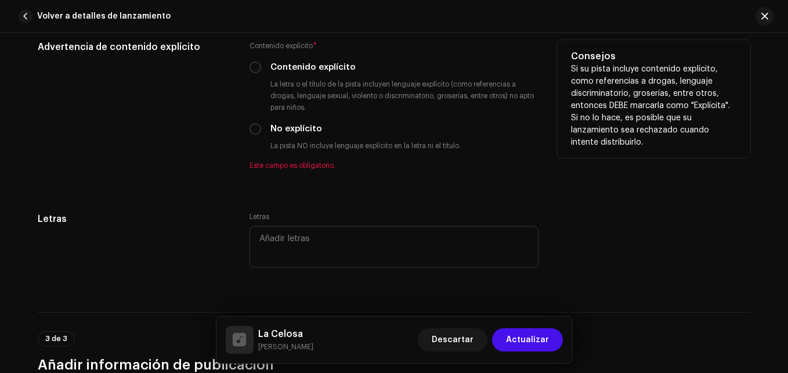
click at [264, 122] on div "Contenido explícito * Contenido explícito La letra o el título de la pista incl…" at bounding box center [394, 105] width 289 height 130
click at [256, 125] on input "No explícito" at bounding box center [256, 129] width 12 height 12
radio input "true"
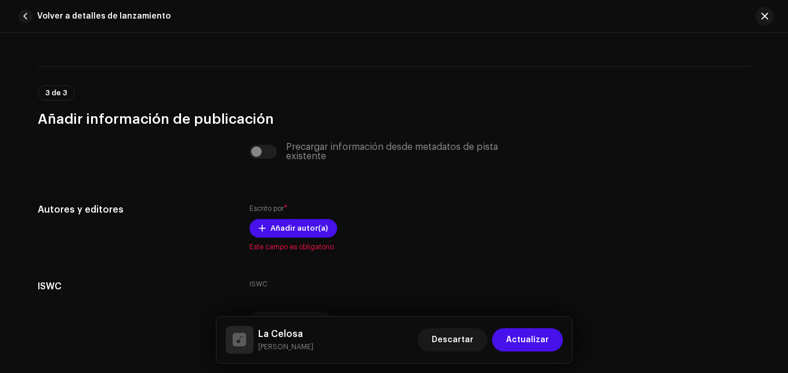
scroll to position [2554, 0]
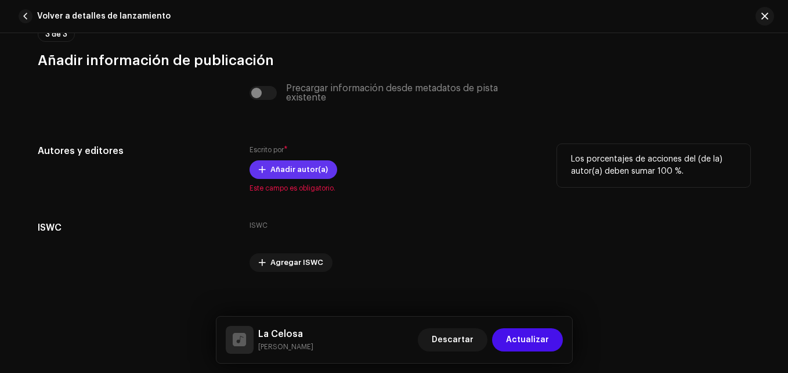
click at [287, 165] on span "Añadir autor(a)" at bounding box center [298, 169] width 57 height 23
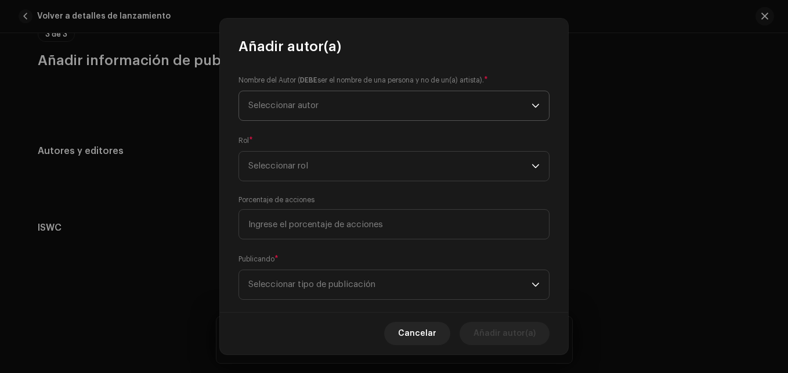
drag, startPoint x: 306, startPoint y: 99, endPoint x: 298, endPoint y: 111, distance: 14.3
click at [304, 99] on span "Seleccionar autor" at bounding box center [389, 105] width 283 height 29
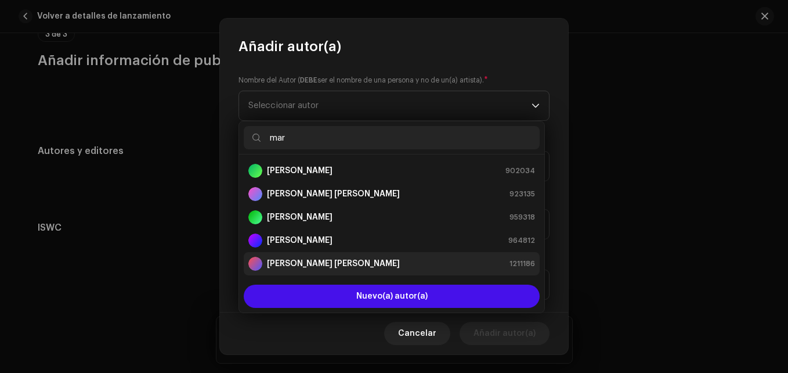
type input "mar"
click at [398, 268] on div "[PERSON_NAME] [PERSON_NAME] 1211186" at bounding box center [391, 264] width 287 height 14
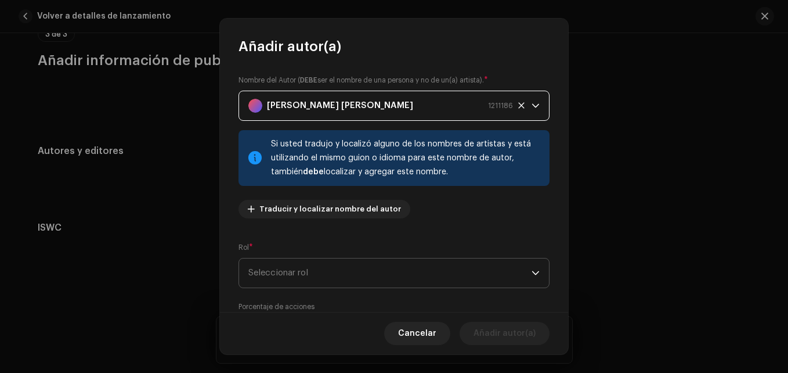
click at [353, 258] on span "Seleccionar rol" at bounding box center [389, 272] width 283 height 29
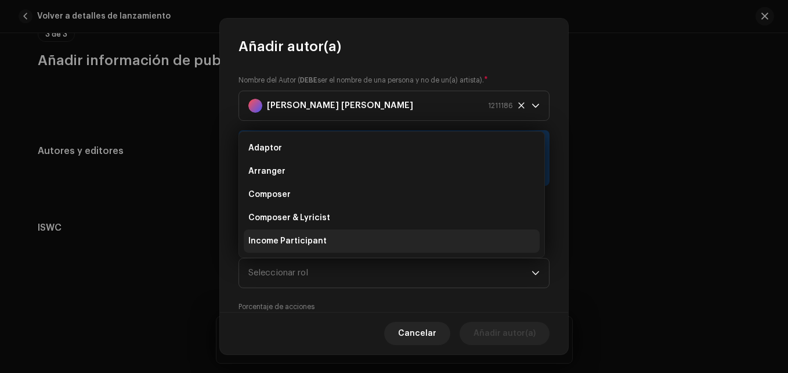
scroll to position [19, 0]
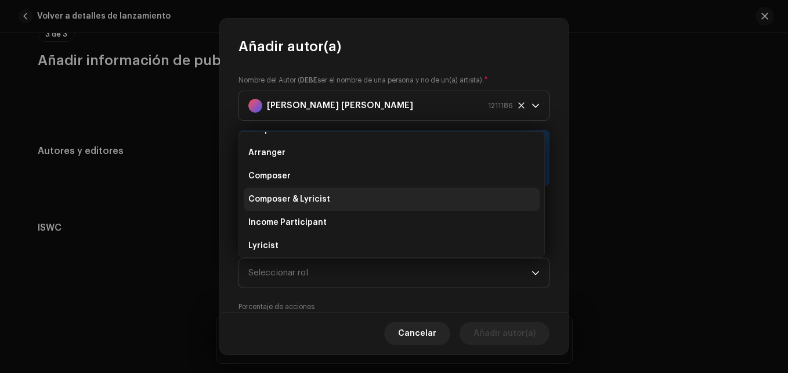
click at [300, 198] on span "Composer & Lyricist" at bounding box center [289, 199] width 82 height 12
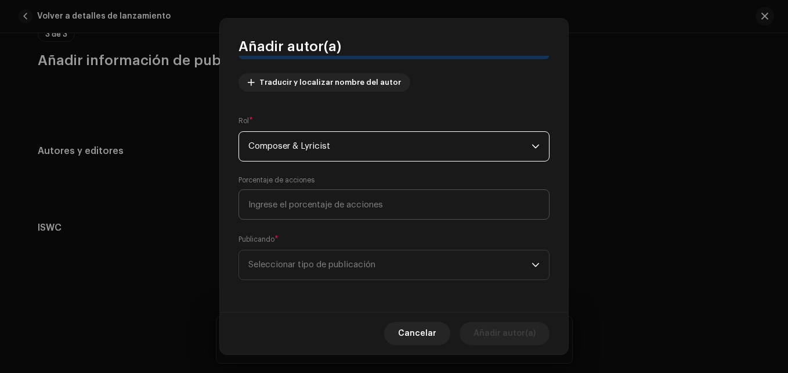
scroll to position [127, 0]
click at [291, 199] on input at bounding box center [394, 204] width 311 height 30
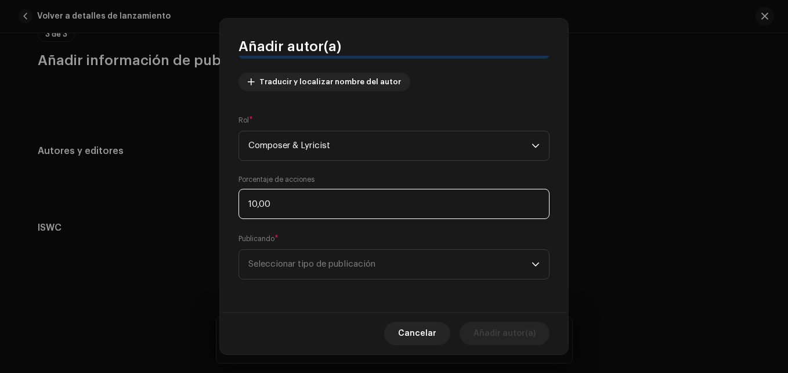
type input "100,00"
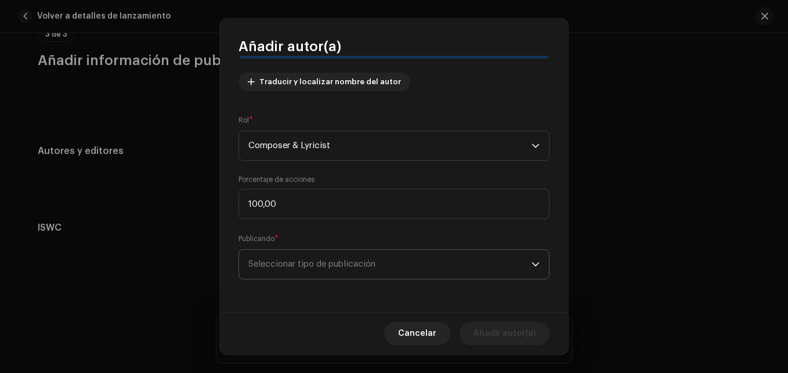
click at [321, 264] on span "Seleccionar tipo de publicación" at bounding box center [389, 264] width 283 height 29
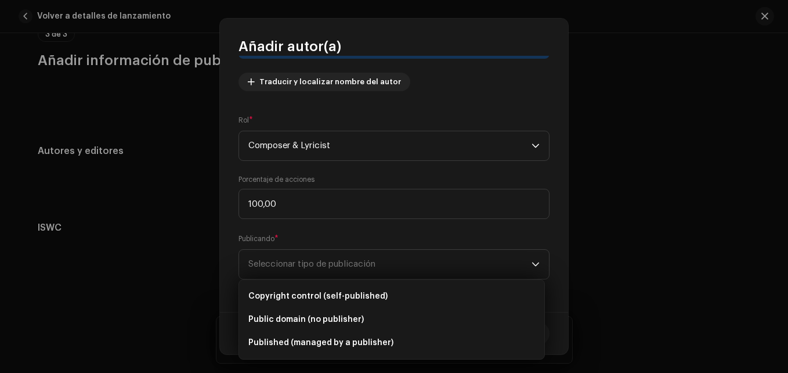
click at [320, 284] on ul "Copyright control (self-published) Public domain (no publisher) Published (mana…" at bounding box center [391, 319] width 305 height 79
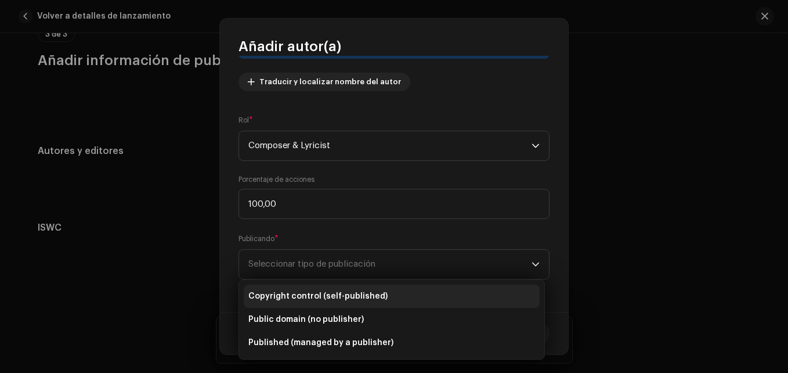
click at [319, 294] on span "Copyright control (self-published)" at bounding box center [317, 296] width 139 height 12
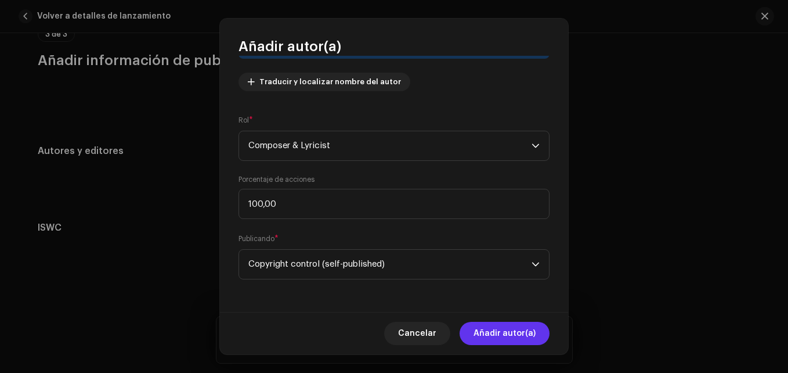
click at [504, 336] on span "Añadir autor(a)" at bounding box center [505, 333] width 62 height 23
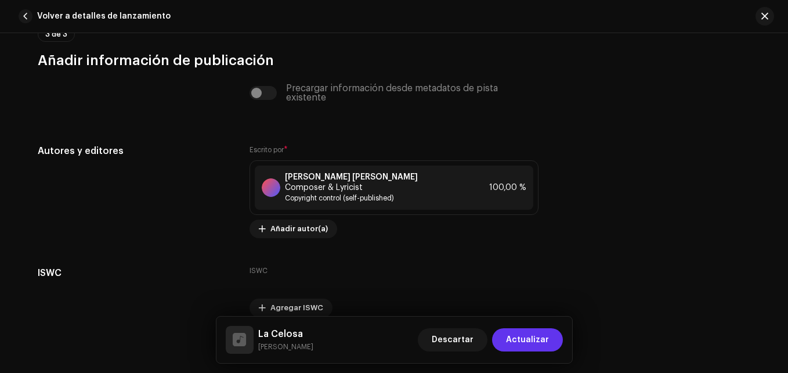
click at [512, 340] on span "Actualizar" at bounding box center [527, 339] width 43 height 23
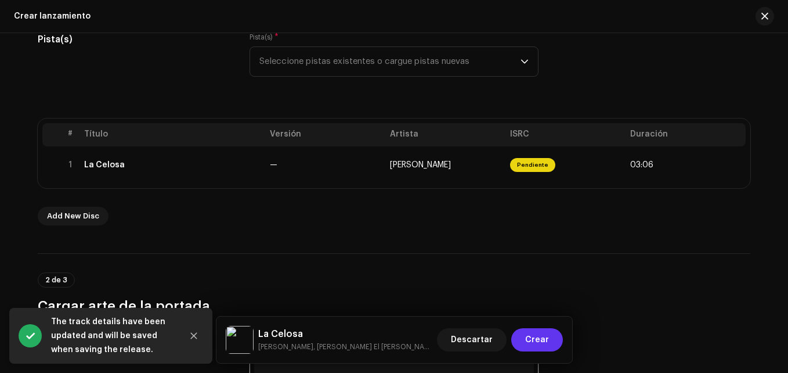
click at [536, 338] on span "Crear" at bounding box center [537, 339] width 24 height 23
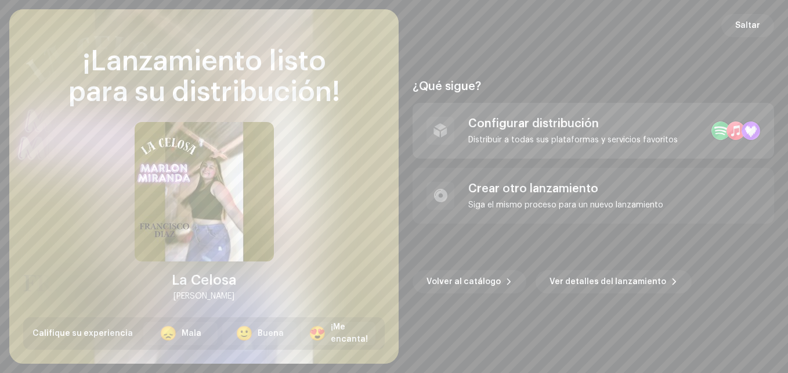
click at [579, 121] on div "Configurar distribución" at bounding box center [573, 124] width 210 height 14
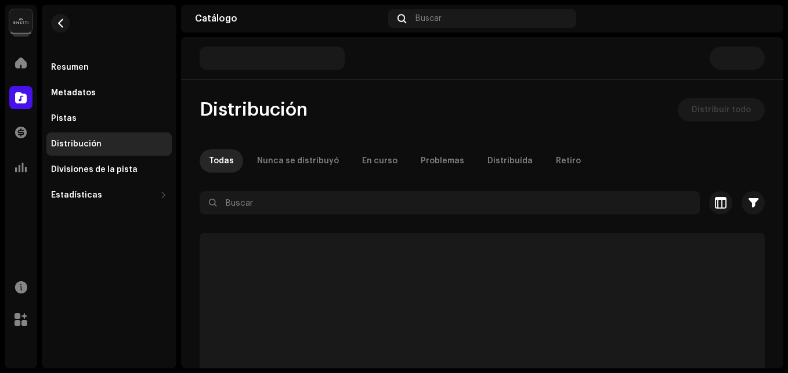
click at [694, 106] on span "Distribuir todo" at bounding box center [721, 109] width 59 height 23
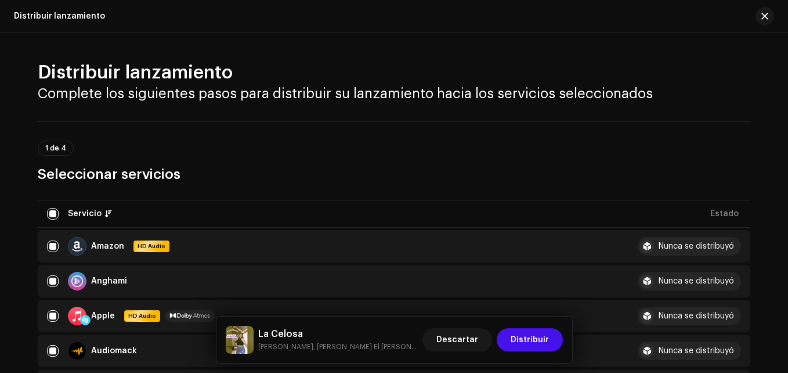
scroll to position [290, 0]
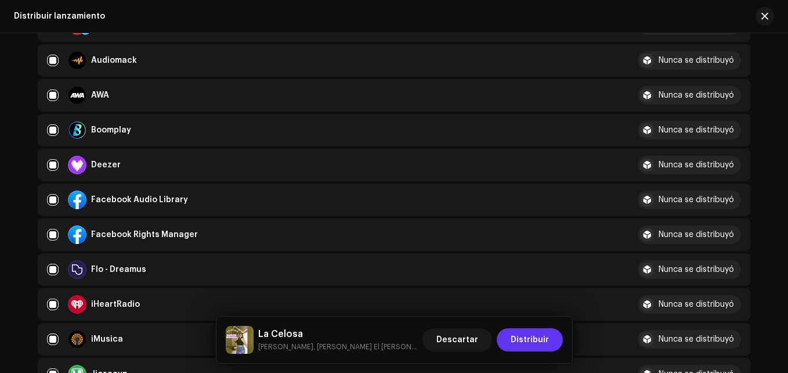
click at [532, 349] on span "Distribuir" at bounding box center [530, 339] width 38 height 23
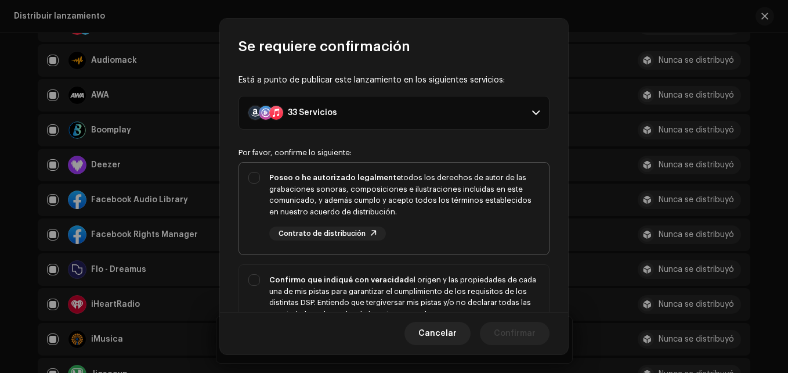
drag, startPoint x: 381, startPoint y: 225, endPoint x: 506, endPoint y: 280, distance: 137.0
click at [382, 225] on div "Poseo o he autorizado legalmente todos los derechos de autor de las grabaciones…" at bounding box center [404, 206] width 270 height 68
checkbox input "true"
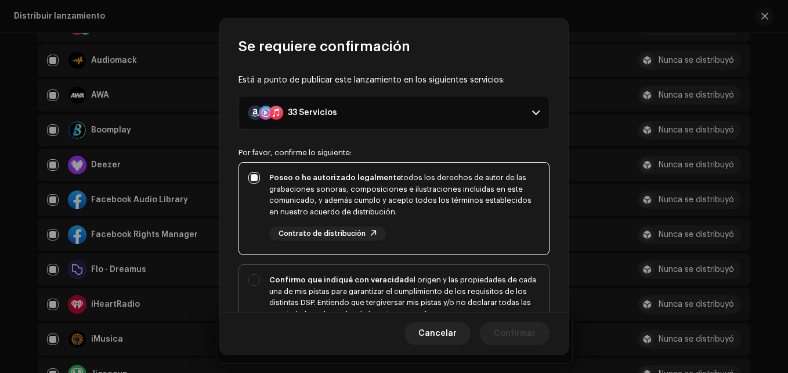
click at [501, 284] on div "Confirmo que indiqué con veracidad el origen y las propiedades de cada una de m…" at bounding box center [404, 302] width 270 height 57
checkbox input "true"
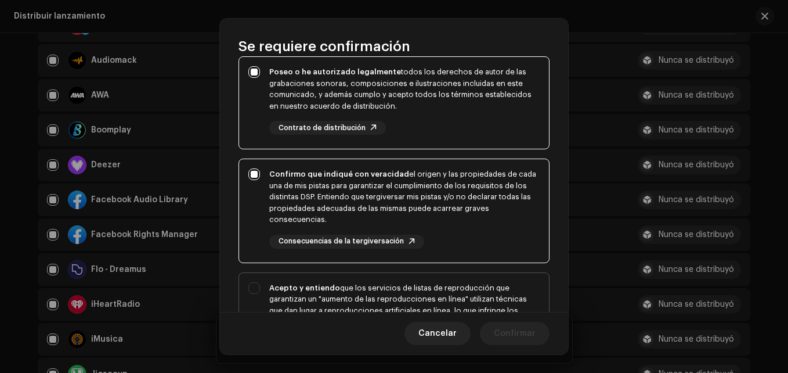
scroll to position [232, 0]
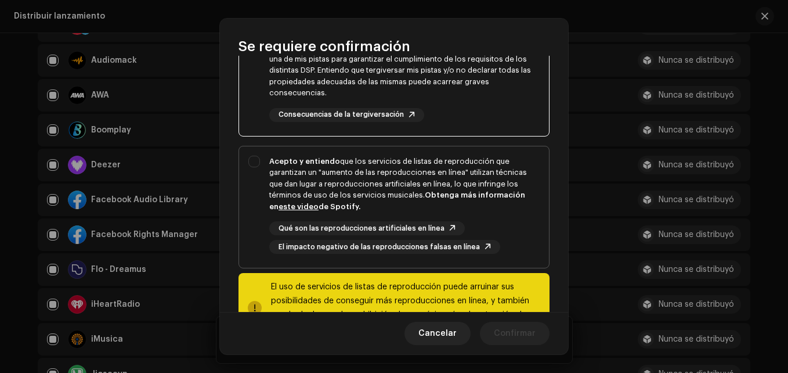
click at [505, 221] on div "Qué son las reproducciones artificiales en línea El impacto negativo de las rep…" at bounding box center [404, 237] width 270 height 33
checkbox input "true"
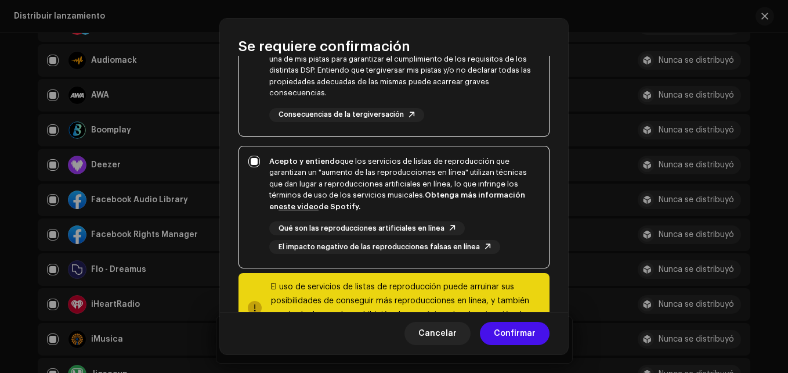
click at [514, 314] on div "Cancelar Confirmar" at bounding box center [394, 333] width 348 height 42
click at [514, 334] on span "Confirmar" at bounding box center [515, 333] width 42 height 23
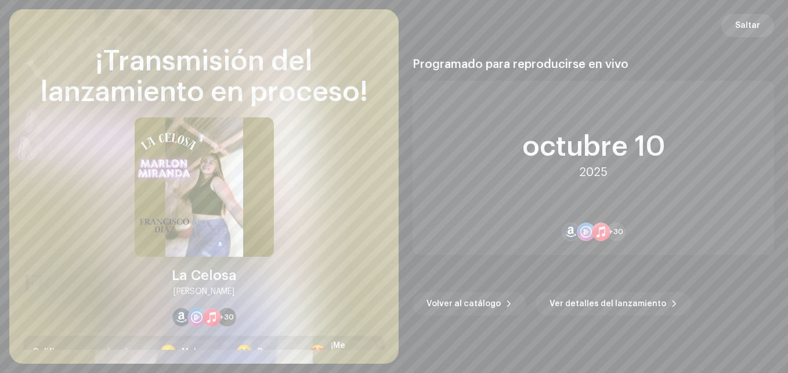
click at [748, 21] on span "Saltar" at bounding box center [747, 25] width 25 height 23
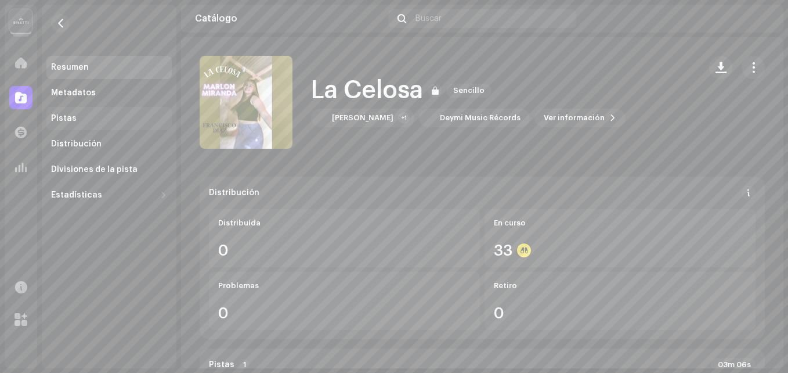
click at [62, 114] on div "Pistas" at bounding box center [64, 118] width 26 height 9
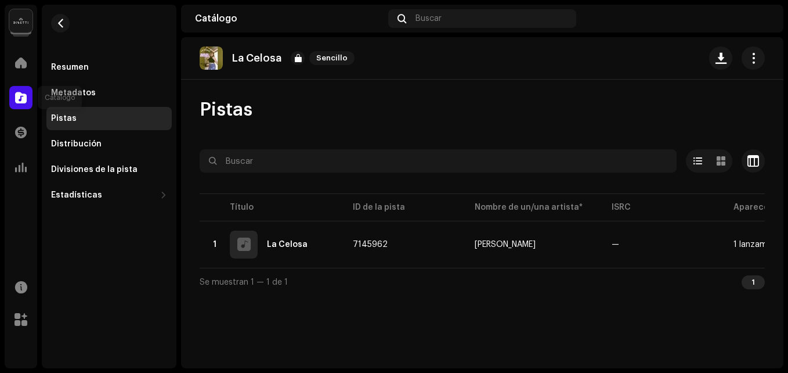
click at [21, 106] on div at bounding box center [20, 97] width 23 height 23
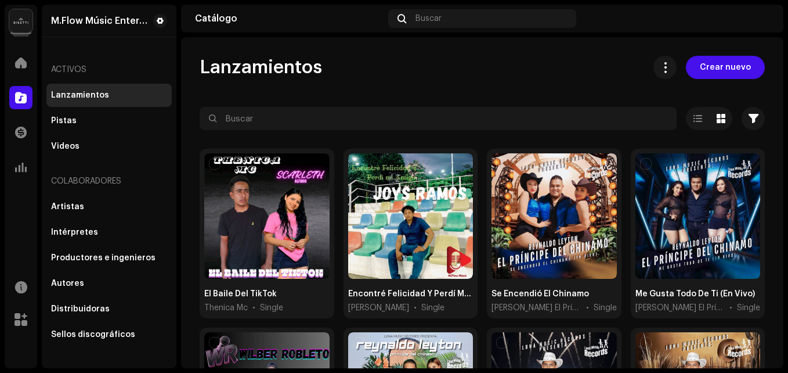
click at [21, 96] on span at bounding box center [21, 97] width 12 height 9
click at [76, 124] on div "Pistas" at bounding box center [109, 120] width 116 height 9
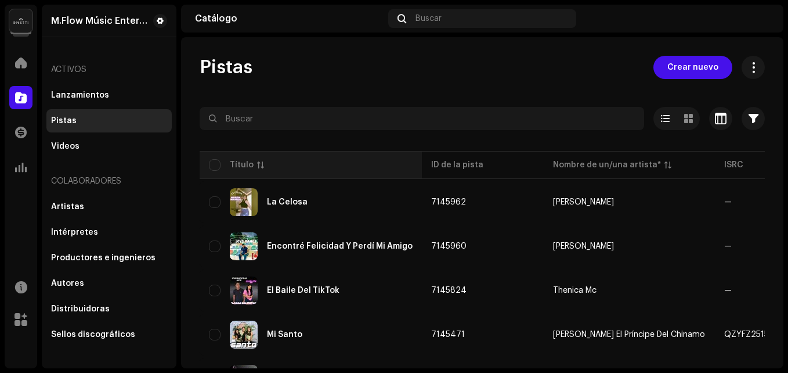
click at [205, 164] on th "Título" at bounding box center [311, 165] width 222 height 28
click at [217, 164] on input "checkbox" at bounding box center [215, 165] width 12 height 12
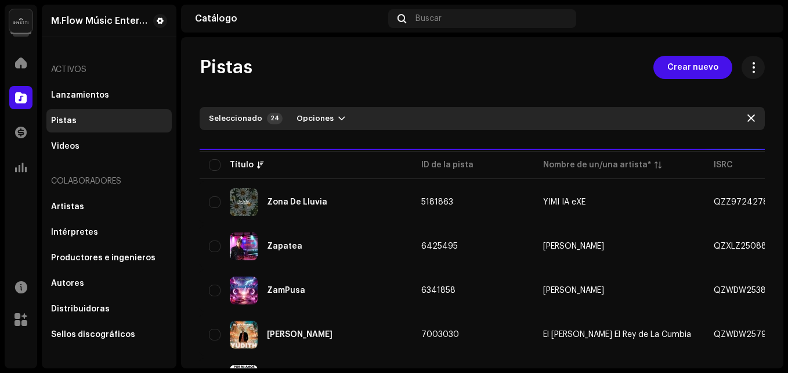
checkbox input "false"
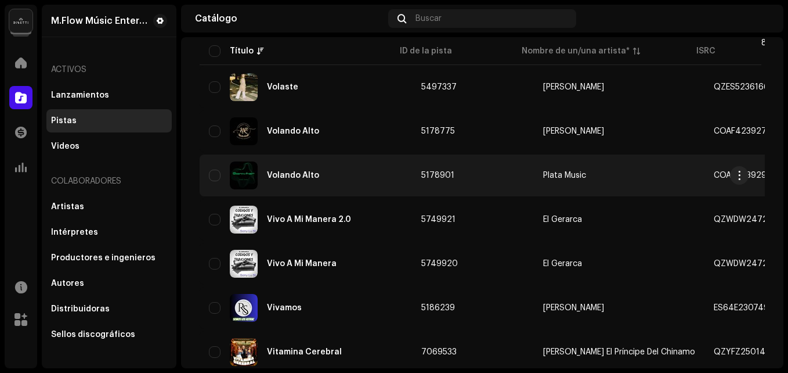
scroll to position [907, 0]
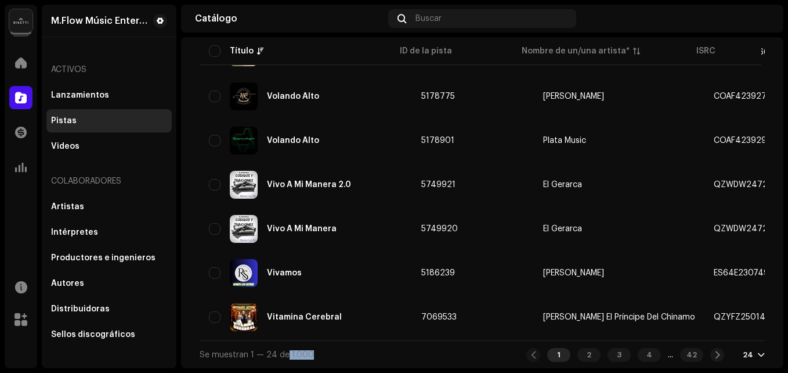
drag, startPoint x: 286, startPoint y: 353, endPoint x: 344, endPoint y: 347, distance: 59.0
click at [344, 347] on div "Se muestran 1 — 24 de 1.000 1 2 3 4 ... 42 24" at bounding box center [482, 354] width 565 height 28
click at [17, 66] on span at bounding box center [21, 62] width 12 height 9
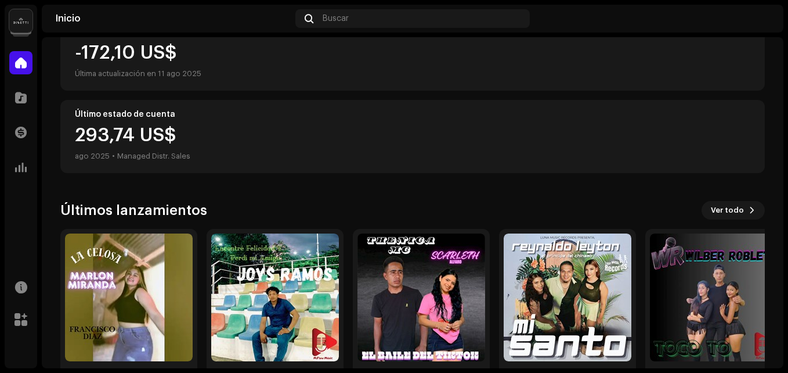
scroll to position [288, 0]
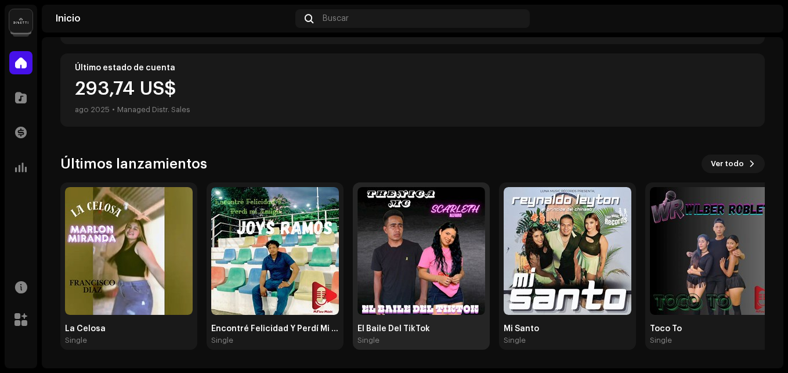
click at [414, 248] on img at bounding box center [422, 251] width 128 height 128
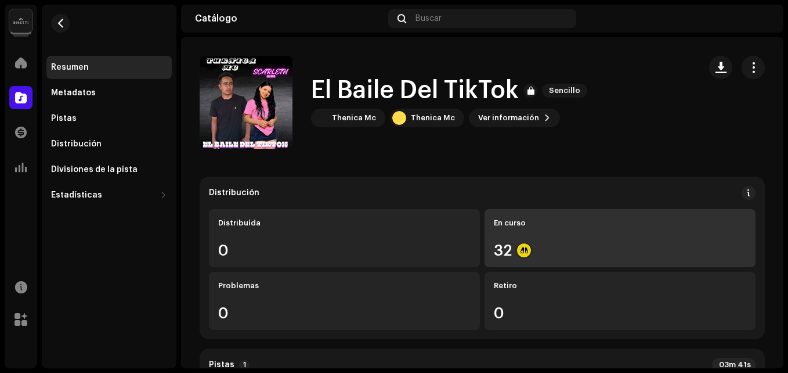
click at [528, 233] on div "En curso 32" at bounding box center [620, 238] width 271 height 58
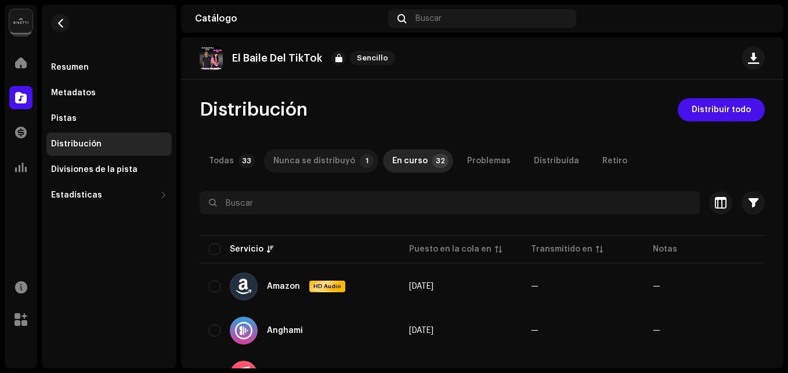
click at [319, 160] on div "Nunca se distribuyó" at bounding box center [314, 160] width 82 height 23
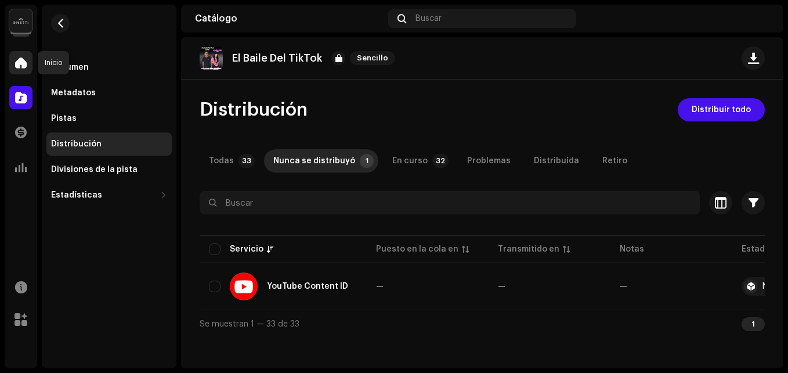
click at [12, 66] on div at bounding box center [20, 62] width 23 height 23
